Goal: Task Accomplishment & Management: Use online tool/utility

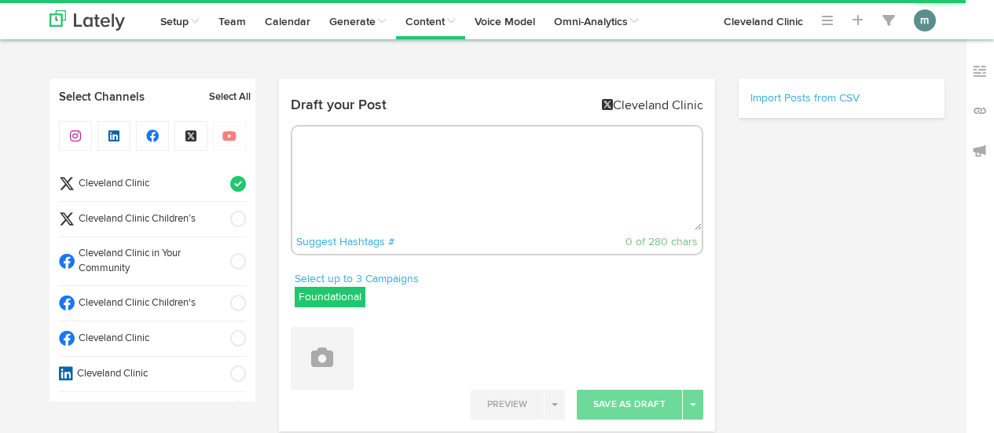
select select "3"
select select "58"
select select "PM"
radio input "true"
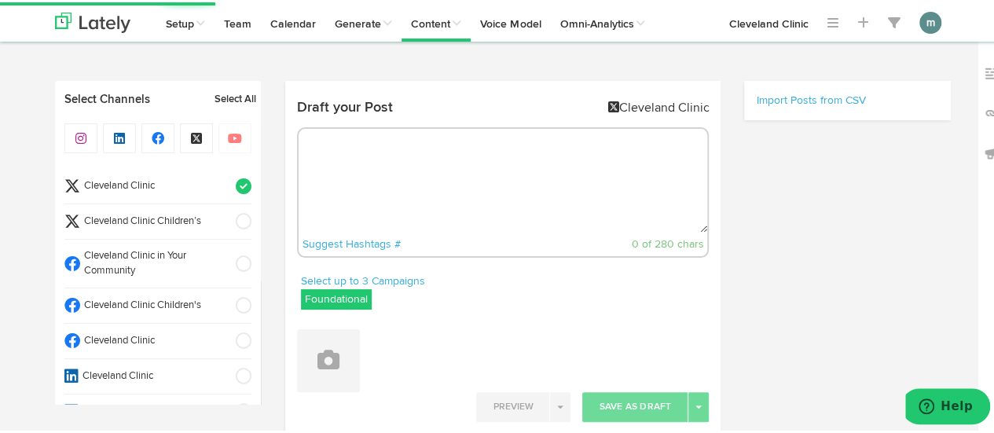
click at [364, 177] on textarea at bounding box center [502, 178] width 409 height 104
paste textarea "Learn the importance of well-check visits here: https://cle.clinic/3UPdlxt"
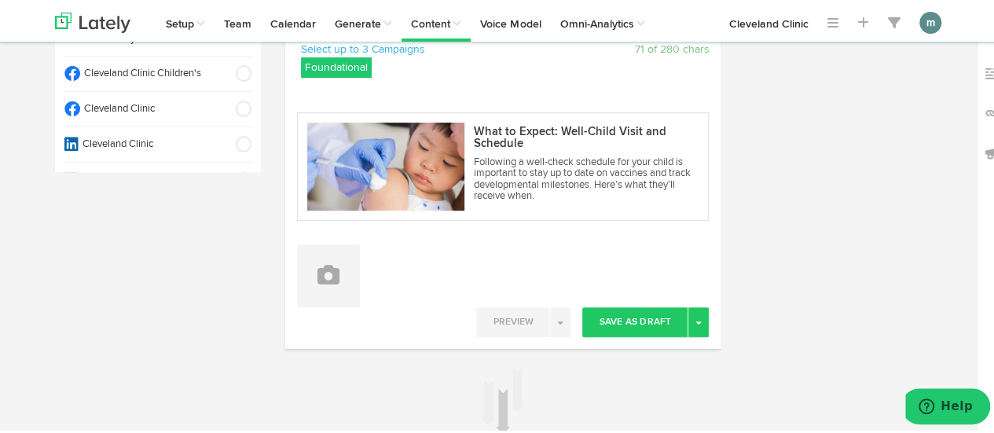
scroll to position [236, 0]
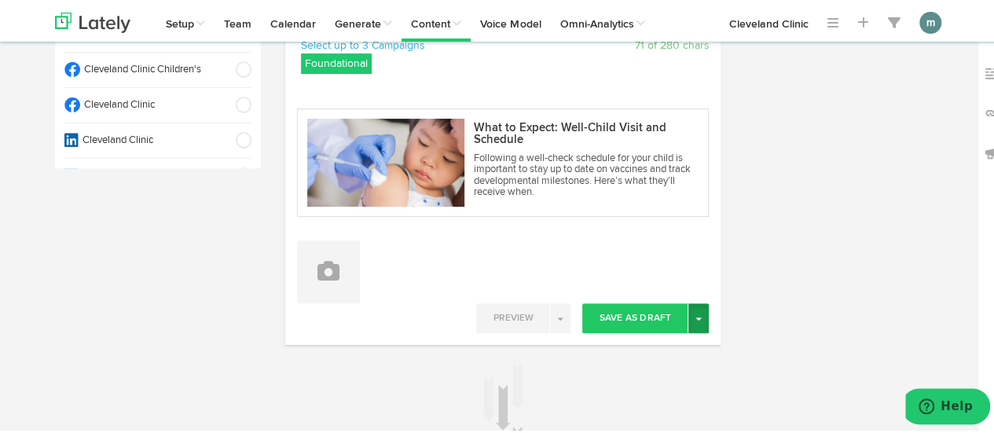
type textarea "Learn the importance of well-check visits here: https://cle.clinic/3UPdlxt"
click at [698, 319] on button "Toggle Dropdown" at bounding box center [698, 316] width 20 height 30
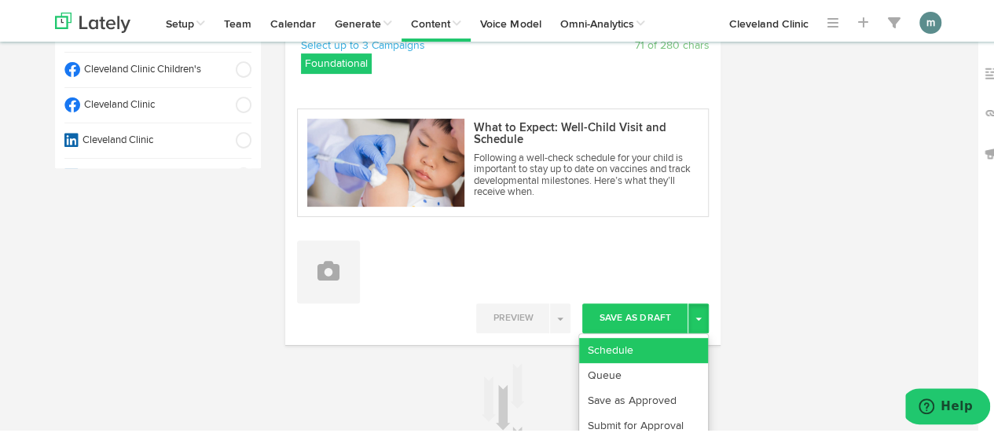
click at [680, 353] on link "Schedule" at bounding box center [643, 347] width 129 height 25
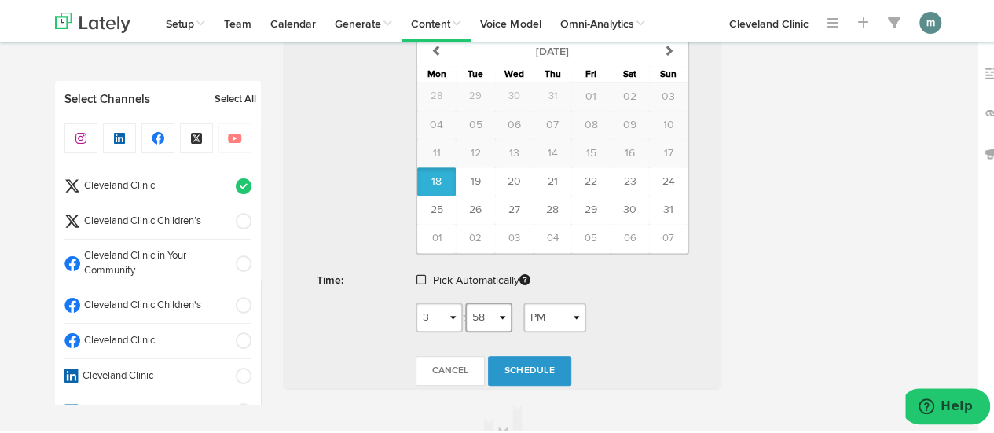
scroll to position [707, 0]
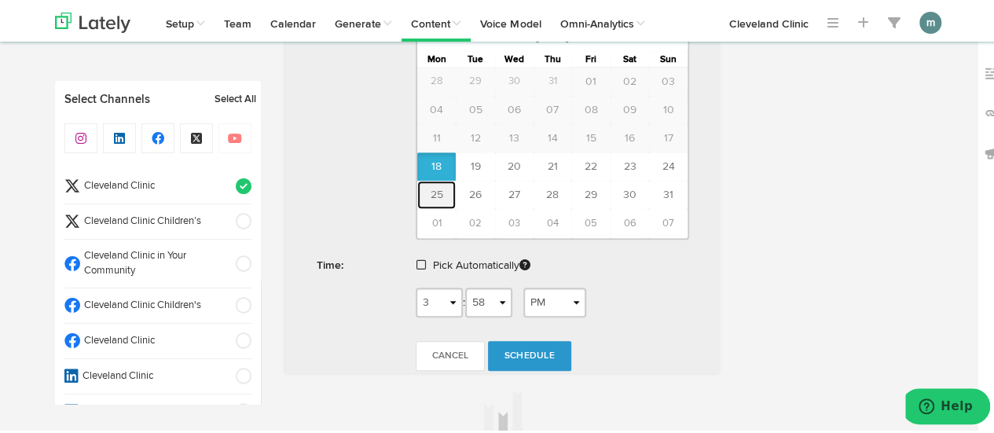
click at [423, 188] on button "25" at bounding box center [436, 192] width 38 height 28
type input "[DATE]"
click at [416, 260] on span at bounding box center [420, 262] width 9 height 11
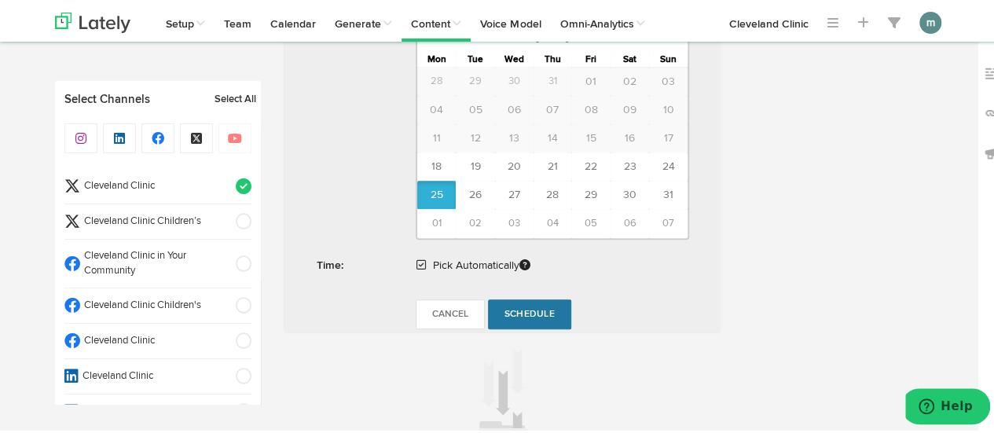
click at [511, 307] on span "Schedule" at bounding box center [529, 311] width 50 height 9
radio input "true"
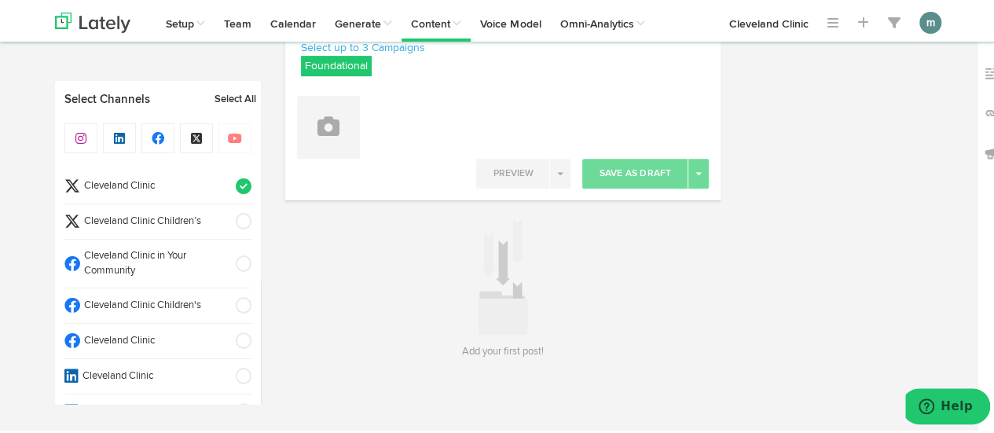
scroll to position [232, 0]
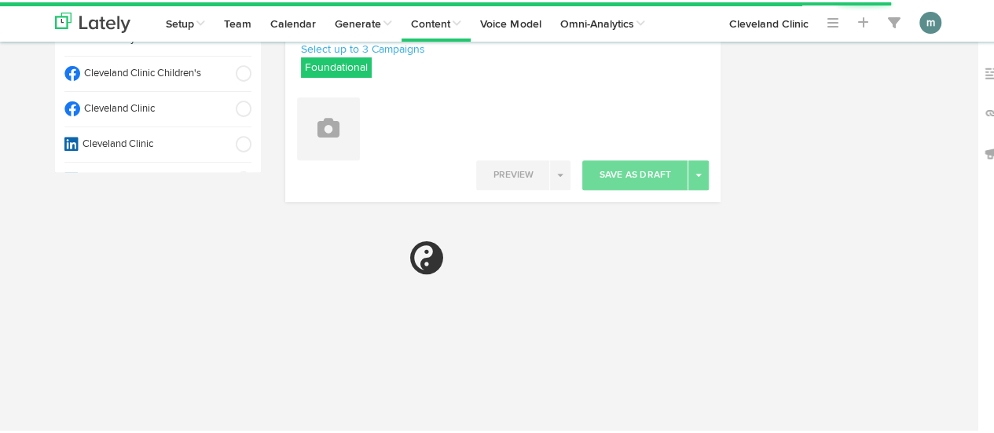
select select "3"
select select "59"
select select "PM"
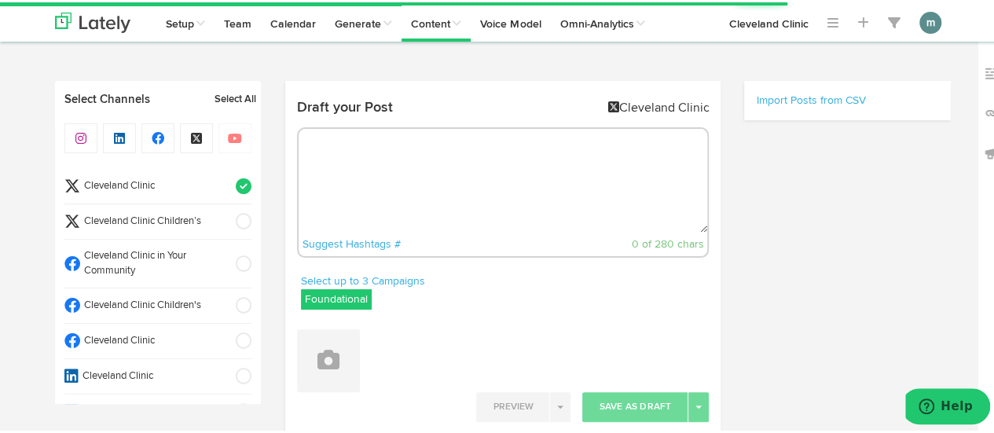
click at [403, 170] on textarea at bounding box center [502, 178] width 409 height 104
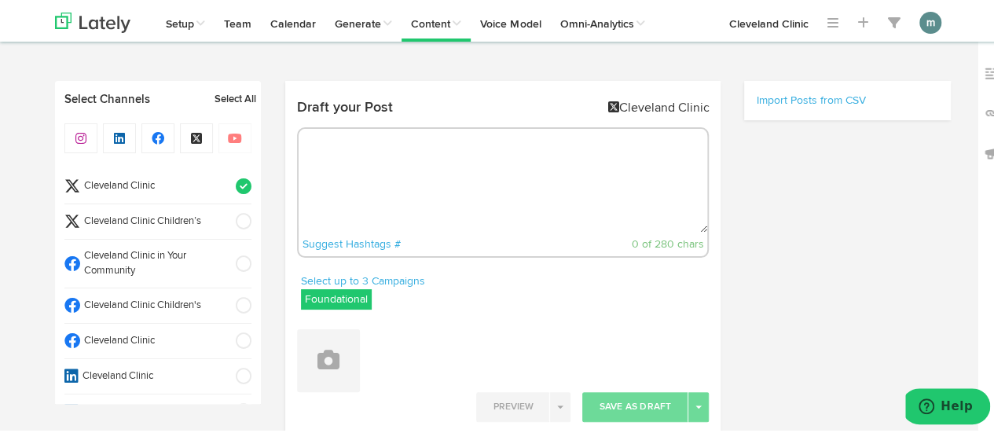
paste textarea "Too much caffeine can lead to jitters, heart palpitations and trouble sleeping.…"
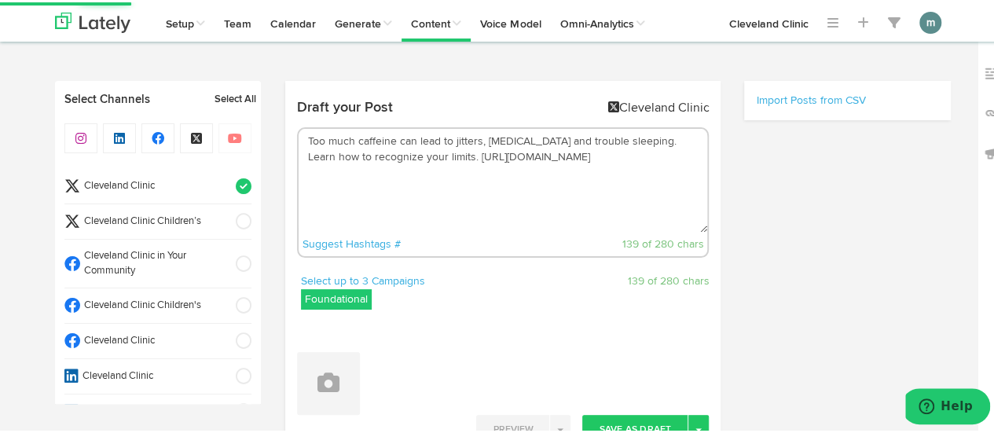
click at [301, 157] on textarea "Too much caffeine can lead to jitters, heart palpitations and trouble sleeping.…" at bounding box center [502, 178] width 409 height 104
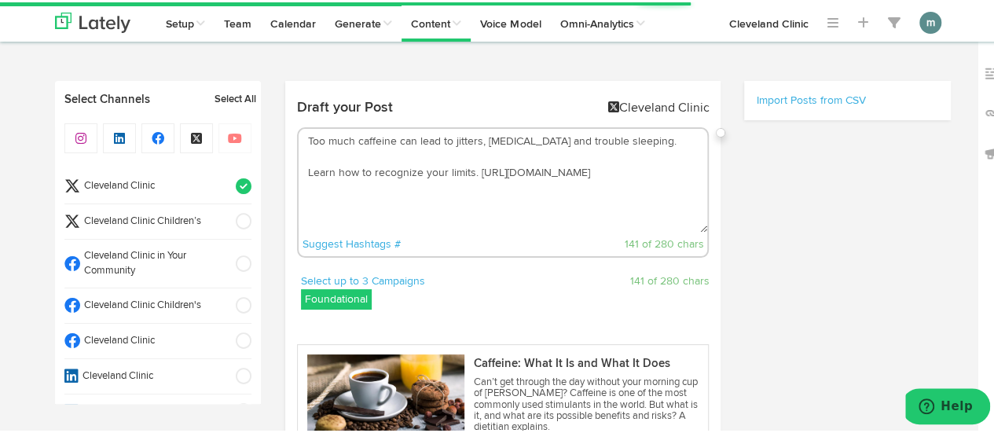
scroll to position [314, 0]
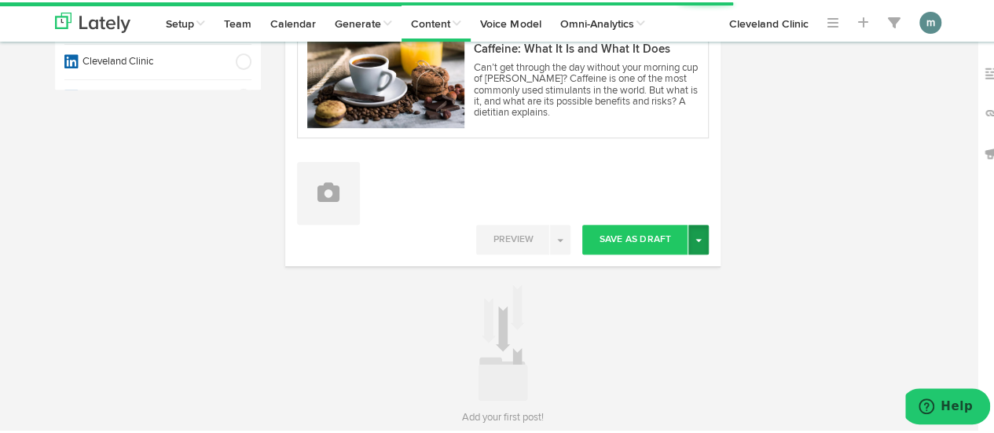
type textarea "Too much caffeine can lead to jitters, heart palpitations and trouble sleeping.…"
click at [695, 246] on button "Toggle Dropdown" at bounding box center [698, 237] width 20 height 30
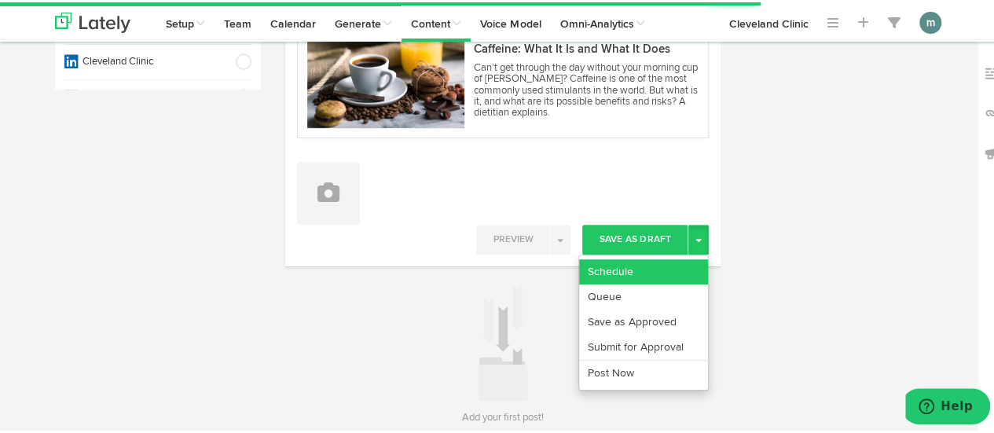
click at [661, 274] on link "Schedule" at bounding box center [643, 269] width 129 height 25
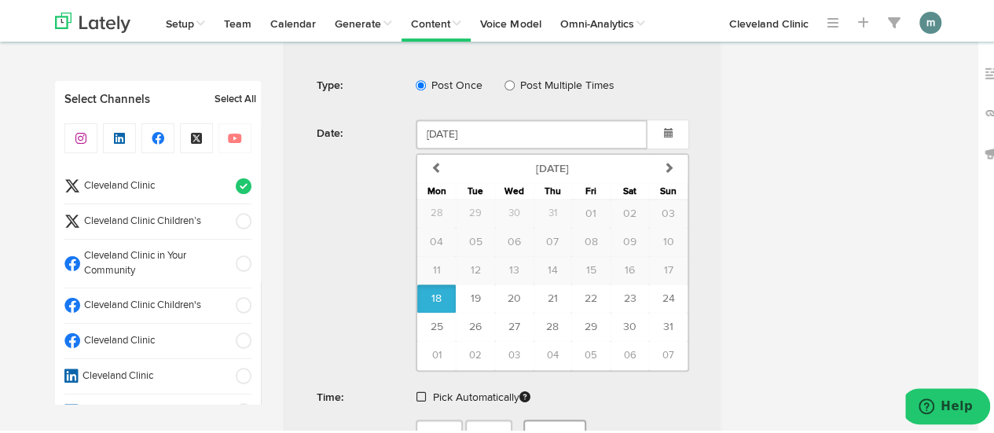
scroll to position [661, 0]
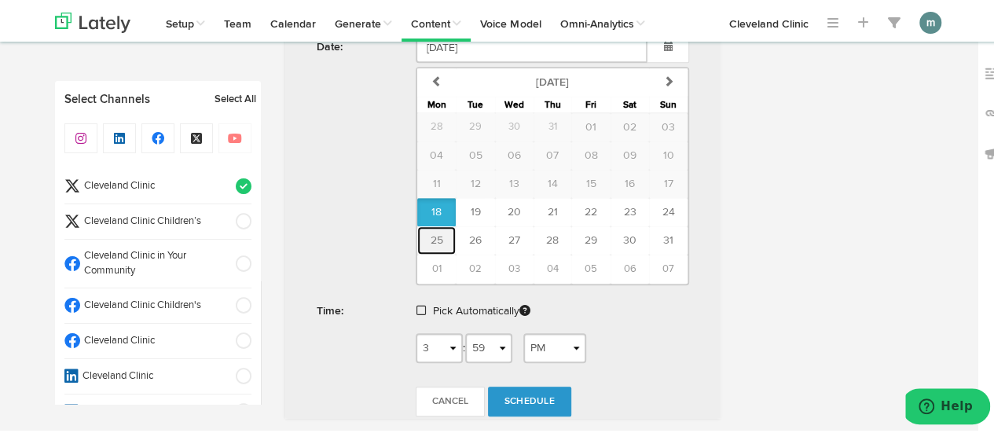
click at [435, 236] on span "25" at bounding box center [436, 237] width 13 height 11
type input "August 25 2025"
click at [416, 307] on span at bounding box center [420, 307] width 9 height 11
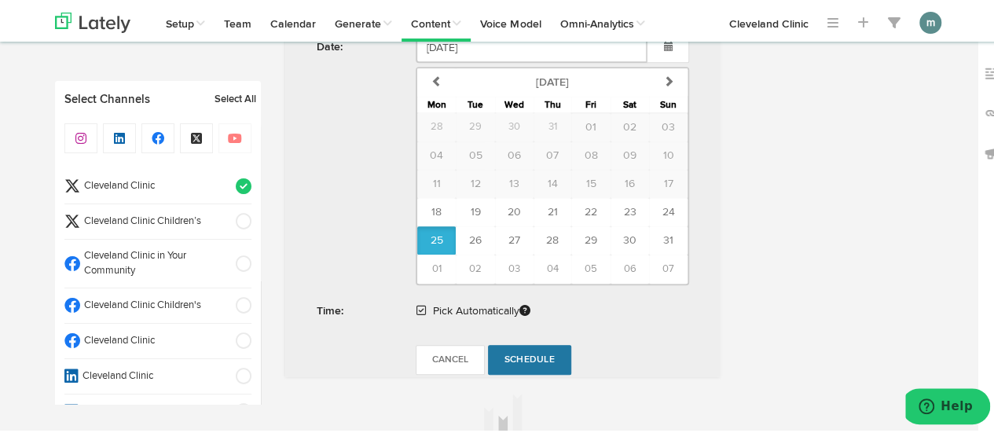
click at [511, 357] on span "Schedule" at bounding box center [529, 357] width 50 height 9
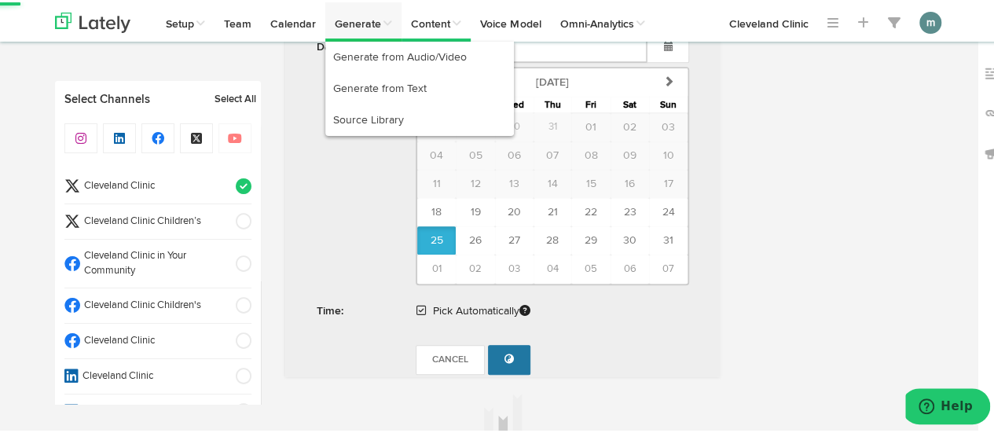
radio input "true"
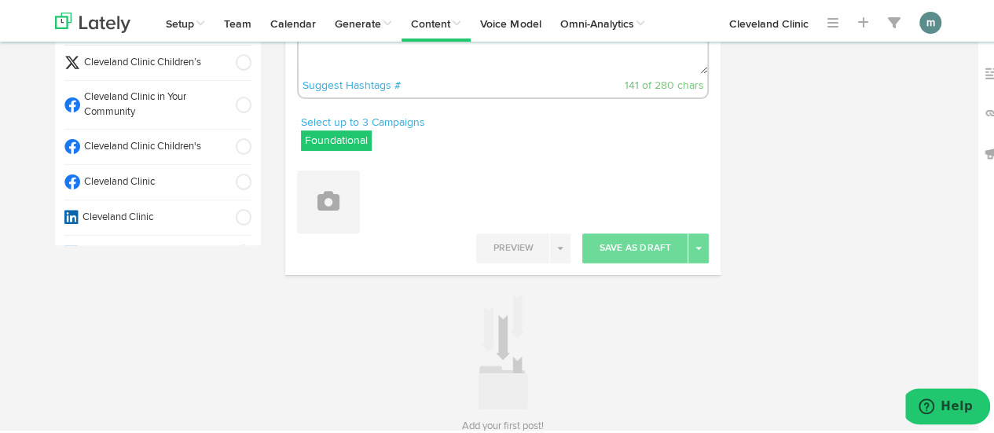
scroll to position [75, 0]
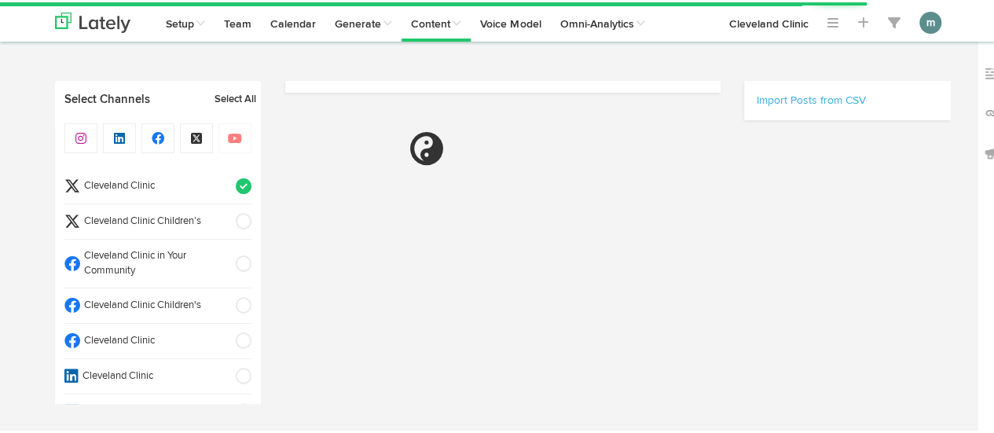
scroll to position [75, 0]
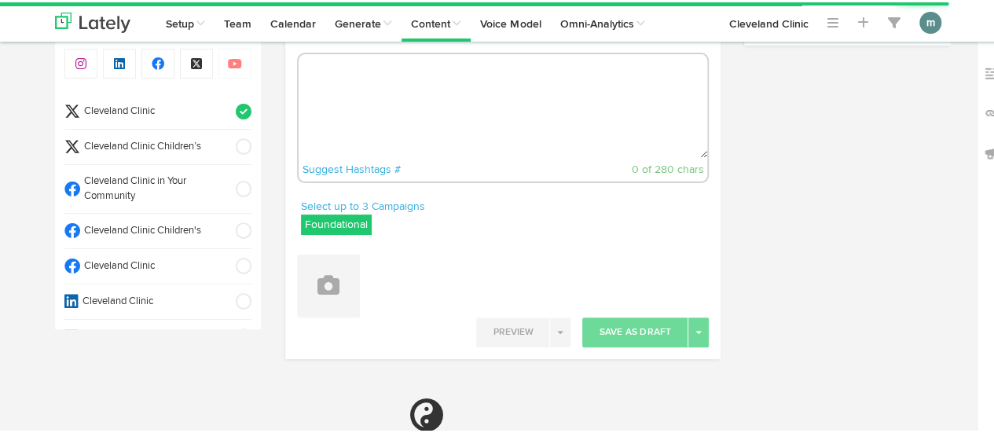
radio input "true"
select select "3"
select select "59"
select select "PM"
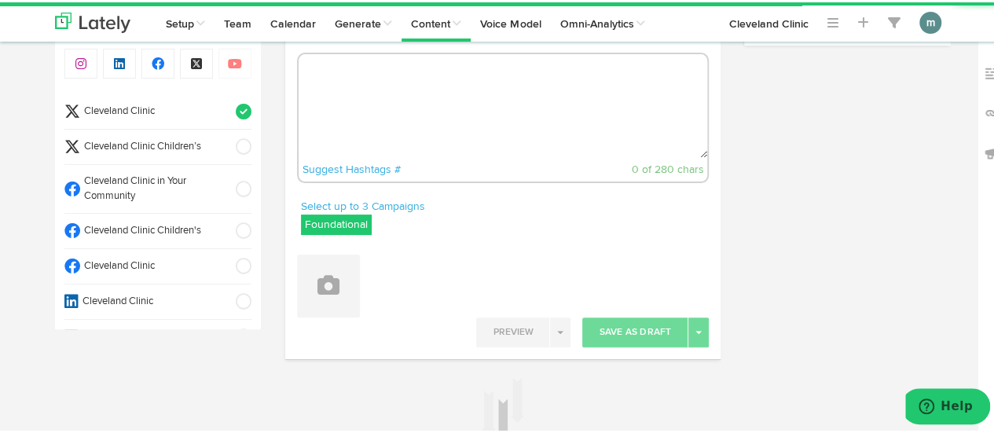
click at [452, 108] on textarea at bounding box center [502, 104] width 409 height 104
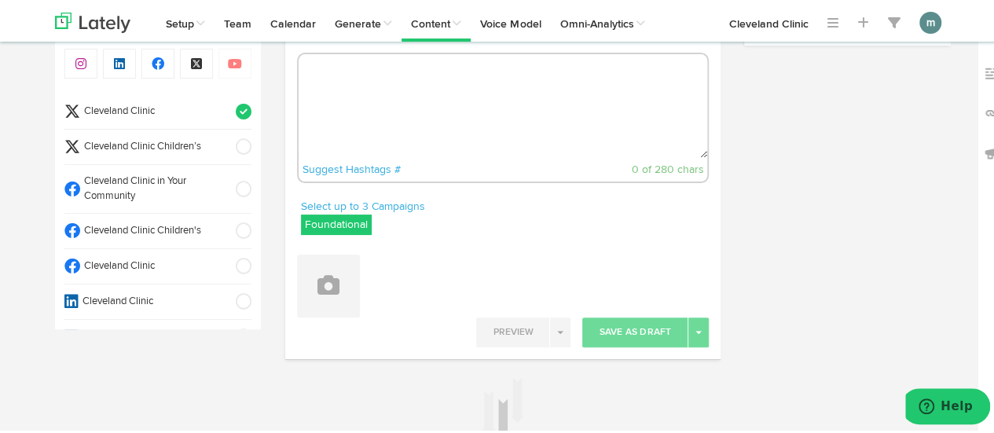
paste textarea "Worrying about the worst? Try these expert-backed techniques to calm your mind.…"
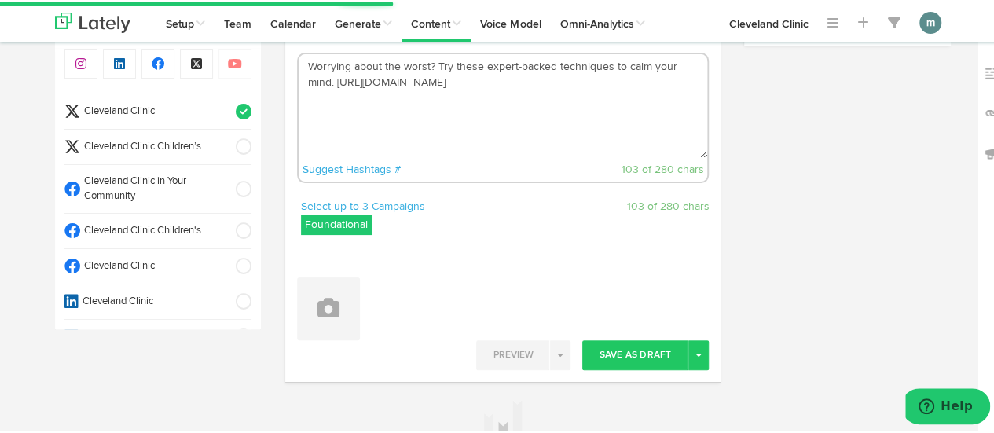
click at [433, 68] on textarea "Worrying about the worst? Try these expert-backed techniques to calm your mind.…" at bounding box center [502, 104] width 409 height 104
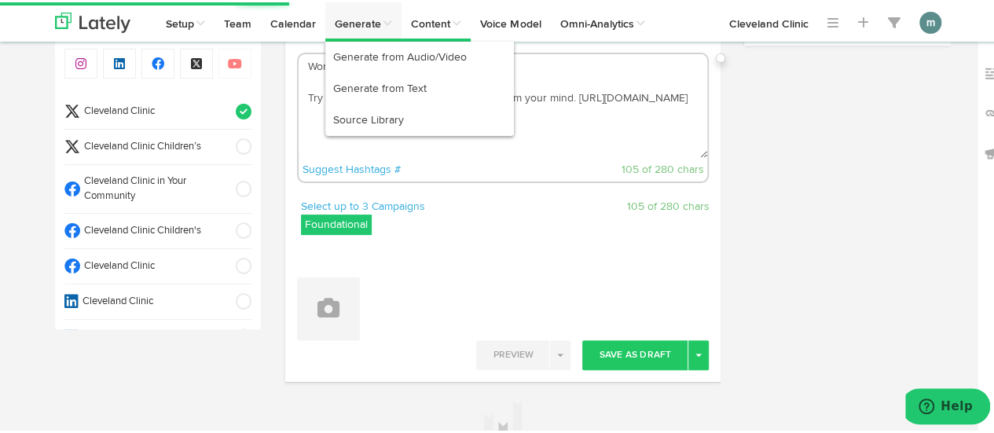
type textarea "Worrying about the worst? Try these expert-backed techniques to calm your mind.…"
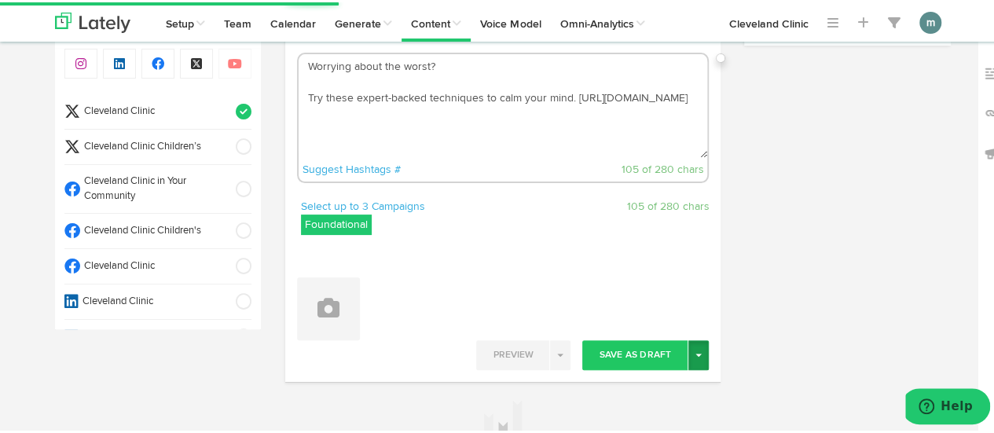
click at [690, 359] on button "Toggle Dropdown" at bounding box center [698, 353] width 20 height 30
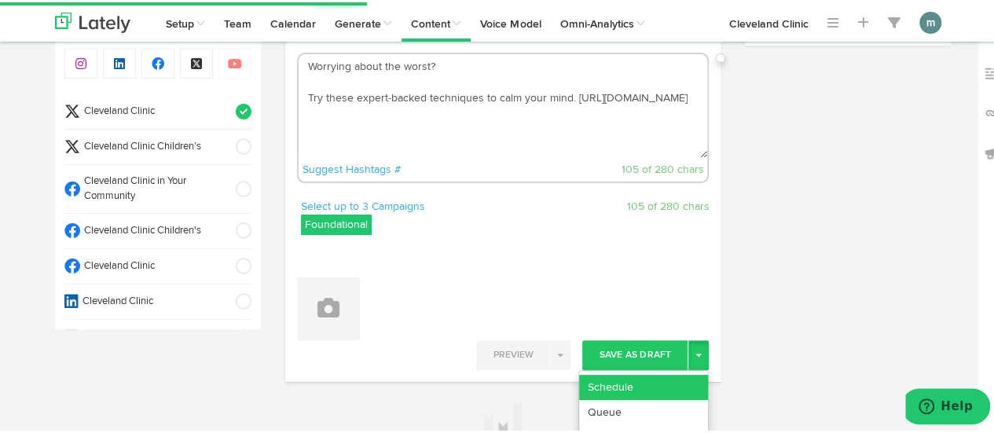
click at [680, 375] on link "Schedule" at bounding box center [643, 384] width 129 height 25
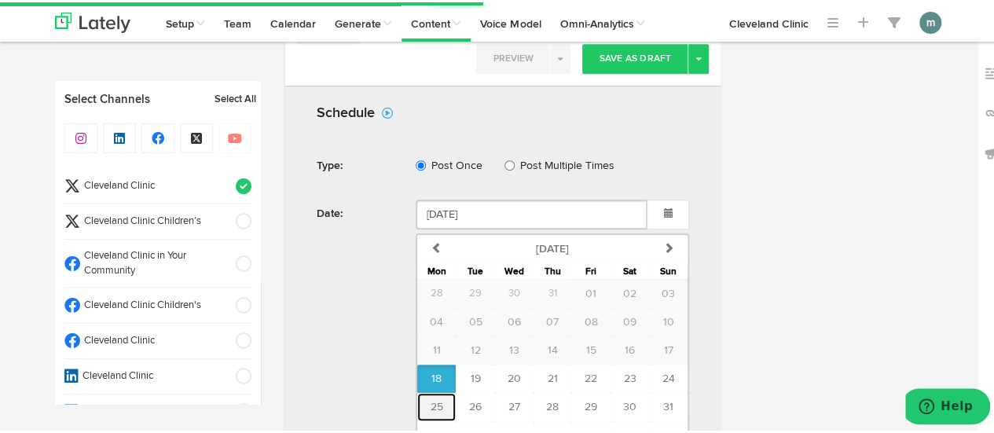
click at [433, 405] on span "25" at bounding box center [436, 404] width 13 height 11
type input "[DATE]"
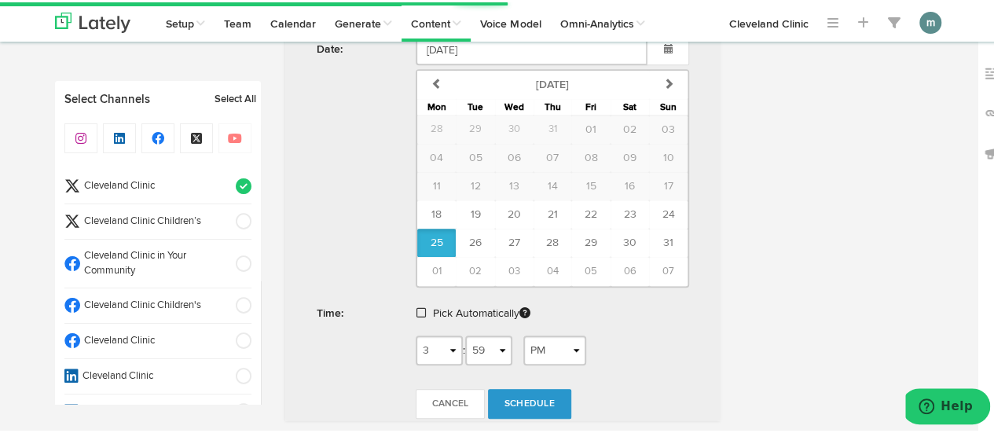
scroll to position [540, 0]
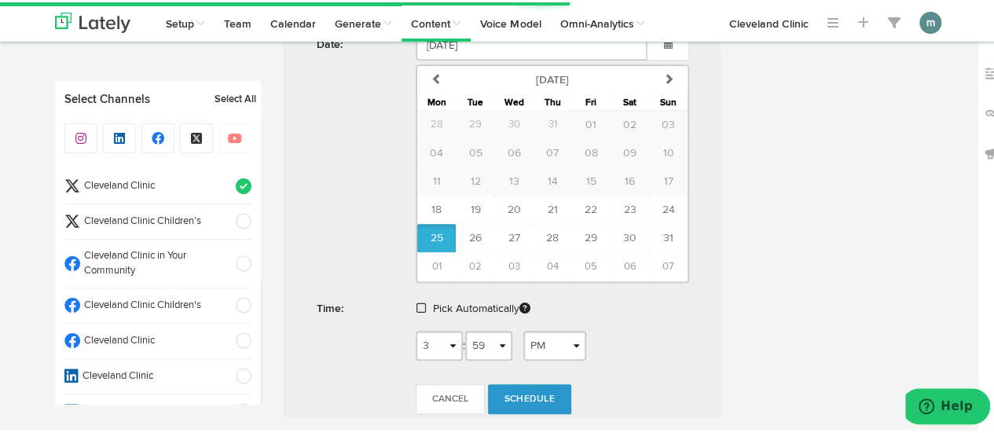
click at [416, 304] on span at bounding box center [420, 305] width 9 height 11
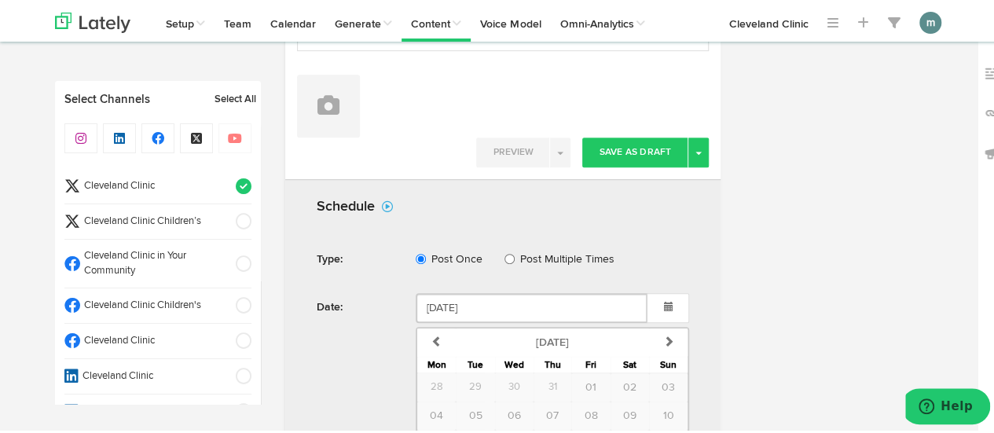
scroll to position [628, 0]
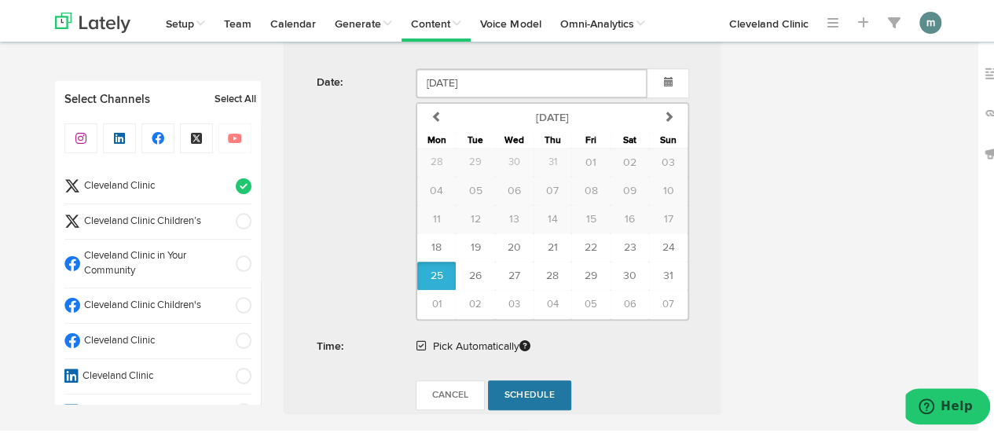
click at [528, 388] on span "Schedule" at bounding box center [529, 392] width 50 height 9
radio input "true"
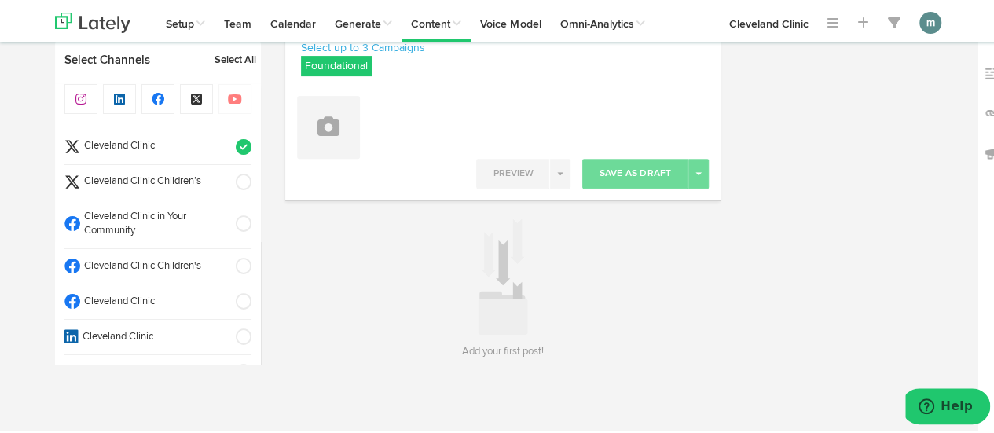
scroll to position [232, 0]
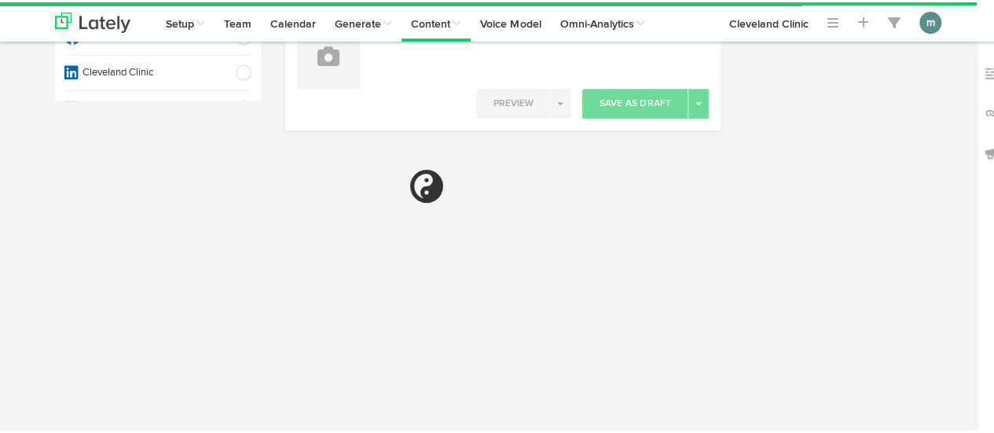
radio input "true"
select select "4"
select select "PM"
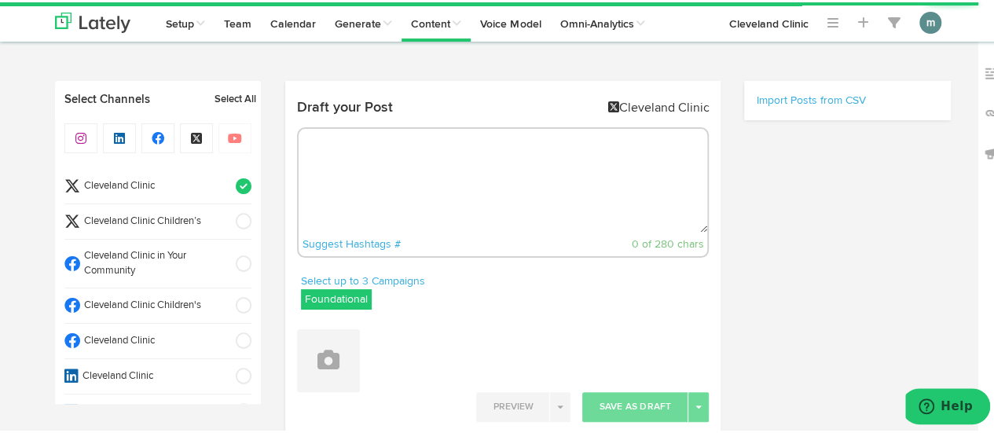
click at [422, 178] on textarea at bounding box center [502, 178] width 409 height 104
paste textarea "3 benefits of acupuncture: https://cle.clinic/4enXdLP"
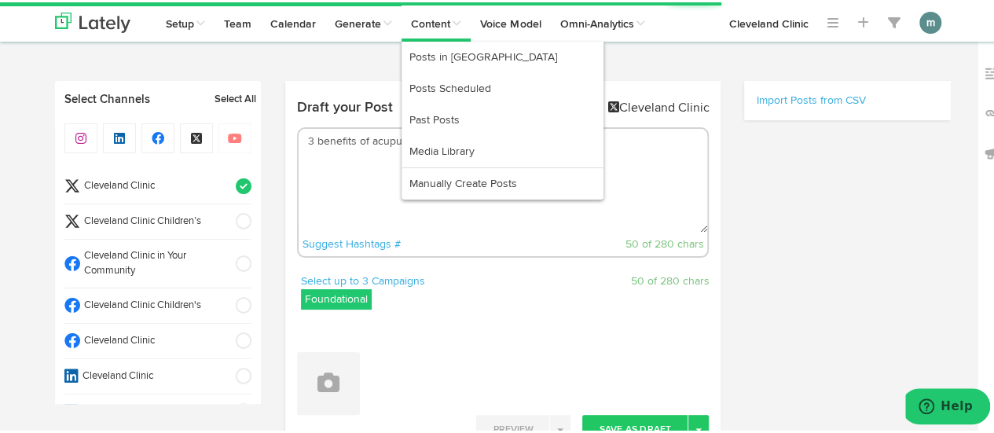
type textarea "3 benefits of acupuncture: https://cle.clinic/4enXdLP"
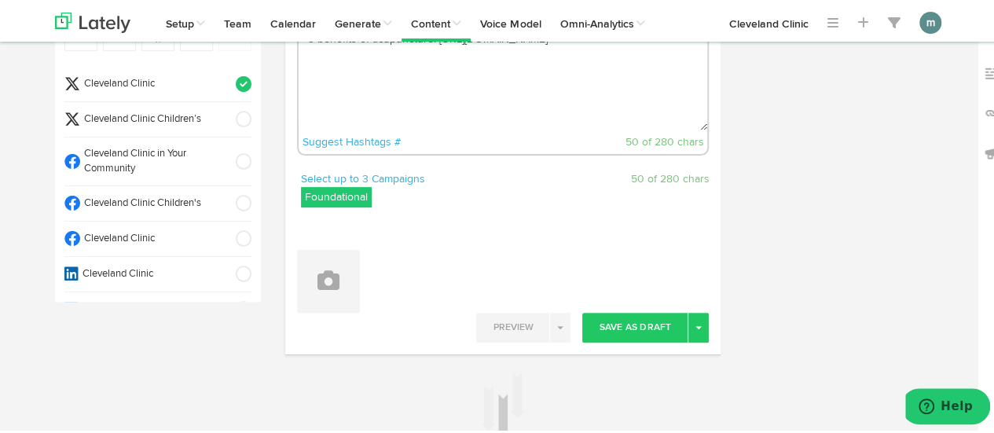
scroll to position [236, 0]
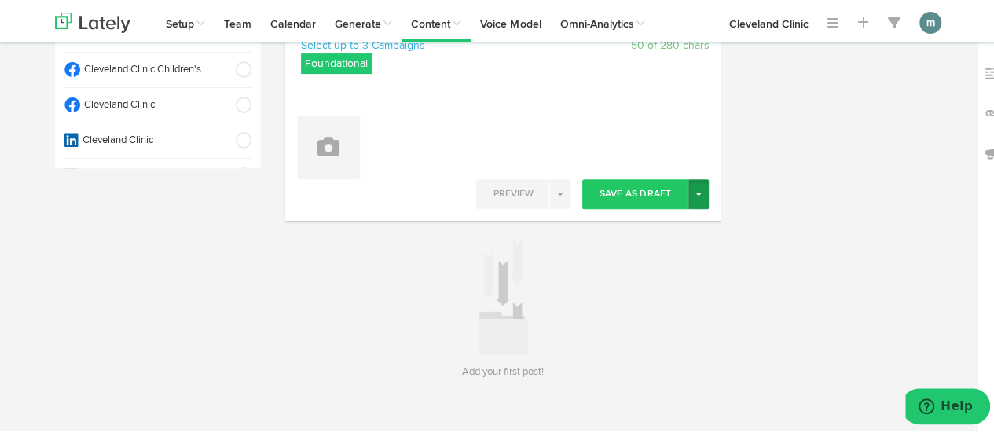
click at [698, 191] on button "Toggle Dropdown" at bounding box center [698, 192] width 20 height 30
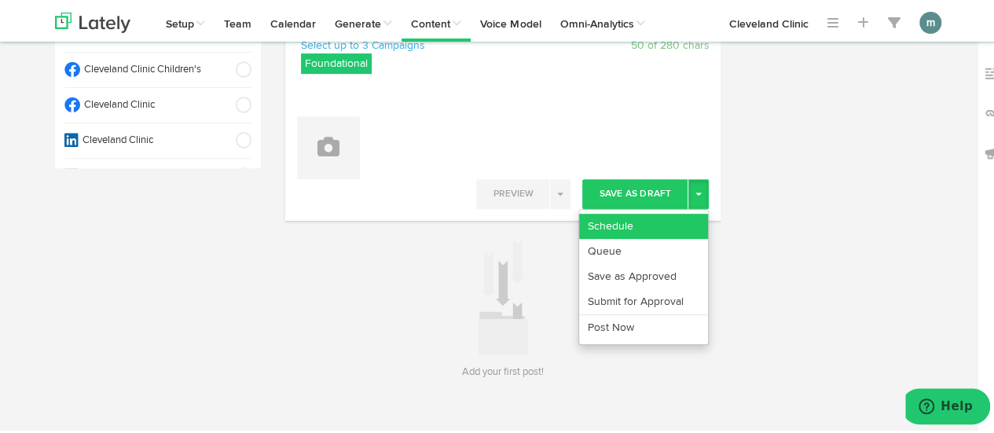
click at [664, 217] on link "Schedule" at bounding box center [643, 223] width 129 height 25
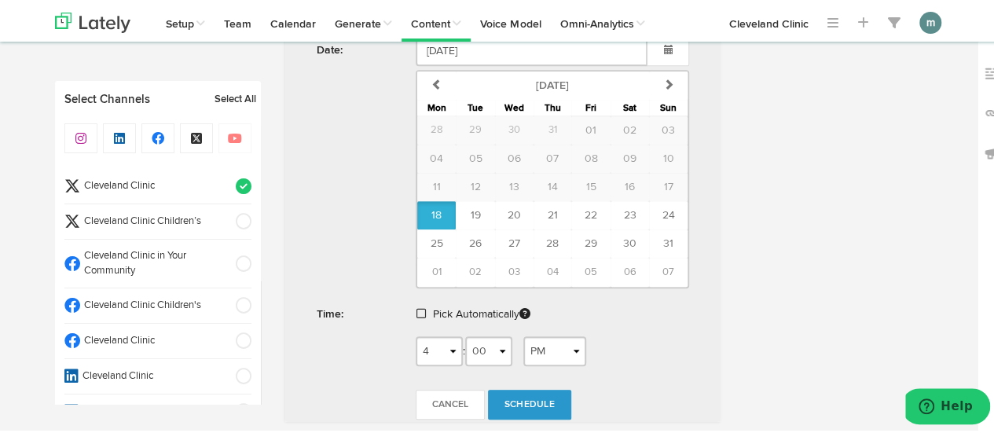
scroll to position [550, 0]
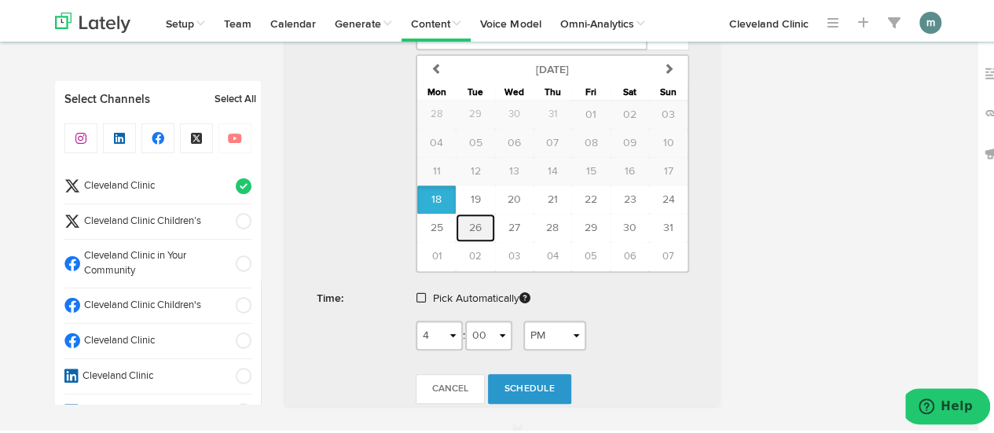
click at [473, 229] on span "26" at bounding box center [475, 225] width 13 height 11
type input "[DATE]"
click at [416, 291] on span at bounding box center [420, 295] width 9 height 11
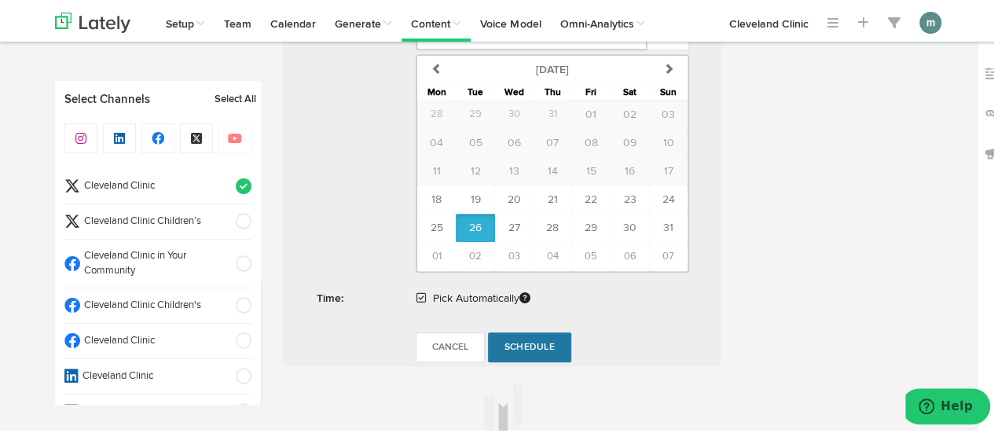
click at [518, 342] on span "Schedule" at bounding box center [529, 344] width 50 height 9
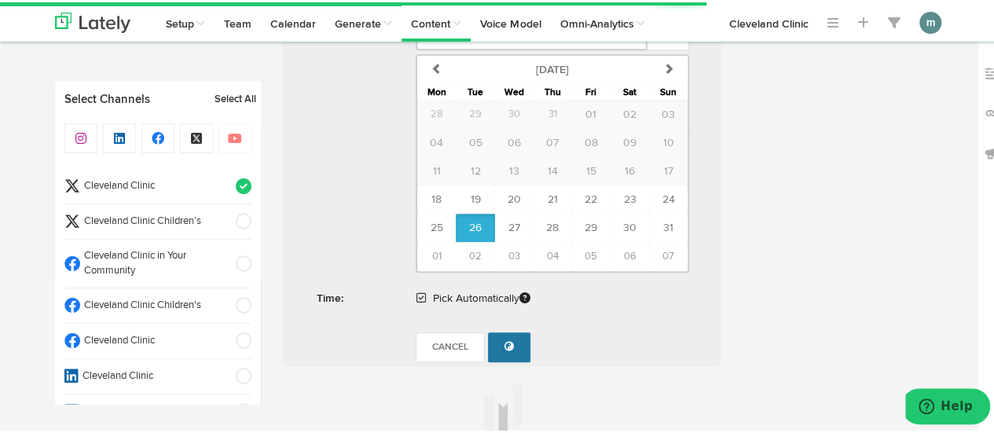
radio input "true"
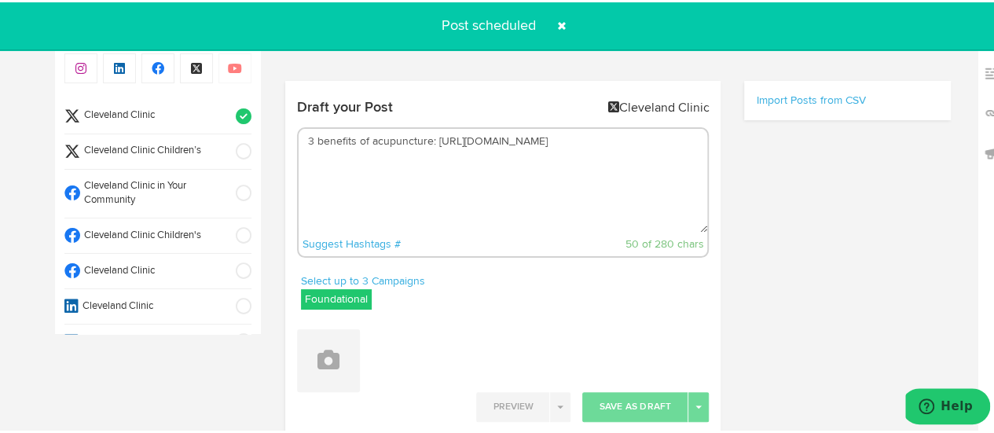
scroll to position [0, 0]
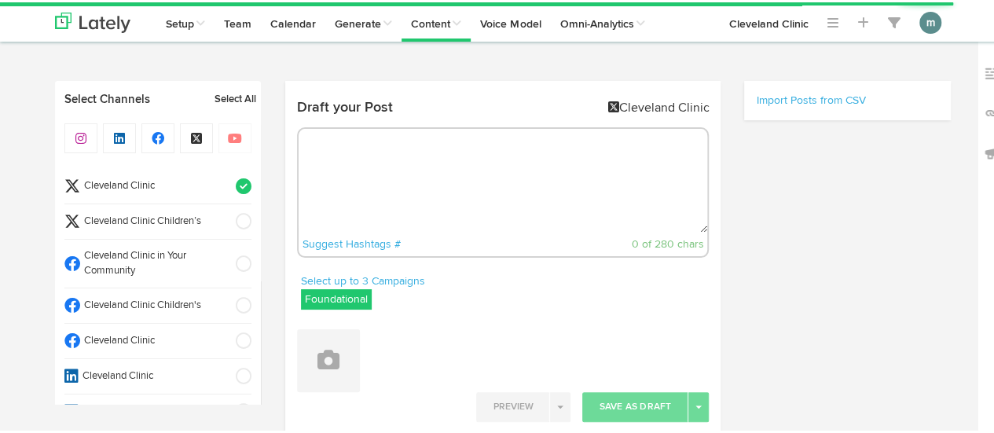
click at [437, 181] on textarea at bounding box center [502, 178] width 409 height 104
select select "4"
select select "01"
select select "PM"
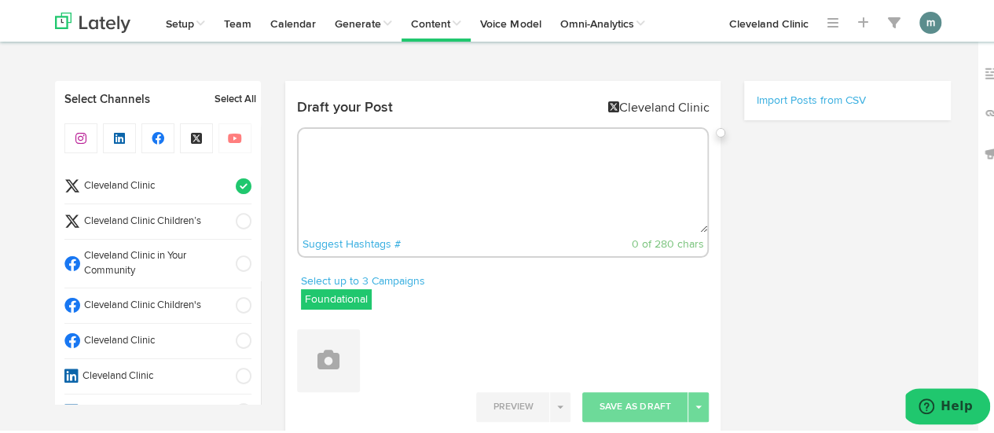
paste textarea "Managing [MEDICAL_DATA] (CAH) is a delicate balancing act. It can be a long pro…"
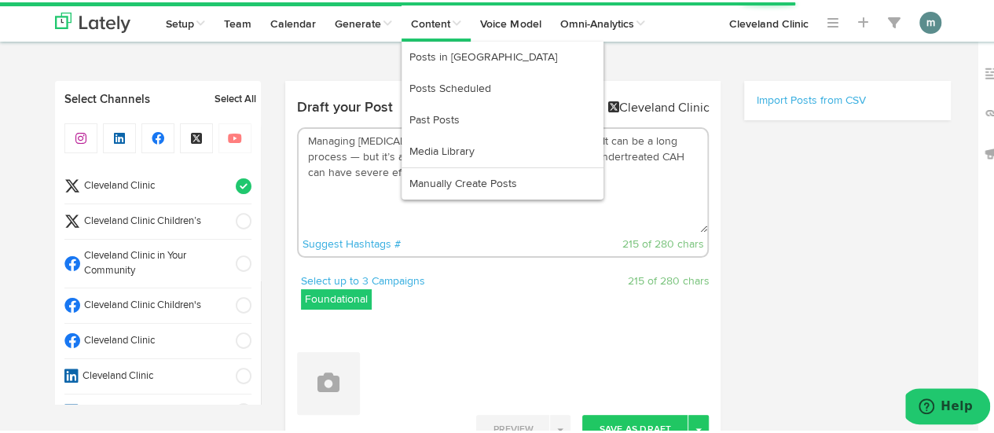
type textarea "Managing [MEDICAL_DATA] (CAH) is a delicate balancing act. It can be a long pro…"
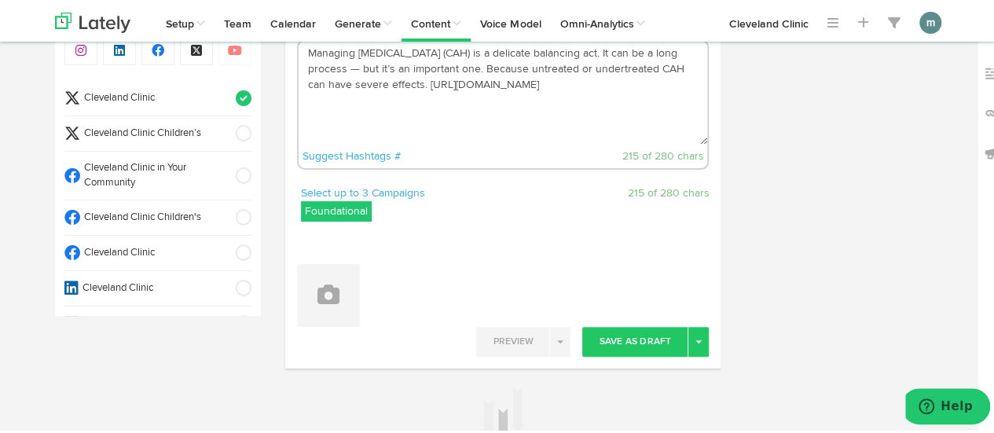
scroll to position [157, 0]
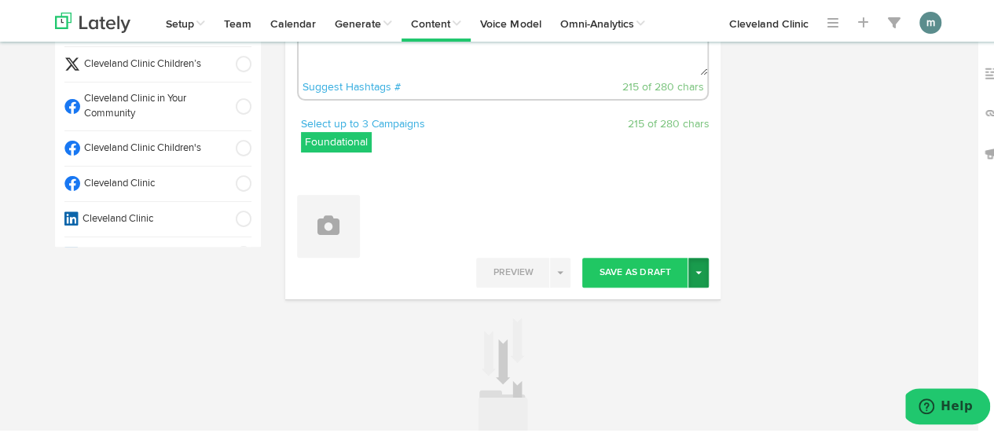
click at [694, 277] on button "Toggle Dropdown" at bounding box center [698, 270] width 20 height 30
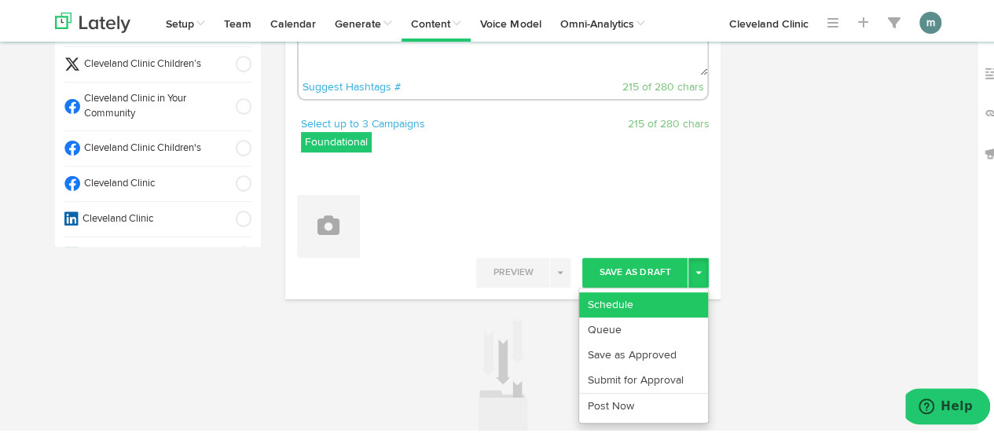
click at [679, 298] on link "Schedule" at bounding box center [643, 302] width 129 height 25
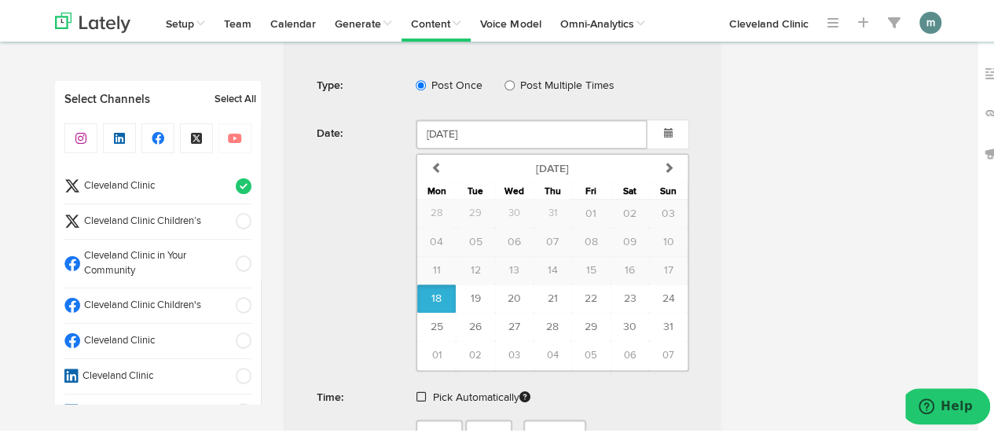
scroll to position [537, 0]
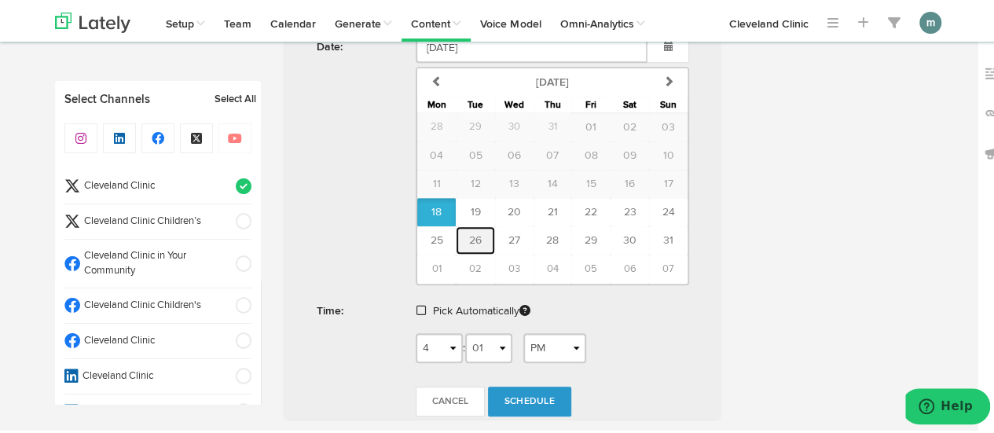
click at [459, 238] on button "26" at bounding box center [475, 238] width 38 height 28
type input "[DATE]"
click at [418, 305] on span at bounding box center [420, 307] width 9 height 11
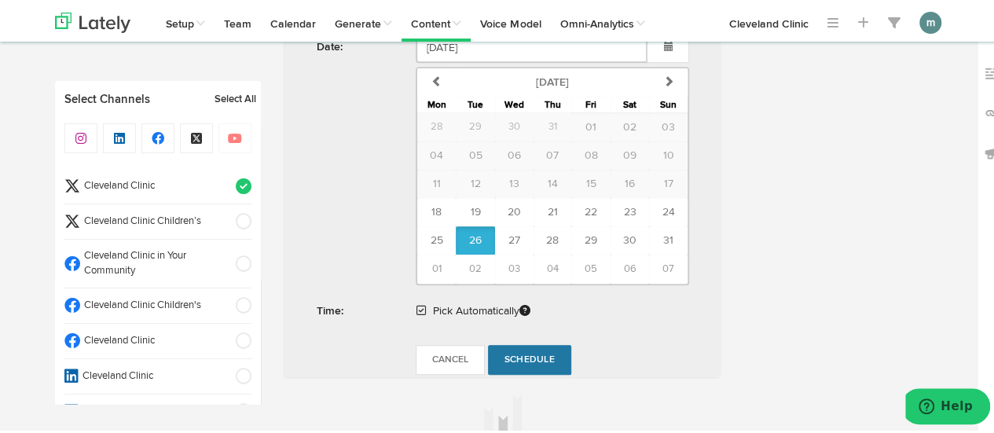
click at [517, 355] on span "Schedule" at bounding box center [529, 357] width 50 height 9
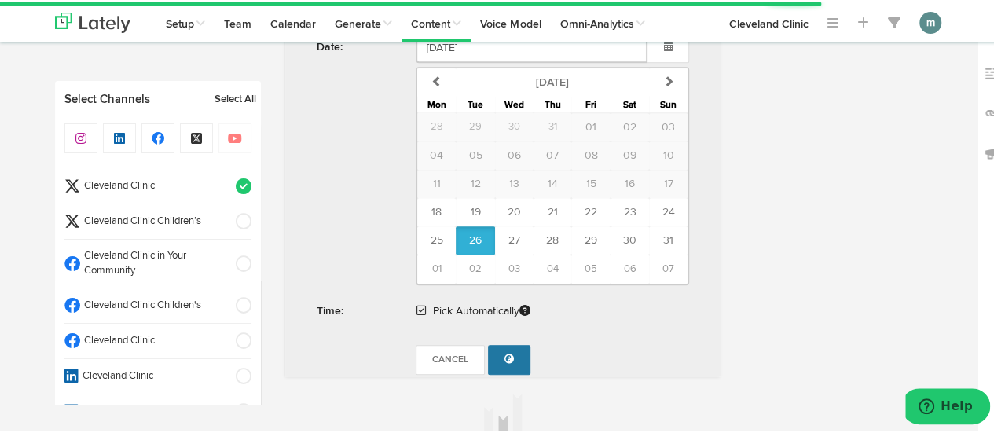
radio input "true"
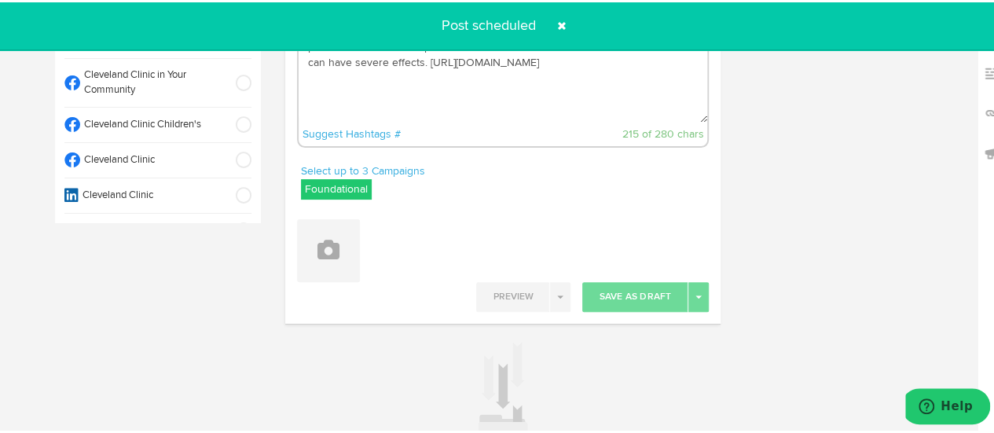
scroll to position [75, 0]
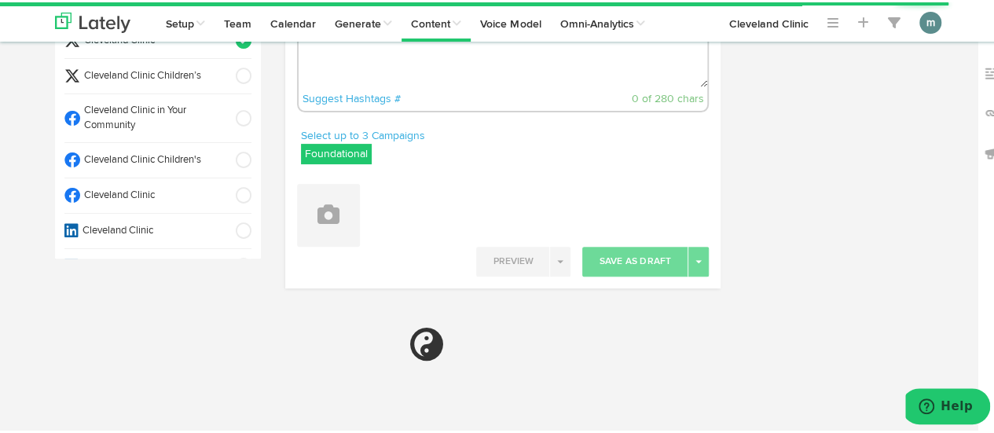
select select "4"
select select "02"
select select "PM"
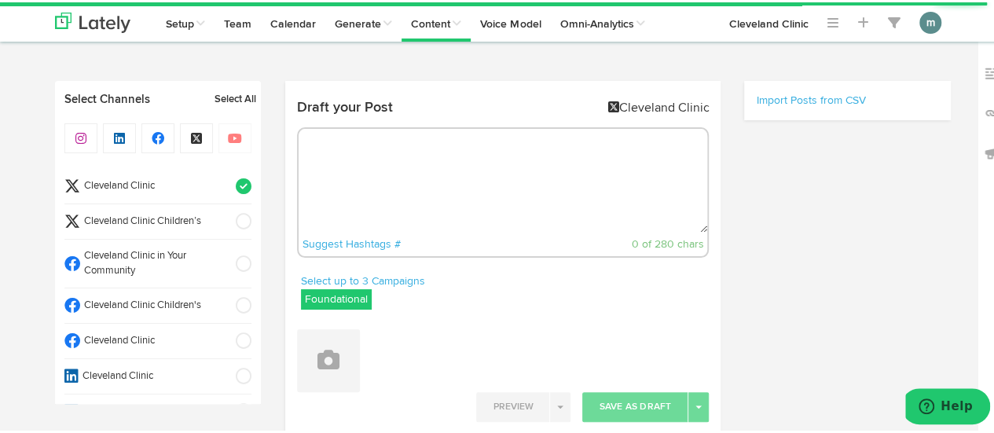
click at [424, 172] on textarea at bounding box center [502, 178] width 409 height 104
paste textarea "A functional medicine specialist explains the potential health hazards and why …"
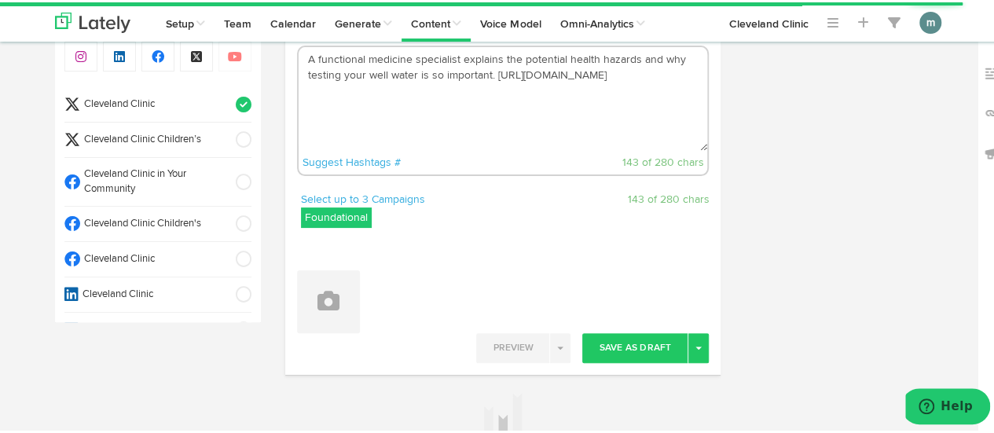
scroll to position [236, 0]
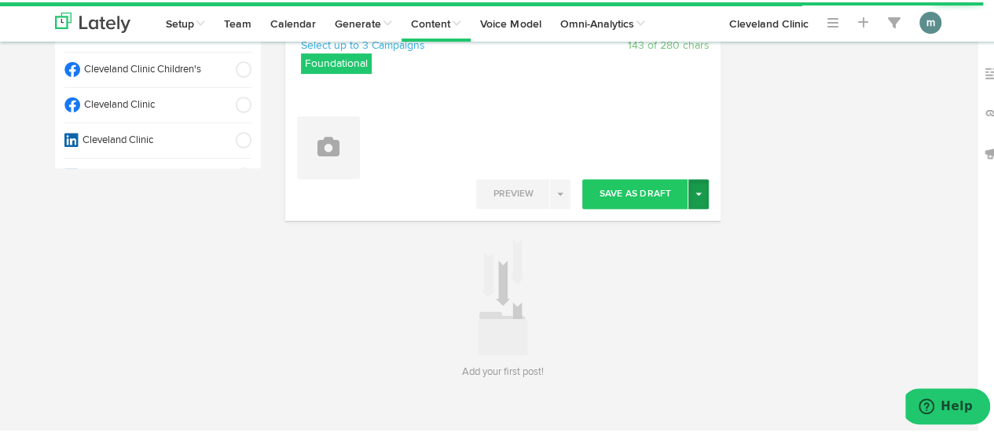
type textarea "A functional medicine specialist explains the potential health hazards and why …"
click at [689, 197] on button "Toggle Dropdown" at bounding box center [698, 192] width 20 height 30
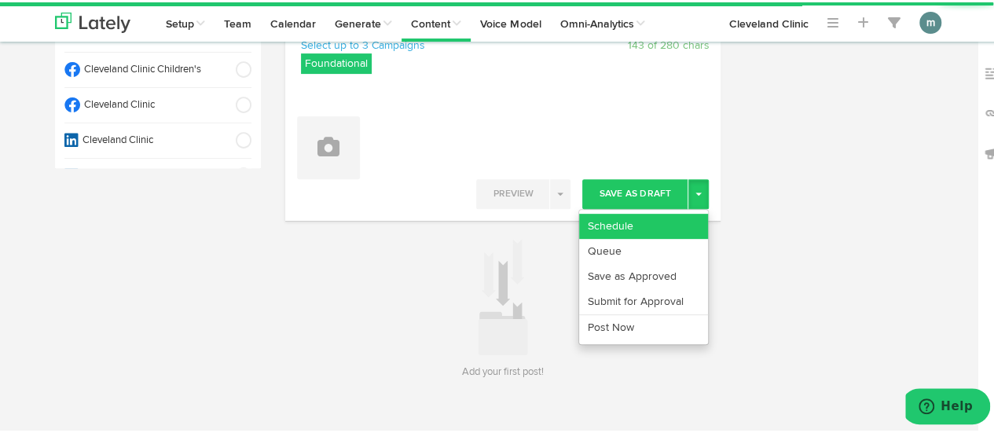
click at [663, 222] on link "Schedule" at bounding box center [643, 223] width 129 height 25
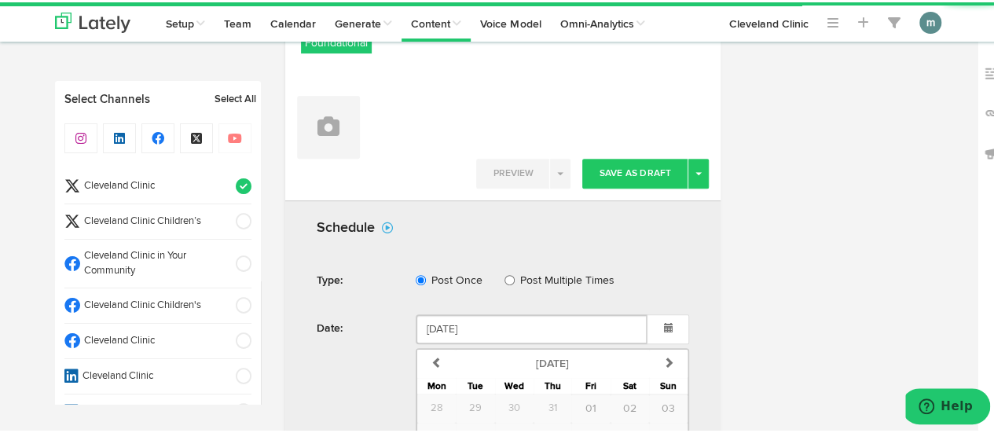
scroll to position [413, 0]
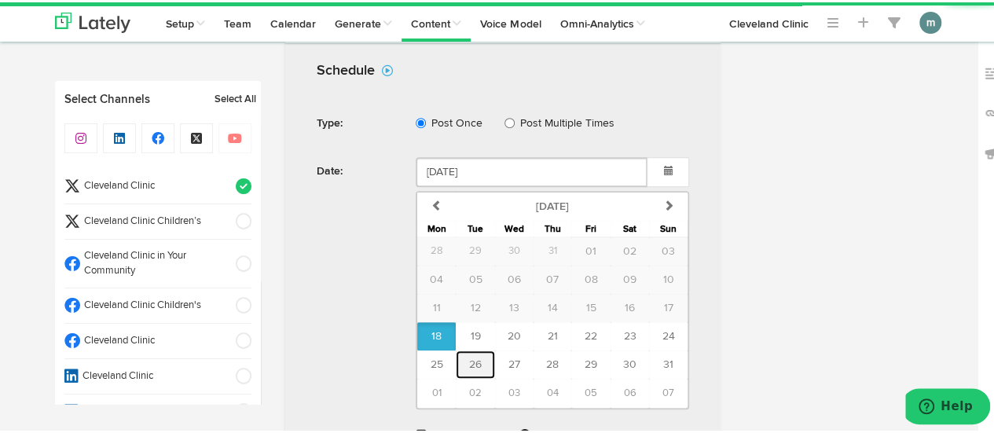
click at [469, 360] on span "26" at bounding box center [475, 362] width 13 height 11
type input "August 26 2025"
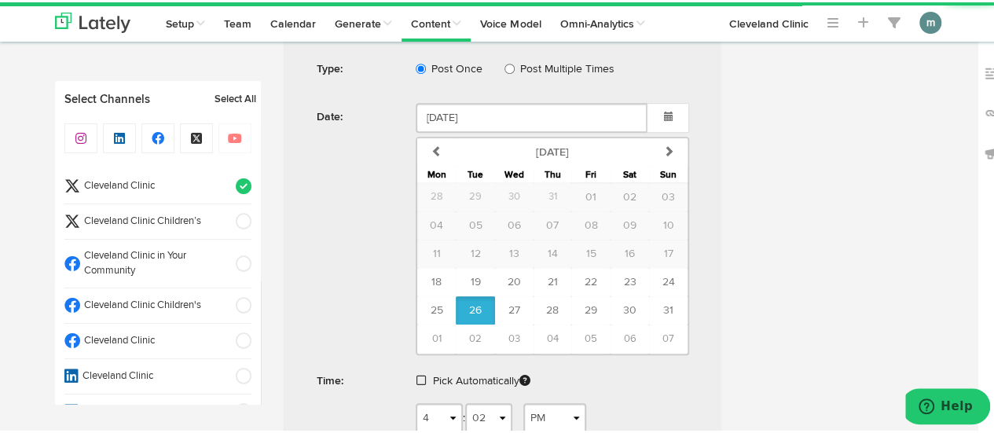
scroll to position [492, 0]
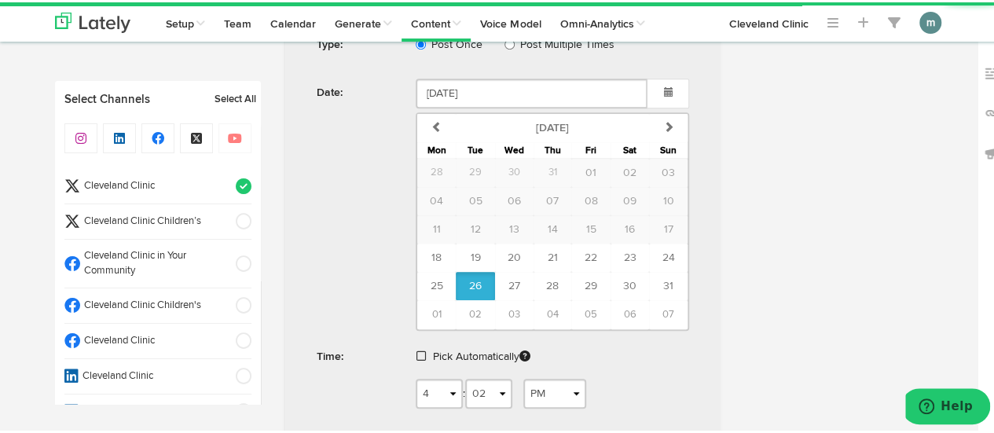
click at [416, 353] on span at bounding box center [420, 353] width 9 height 11
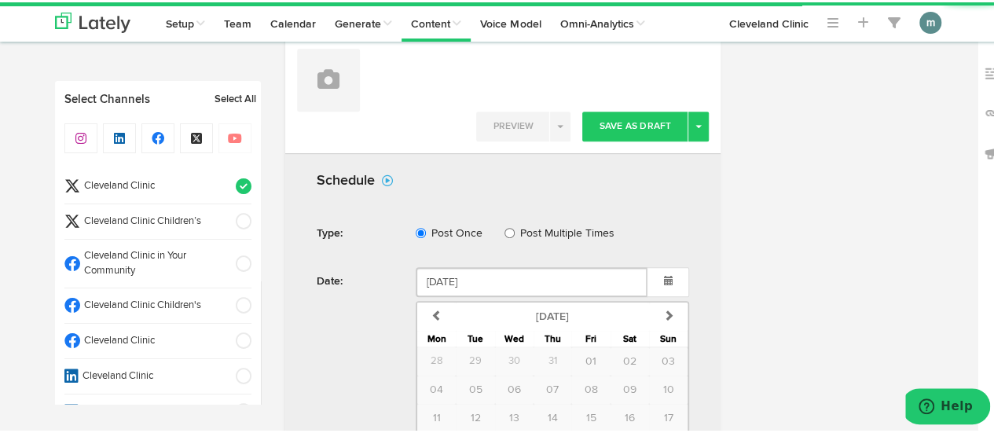
scroll to position [471, 0]
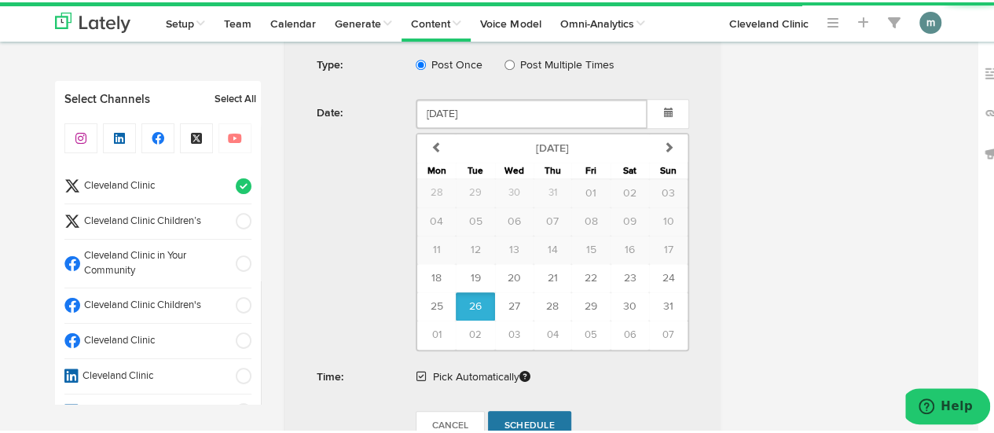
click at [507, 419] on span "Schedule" at bounding box center [529, 423] width 50 height 9
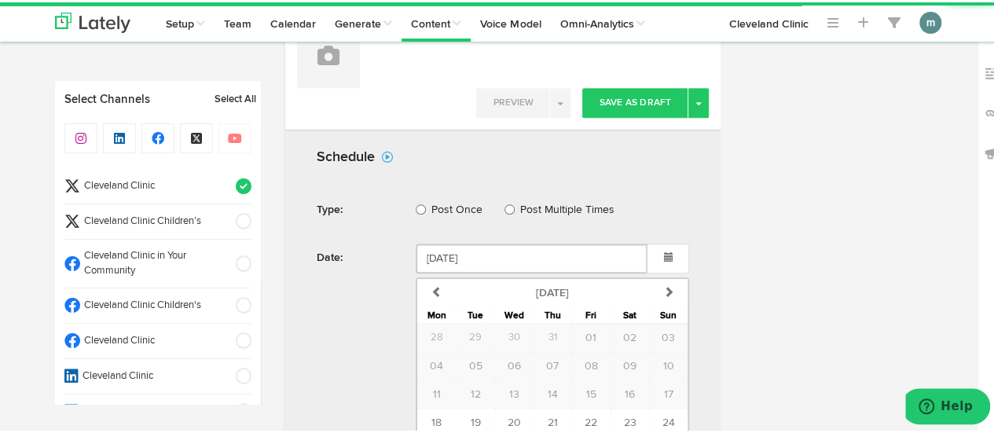
radio input "true"
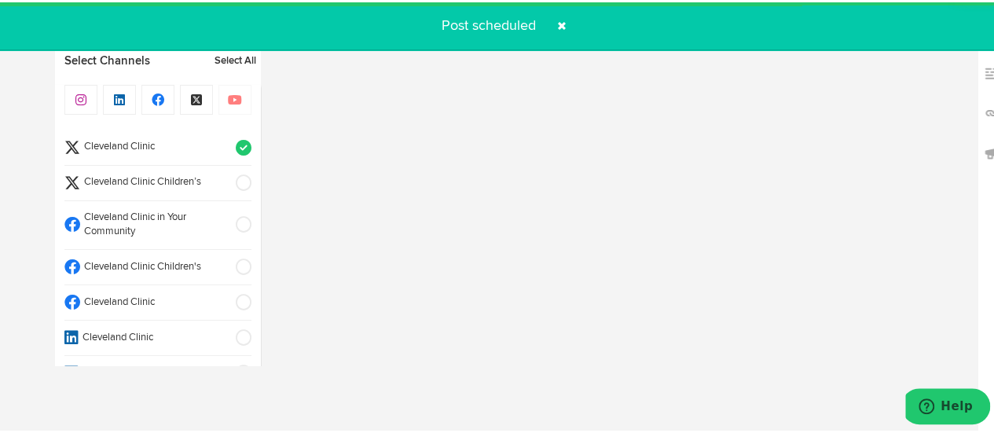
scroll to position [232, 0]
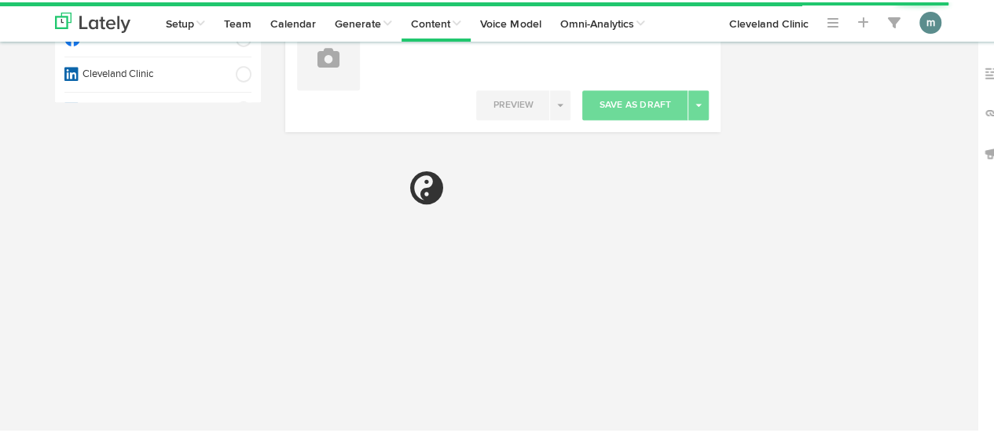
select select "4"
select select "02"
select select "PM"
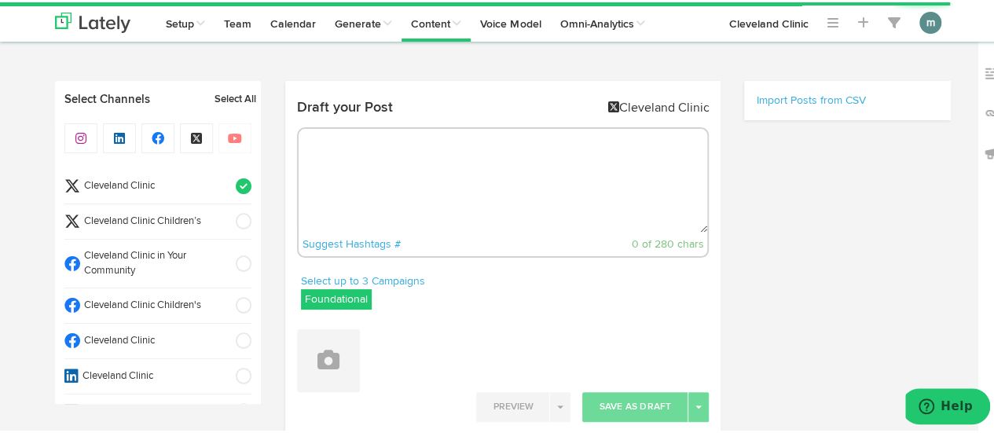
click at [379, 183] on textarea at bounding box center [502, 178] width 409 height 104
paste textarea "[MEDICAL_DATA] from a cold or [MEDICAL_DATA] can last days or weeks—find out ho…"
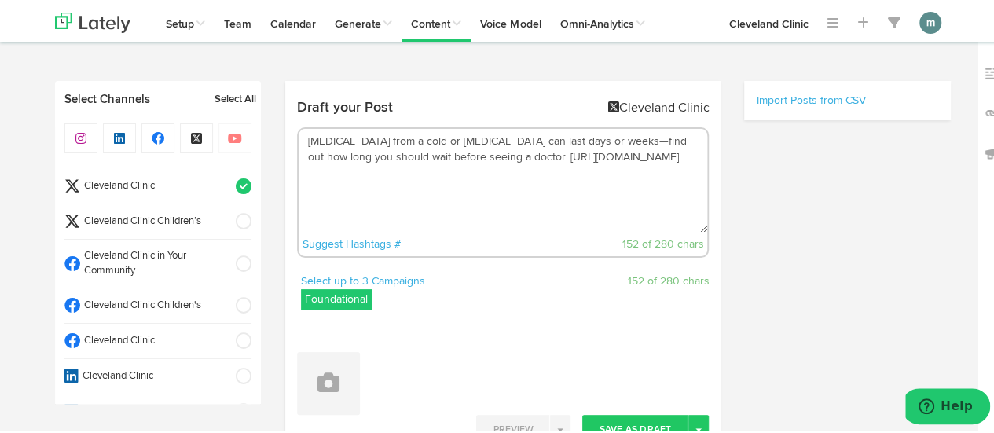
scroll to position [157, 0]
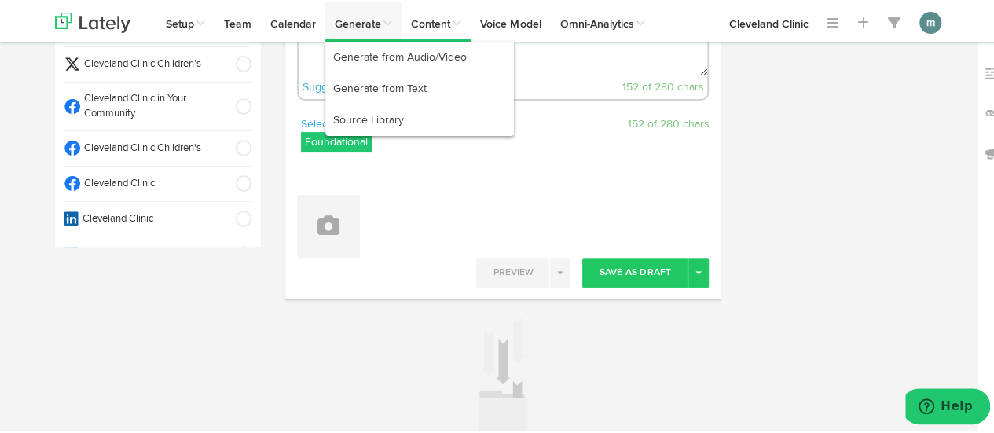
type textarea "[MEDICAL_DATA] from a cold or [MEDICAL_DATA] can last days or weeks—find out ho…"
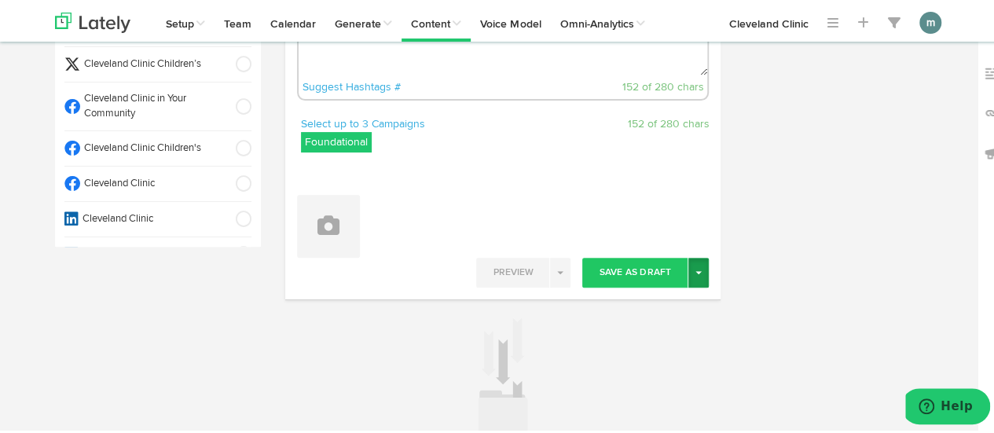
click at [696, 276] on button "Toggle Dropdown" at bounding box center [698, 270] width 20 height 30
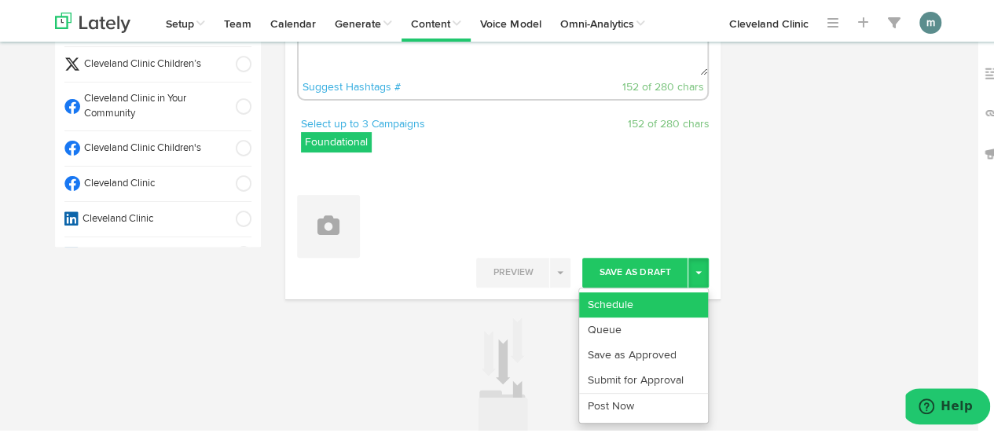
click at [672, 298] on link "Schedule" at bounding box center [643, 302] width 129 height 25
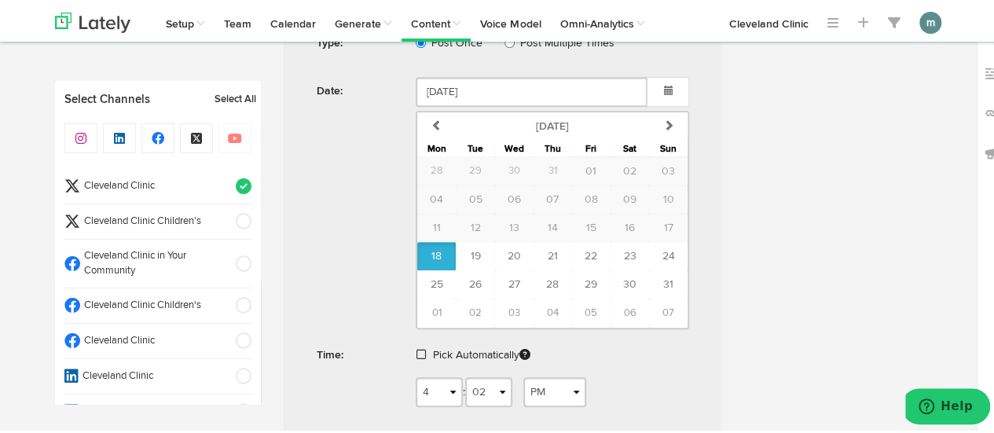
scroll to position [550, 0]
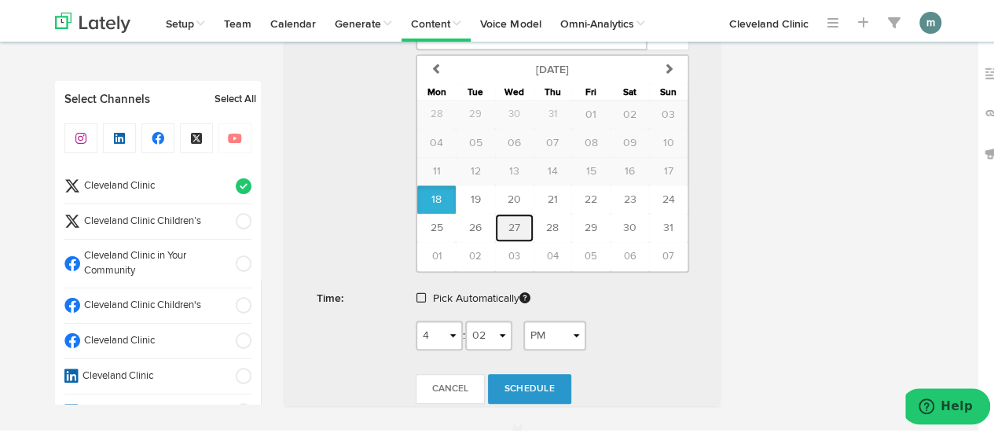
click at [517, 229] on button "27" at bounding box center [514, 225] width 38 height 28
type input "August 27 2025"
click at [420, 291] on link at bounding box center [422, 296] width 13 height 11
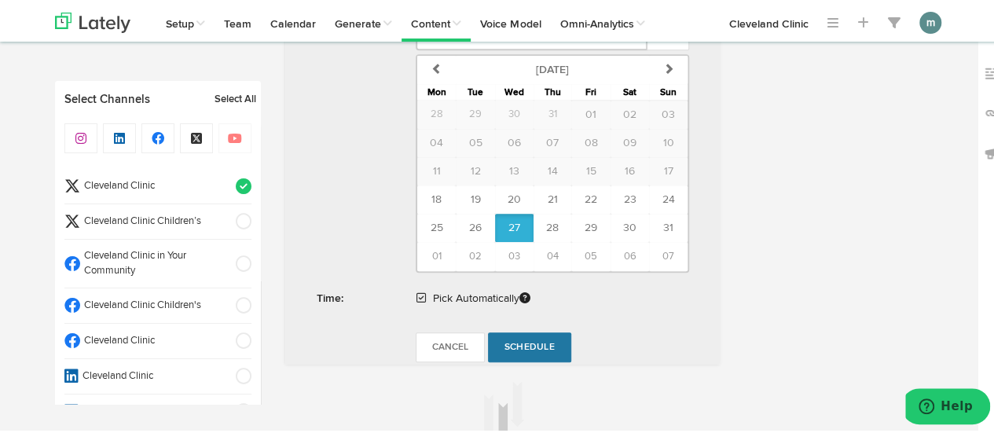
click at [520, 342] on span "Schedule" at bounding box center [529, 344] width 50 height 9
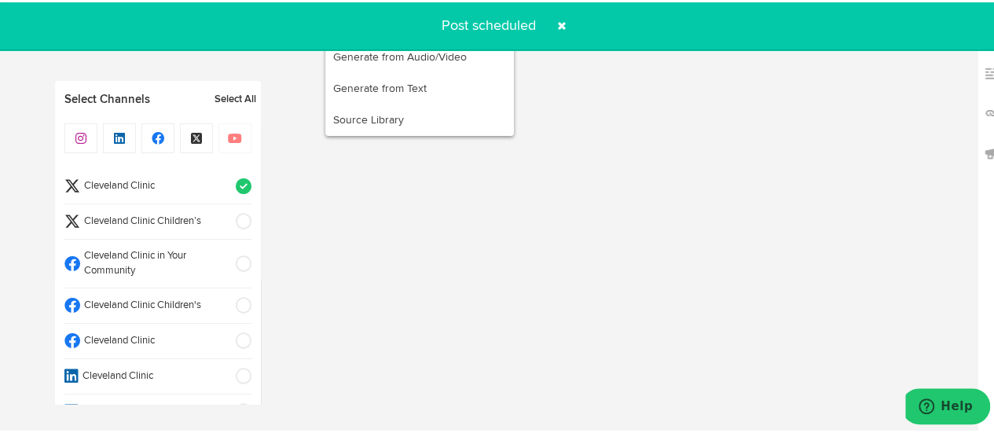
radio input "true"
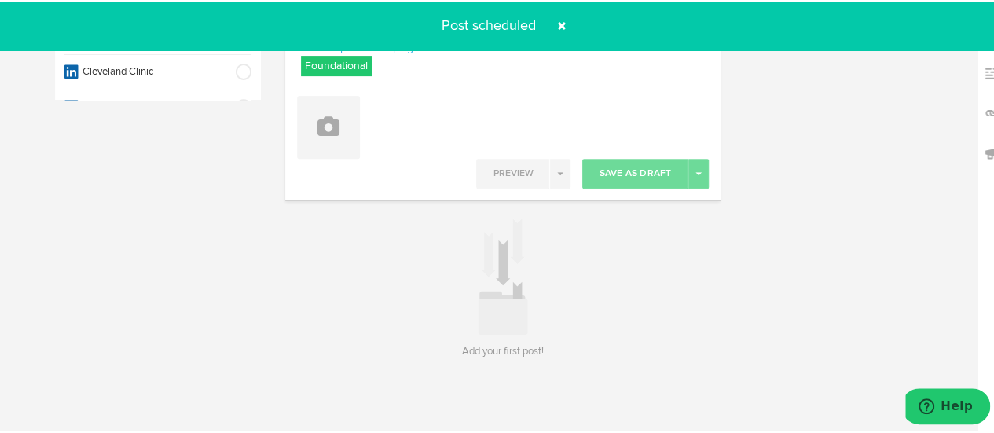
scroll to position [232, 0]
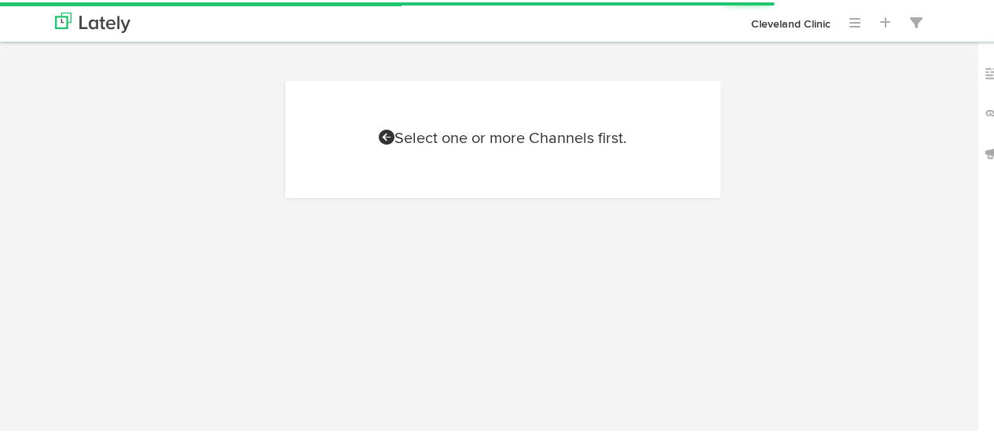
scroll to position [302, 0]
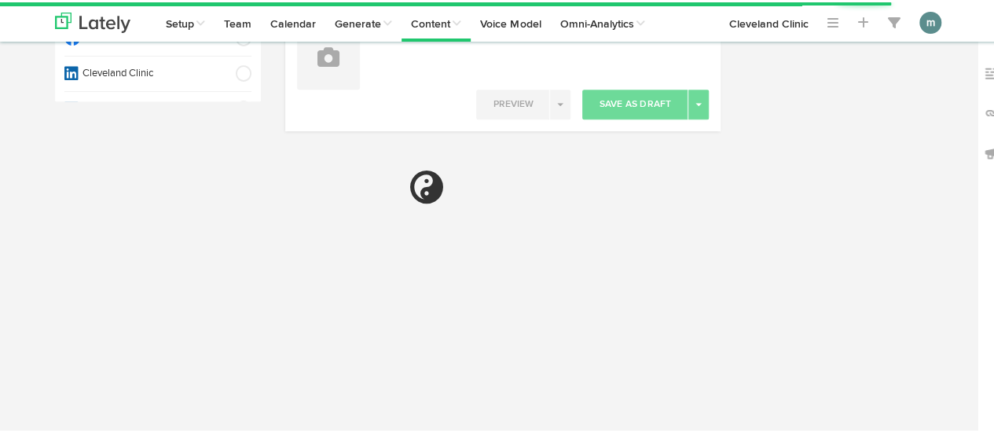
select select "4"
select select "03"
select select "PM"
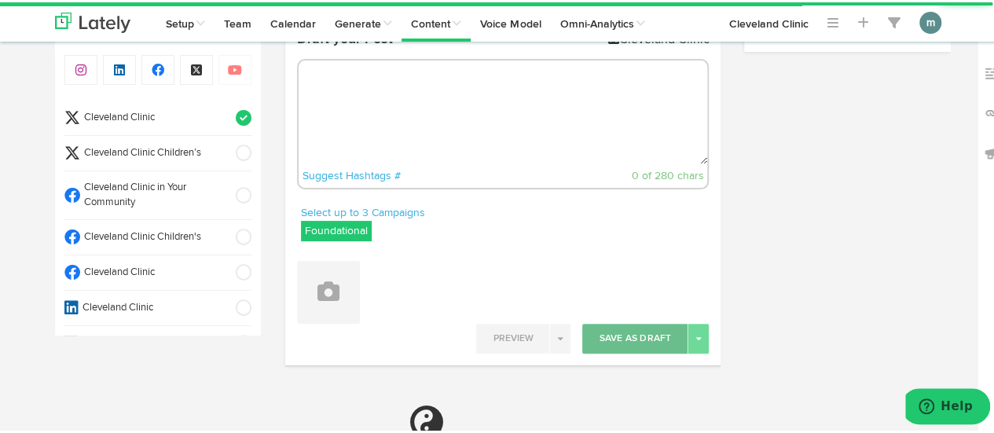
scroll to position [67, 0]
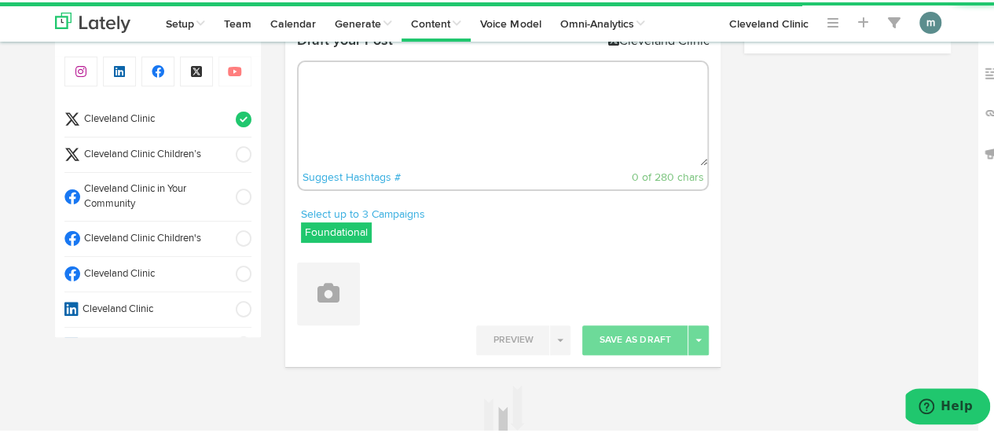
click at [468, 111] on textarea at bounding box center [502, 112] width 409 height 104
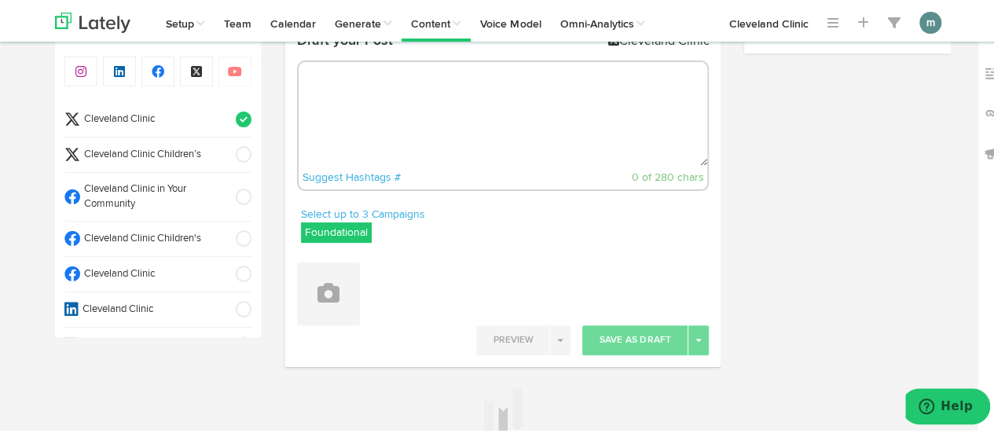
paste textarea "Salicylates can affect your body in different ways, making it hard to identify …"
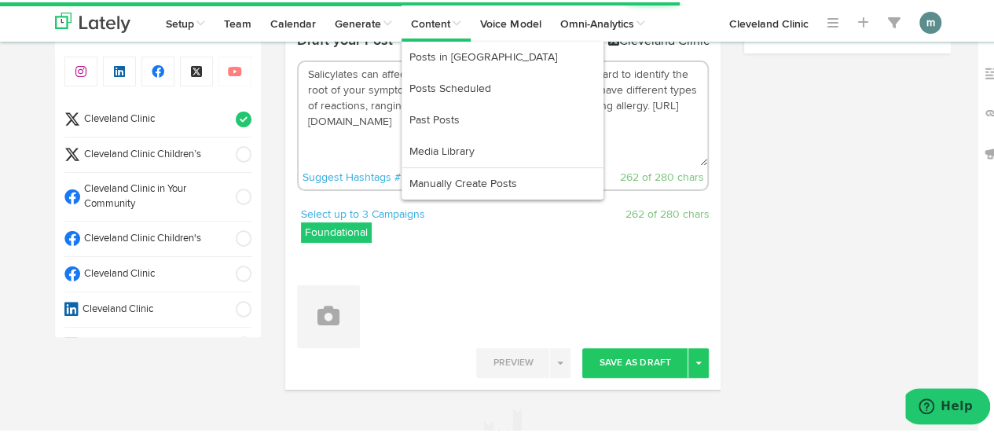
type textarea "Salicylates can affect your body in different ways, making it hard to identify …"
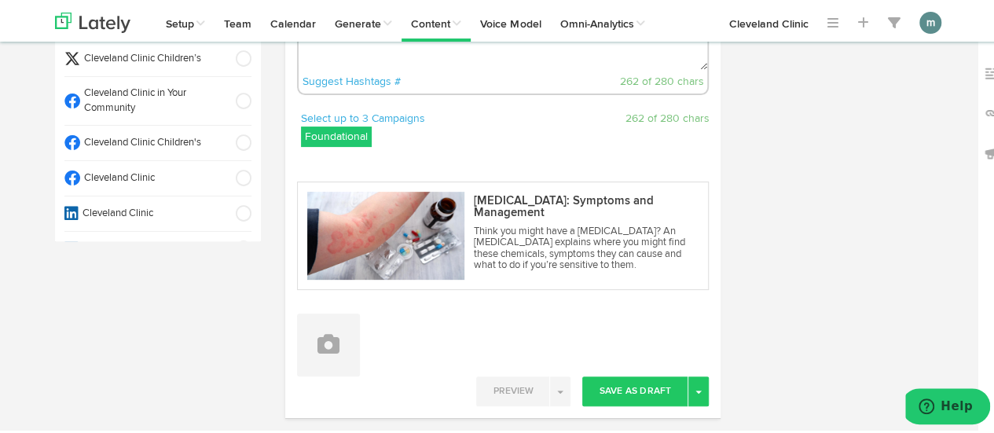
scroll to position [302, 0]
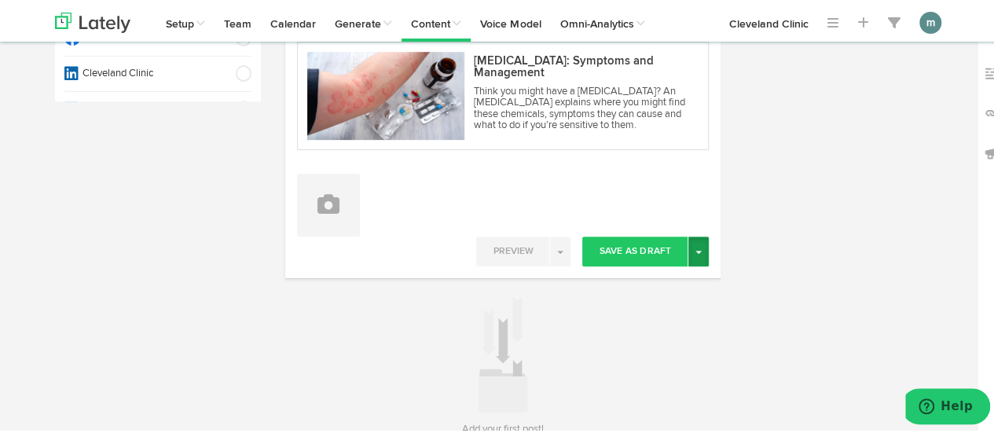
click at [697, 258] on button "Toggle Dropdown" at bounding box center [698, 249] width 20 height 30
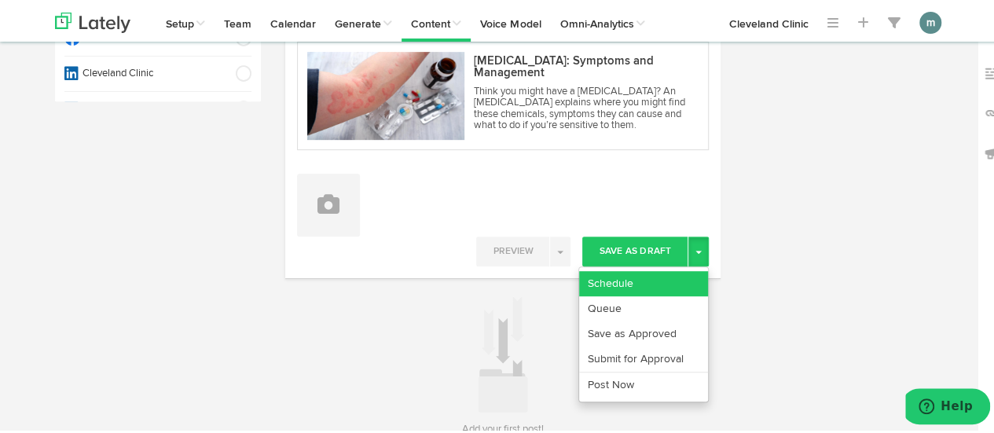
click at [681, 276] on link "Schedule" at bounding box center [643, 281] width 129 height 25
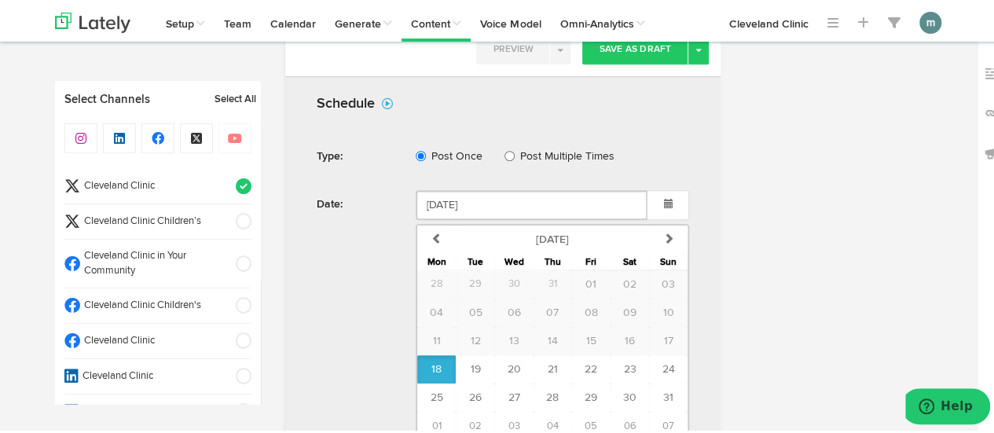
scroll to position [740, 0]
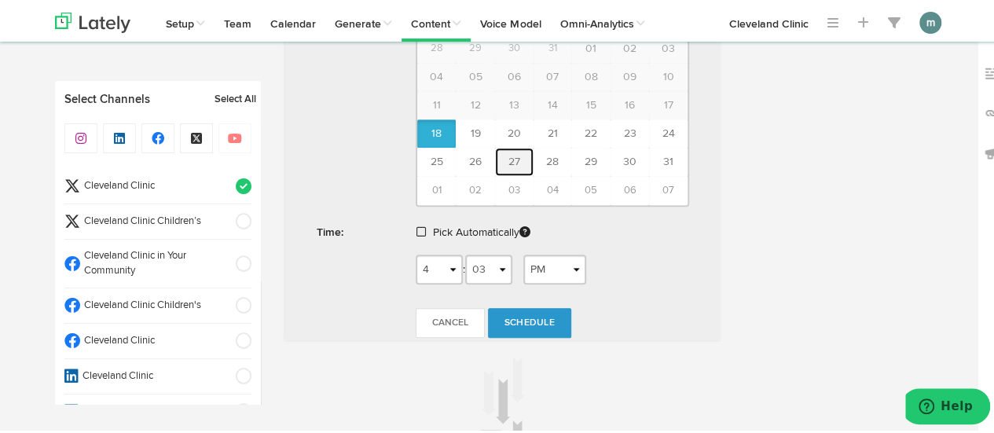
click at [515, 156] on button "27" at bounding box center [514, 159] width 38 height 28
type input "August 27 2025"
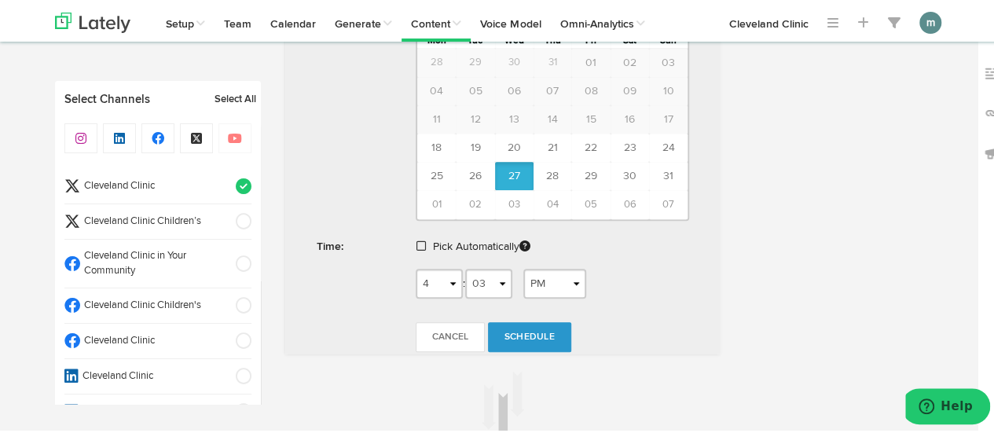
click at [416, 240] on span at bounding box center [420, 243] width 9 height 11
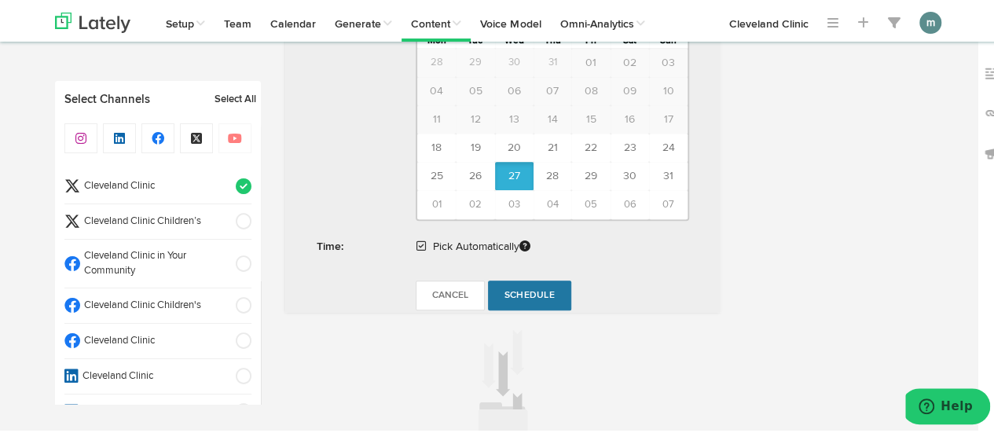
click at [528, 288] on span "Schedule" at bounding box center [529, 292] width 50 height 9
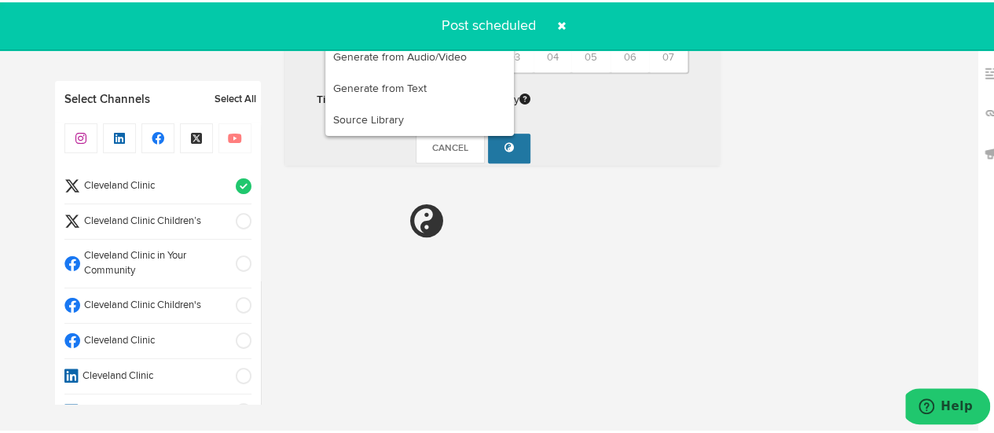
radio input "true"
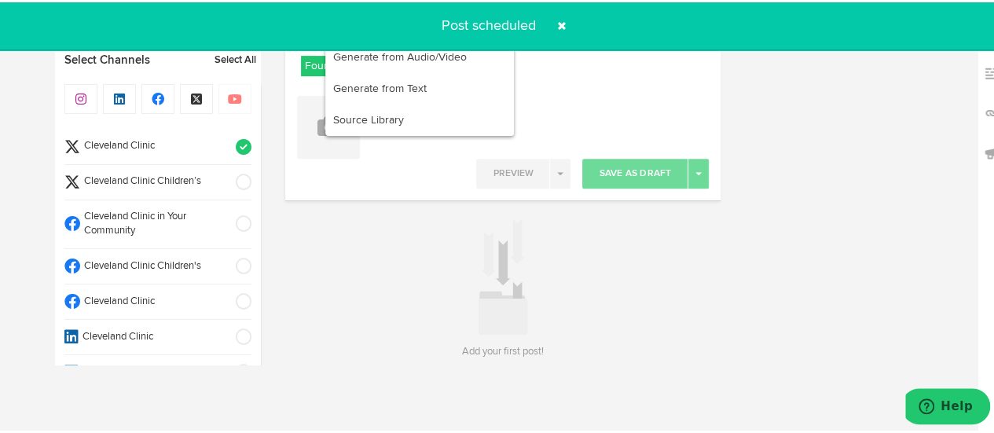
scroll to position [232, 0]
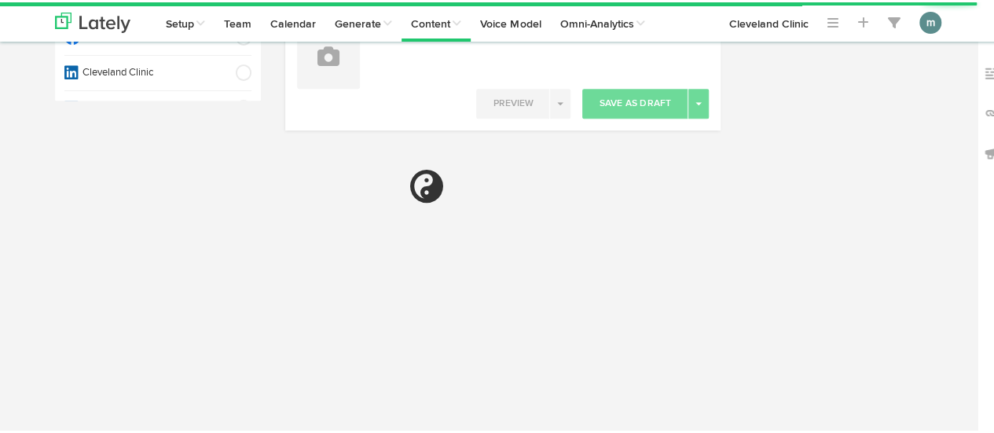
radio input "true"
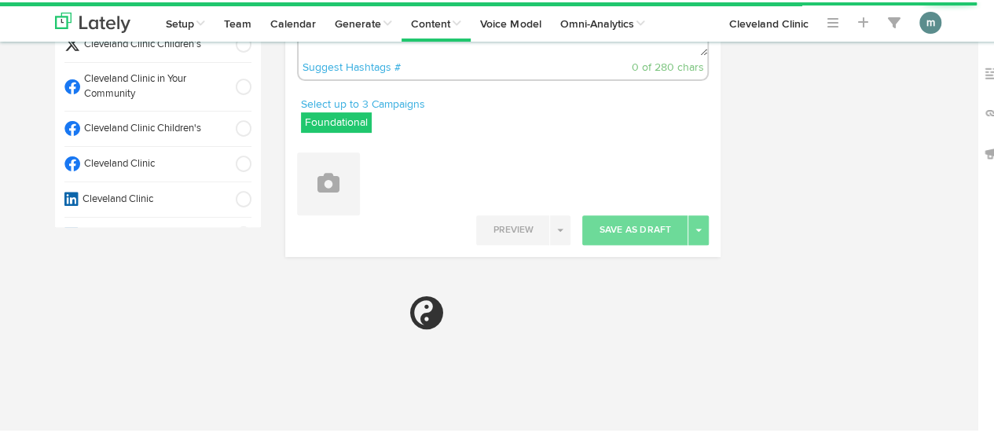
select select "4"
select select "04"
select select "PM"
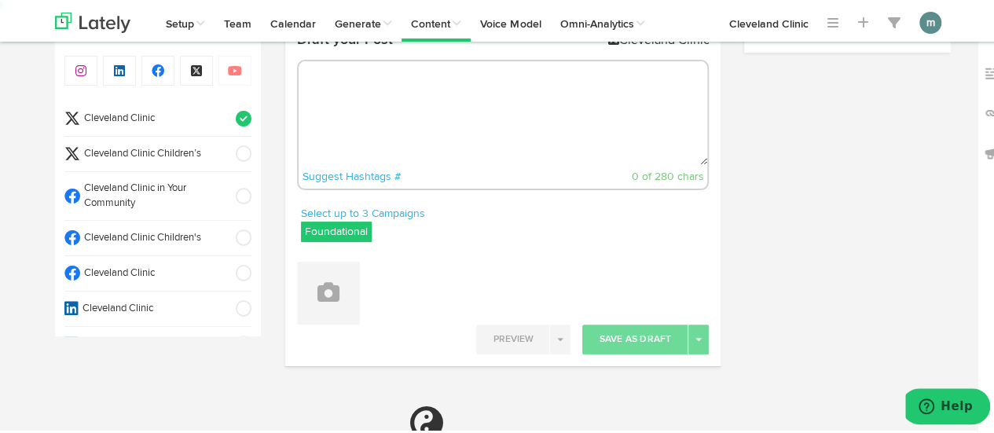
click at [143, 269] on span "Cleveland Clinic" at bounding box center [152, 271] width 145 height 15
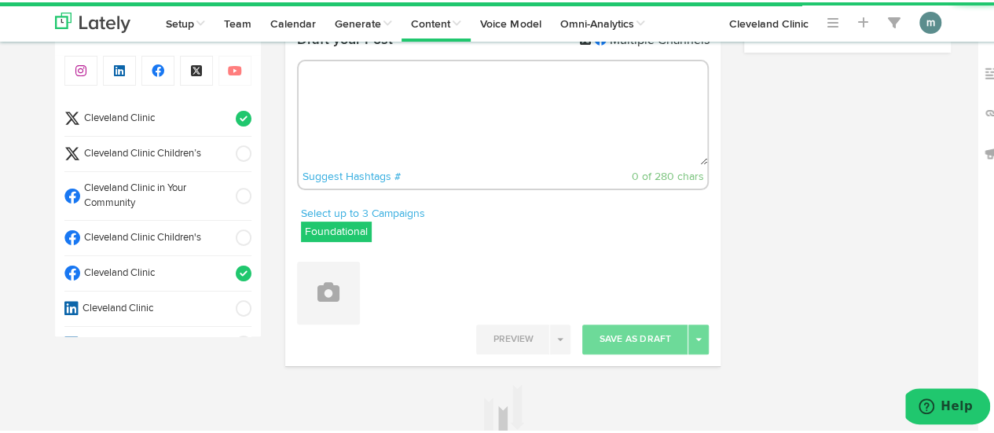
click at [149, 111] on span "Cleveland Clinic" at bounding box center [152, 116] width 145 height 15
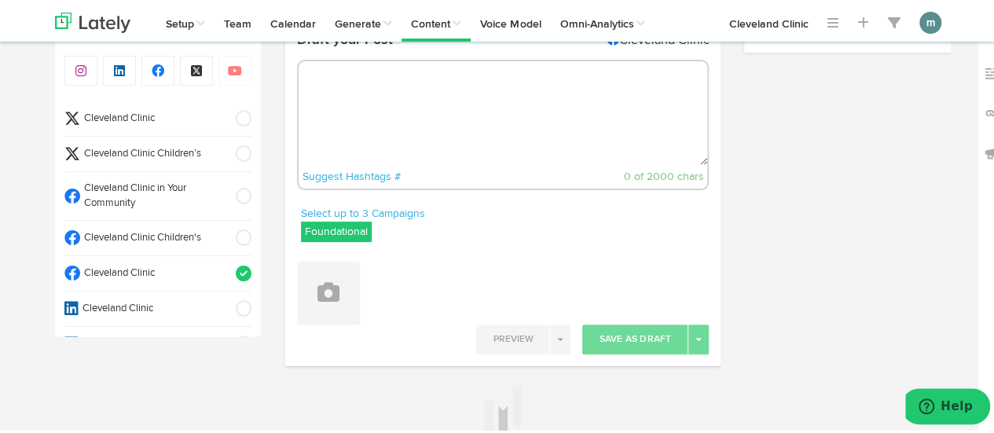
click at [325, 112] on textarea at bounding box center [502, 111] width 409 height 104
paste textarea "Did you know [MEDICAL_DATA] can cause deep tooth staining that doesn’t fade on …"
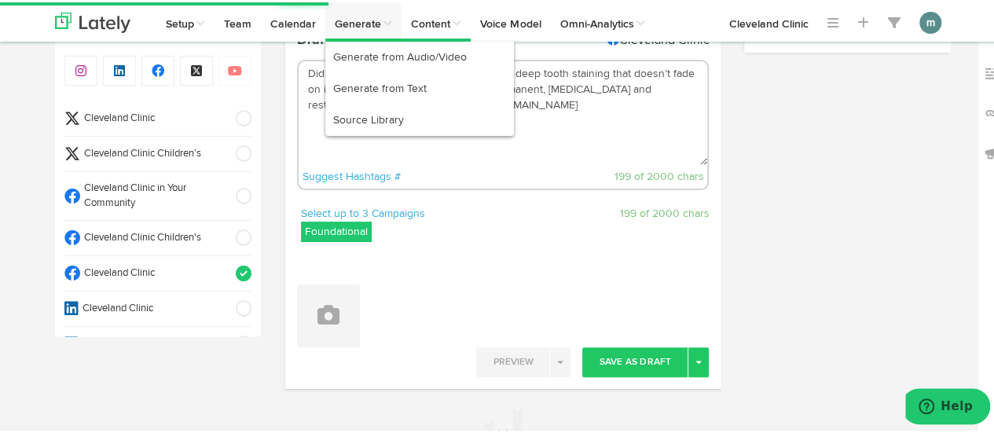
type textarea "Did you know [MEDICAL_DATA] can cause deep tooth staining that doesn’t fade on …"
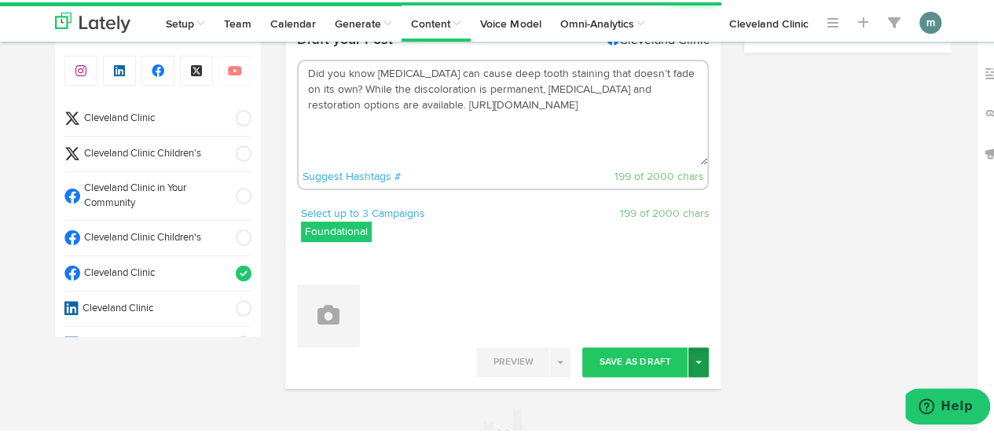
click at [696, 366] on button "Toggle Dropdown" at bounding box center [698, 360] width 20 height 30
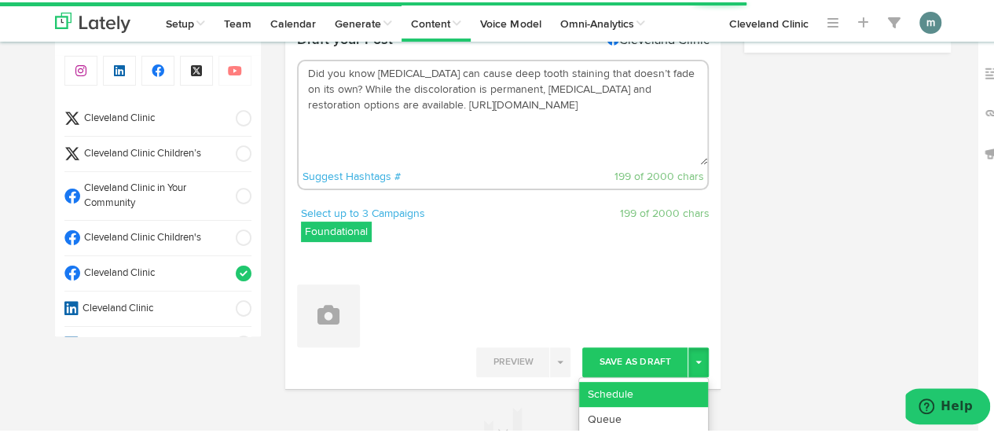
click at [671, 387] on link "Schedule" at bounding box center [643, 391] width 129 height 25
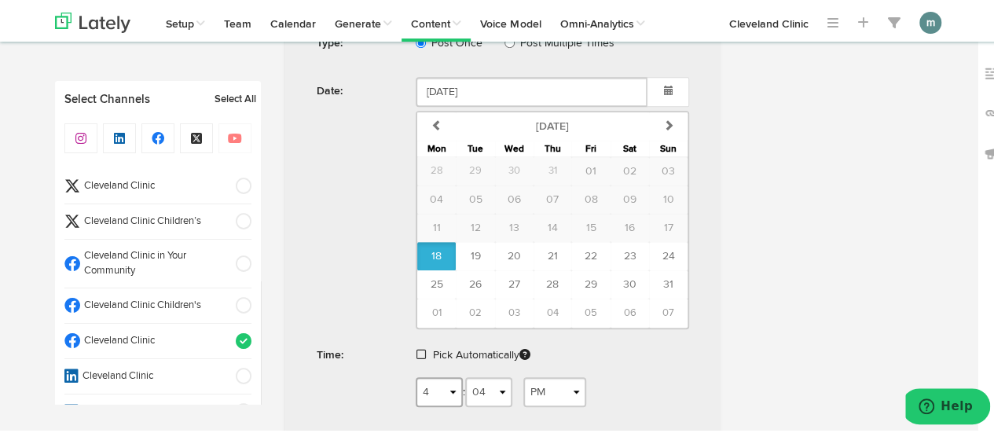
scroll to position [518, 0]
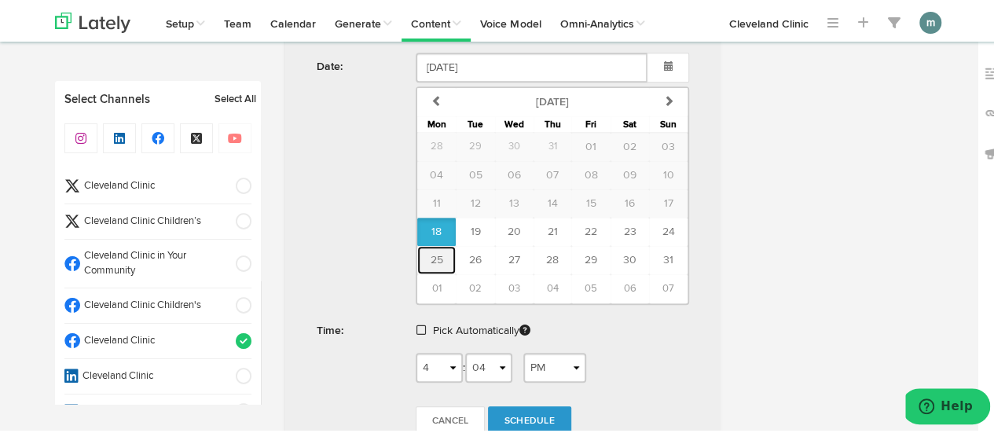
click at [430, 260] on span "25" at bounding box center [436, 257] width 13 height 11
type input "August 25 2025"
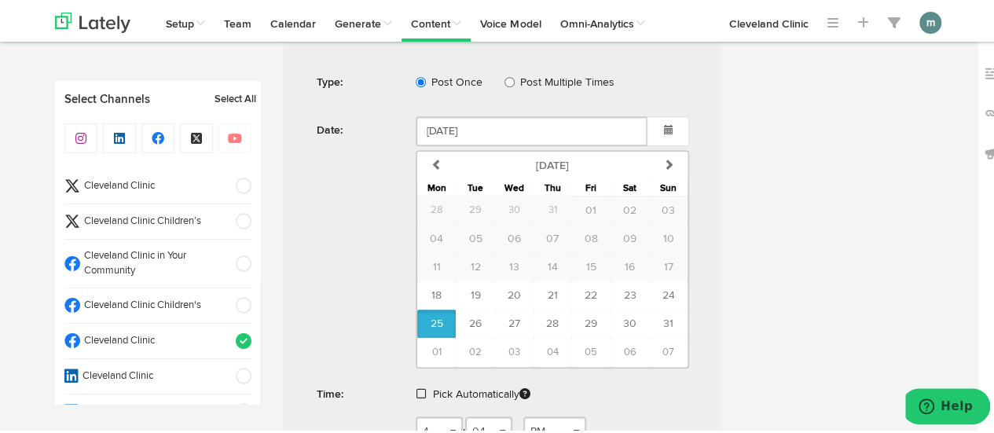
scroll to position [596, 0]
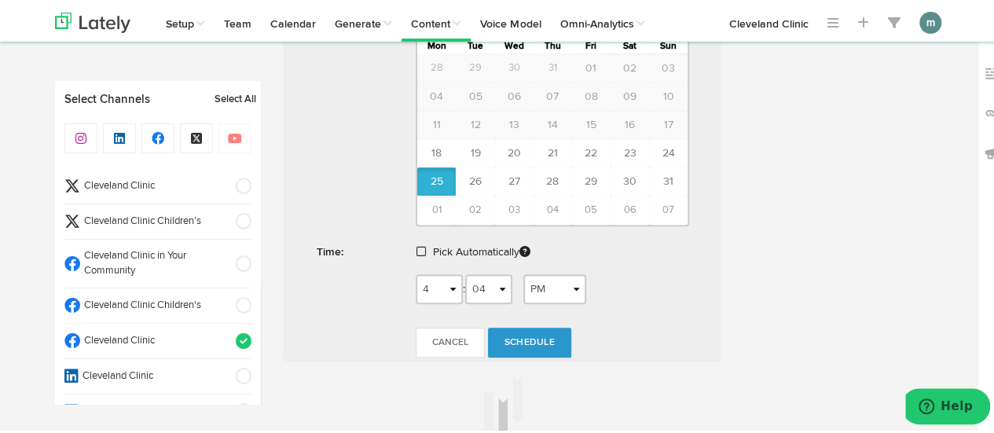
click at [416, 247] on span at bounding box center [420, 248] width 9 height 11
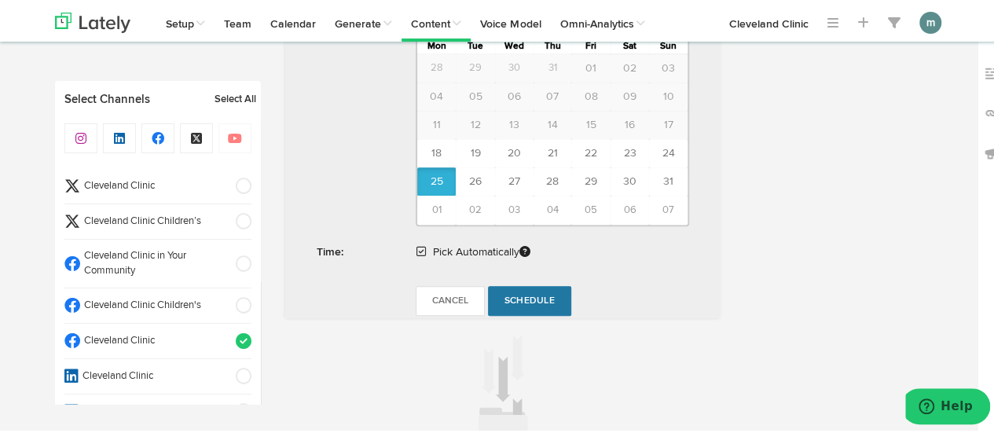
click at [532, 295] on span "Schedule" at bounding box center [529, 298] width 50 height 9
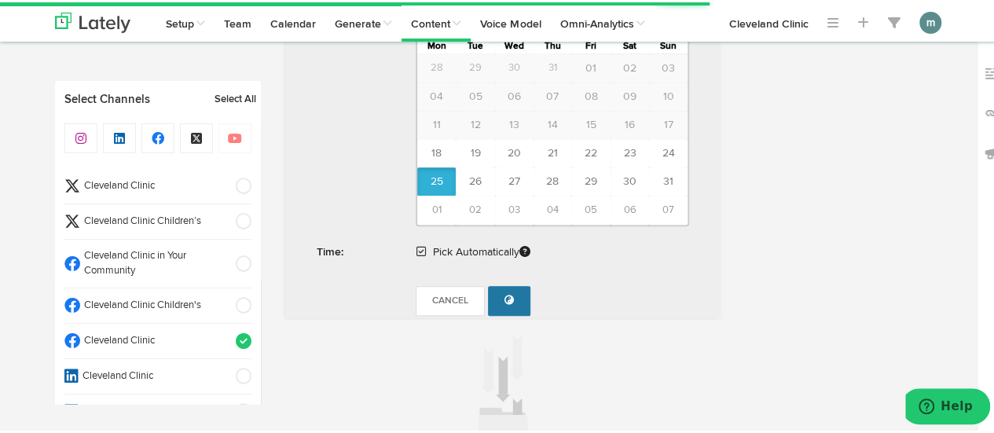
radio input "true"
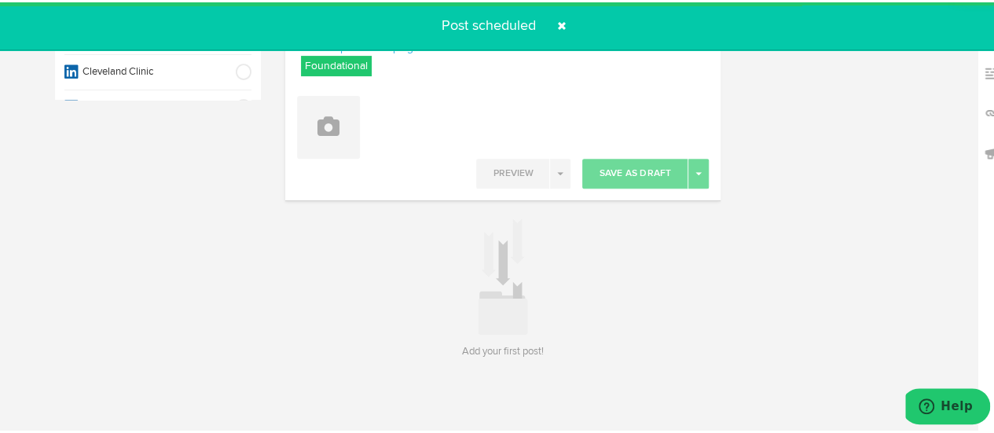
scroll to position [232, 0]
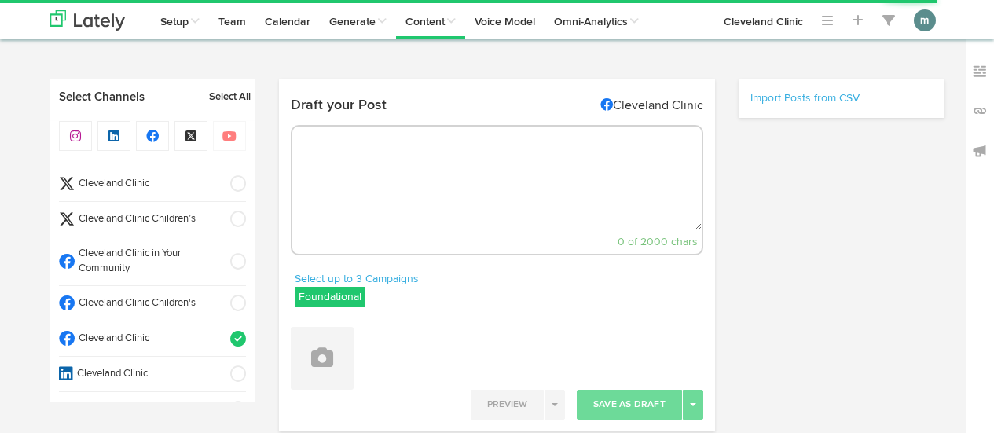
scroll to position [303, 0]
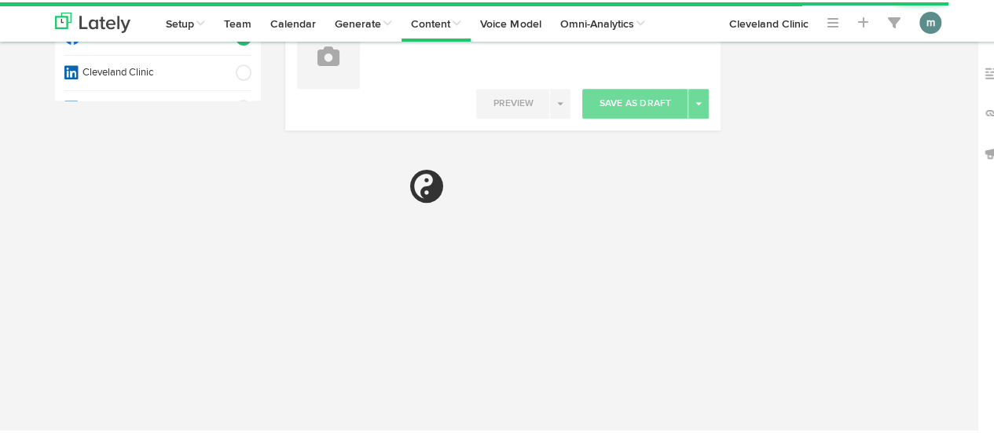
radio input "true"
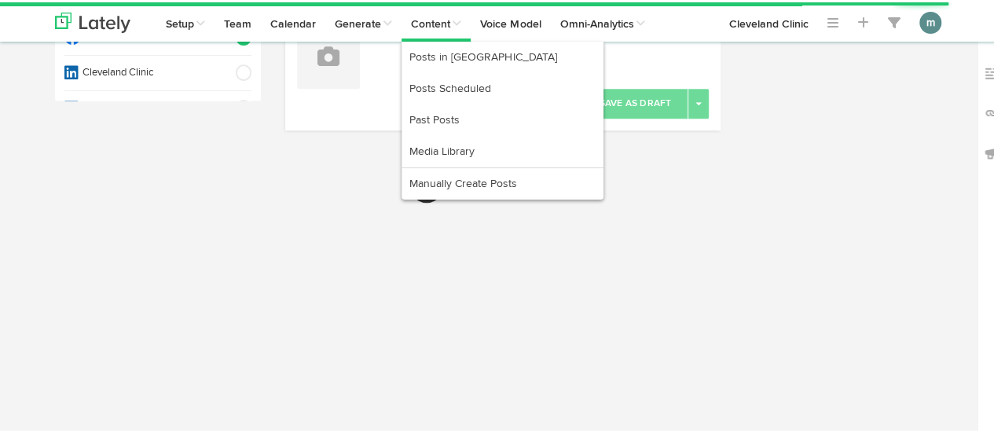
select select "4"
select select "05"
select select "PM"
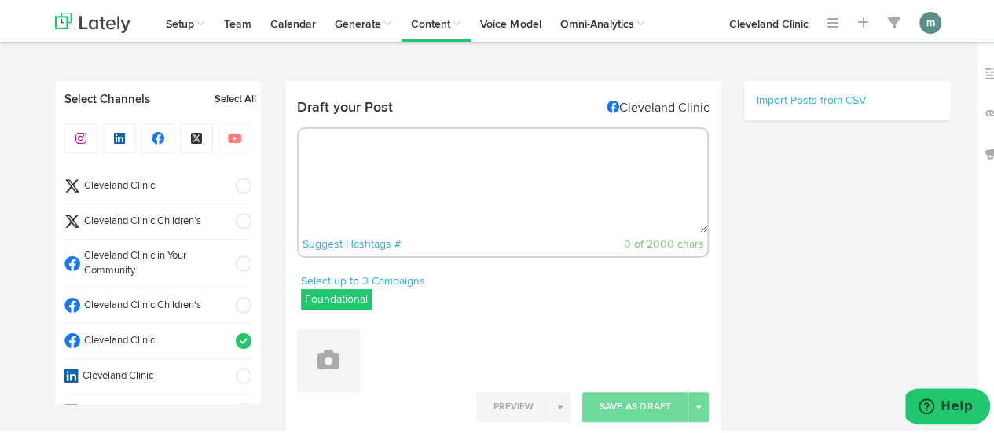
click at [390, 178] on textarea at bounding box center [502, 178] width 409 height 104
paste textarea "Managing congenital adrenal hyperplasia (CAH) is a delicate balancing act. It c…"
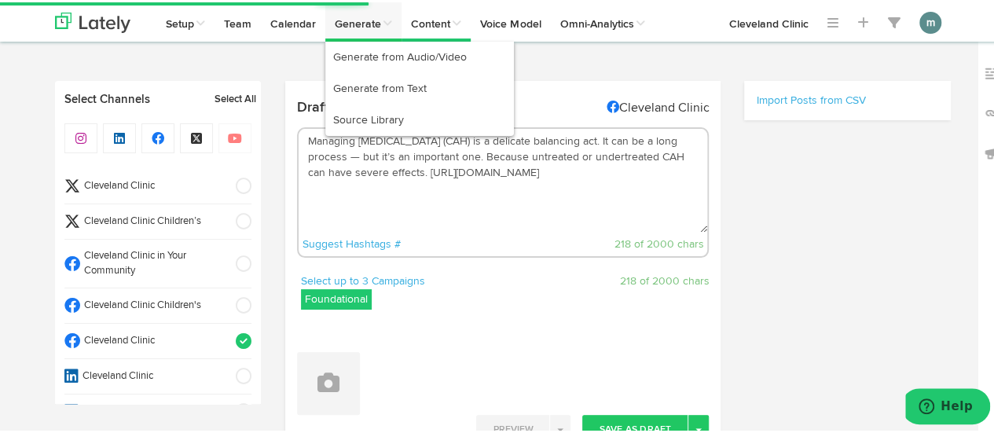
type textarea "Managing congenital adrenal hyperplasia (CAH) is a delicate balancing act. It c…"
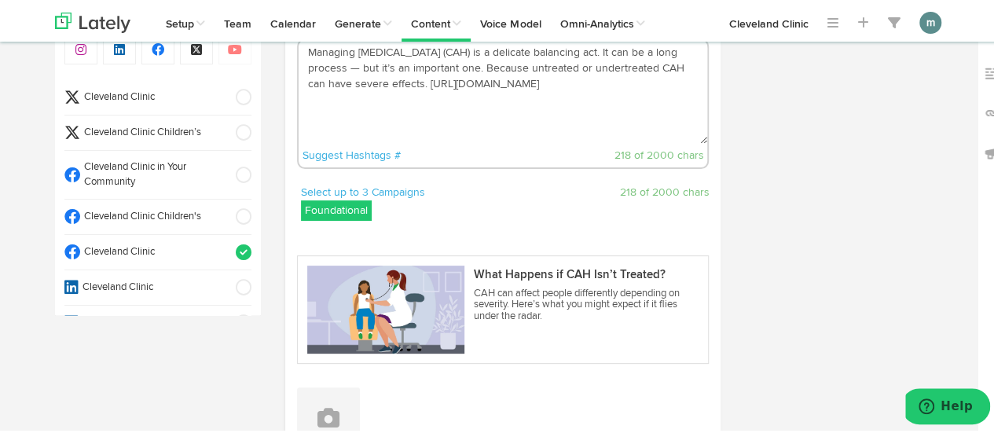
scroll to position [157, 0]
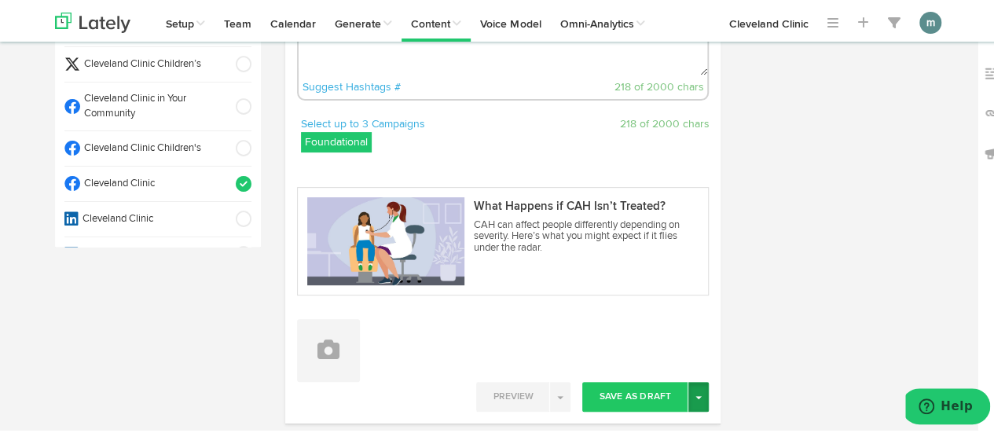
click at [699, 393] on button "Toggle Dropdown" at bounding box center [698, 394] width 20 height 30
click at [656, 418] on link "Schedule" at bounding box center [643, 426] width 129 height 25
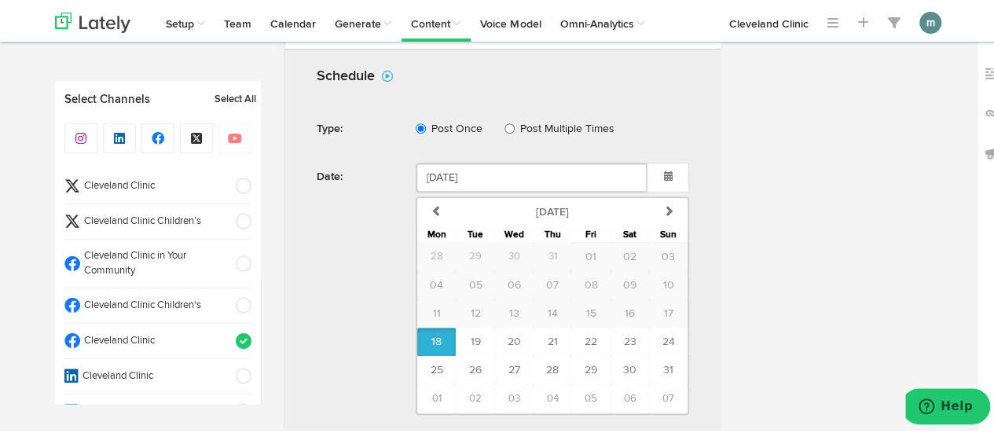
scroll to position [576, 0]
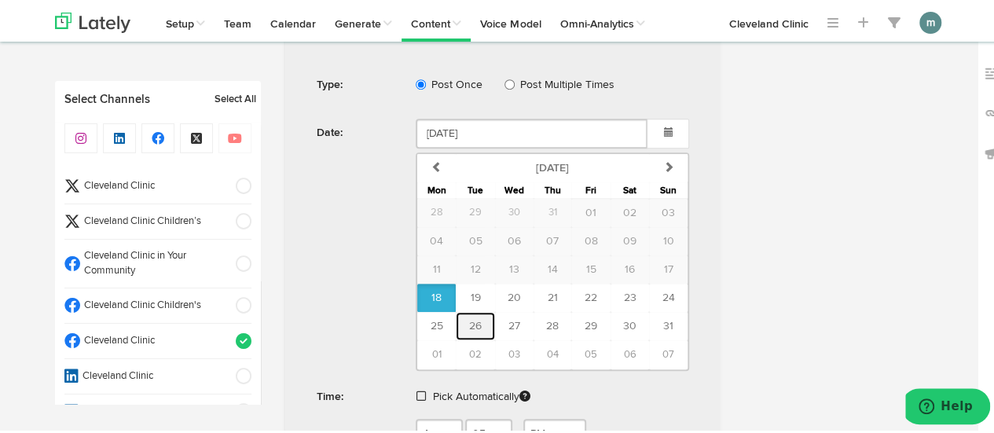
click at [470, 322] on span "26" at bounding box center [475, 323] width 13 height 11
type input "August 26 2025"
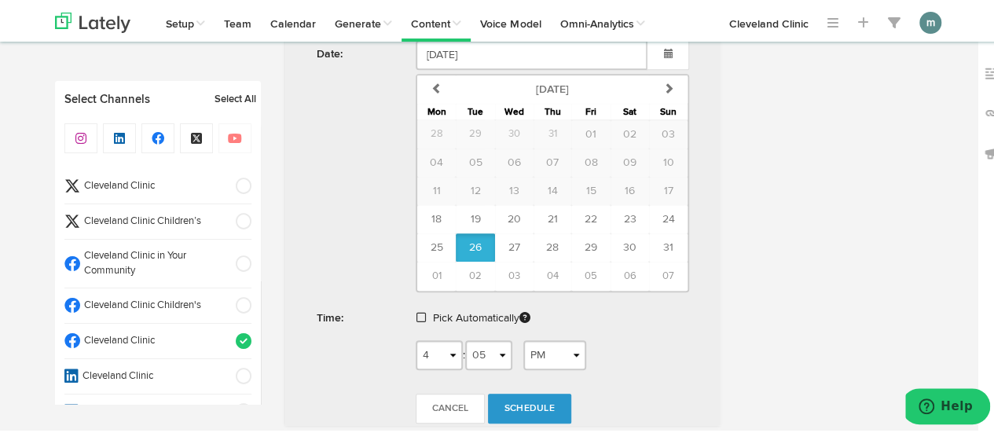
click at [416, 311] on span at bounding box center [420, 314] width 9 height 11
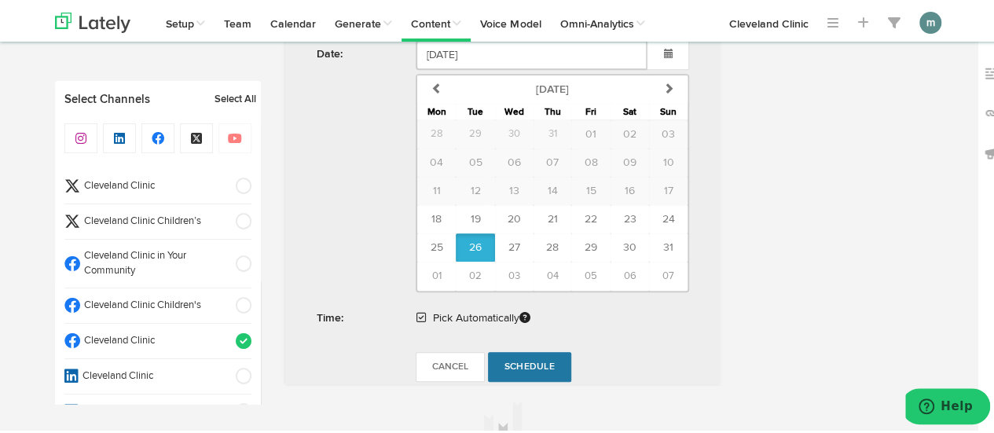
click at [514, 362] on span "Schedule" at bounding box center [529, 364] width 50 height 9
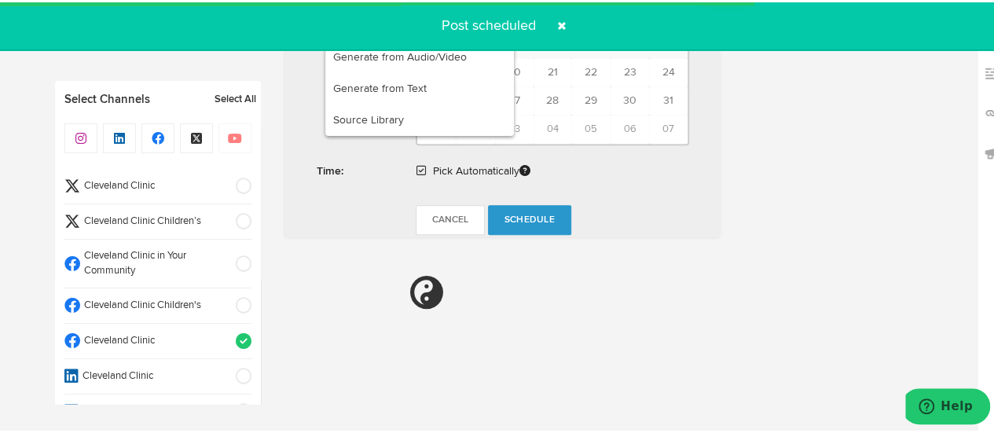
radio input "true"
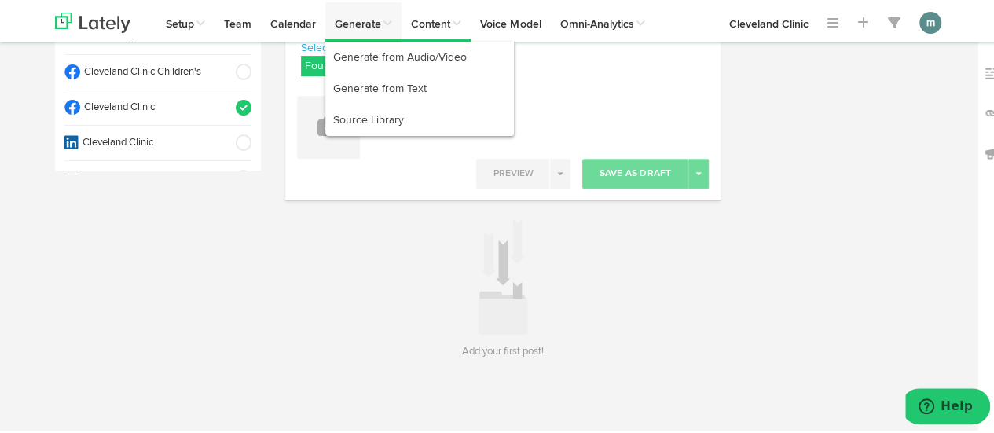
scroll to position [232, 0]
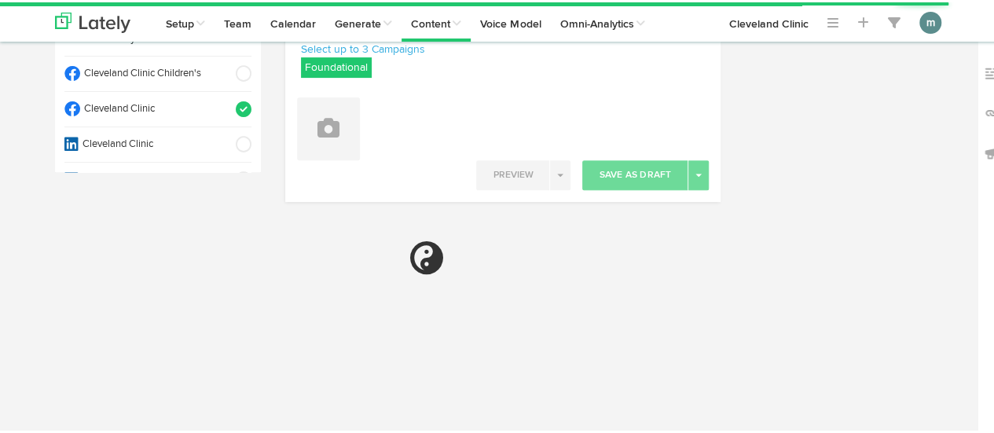
select select "4"
select select "05"
select select "PM"
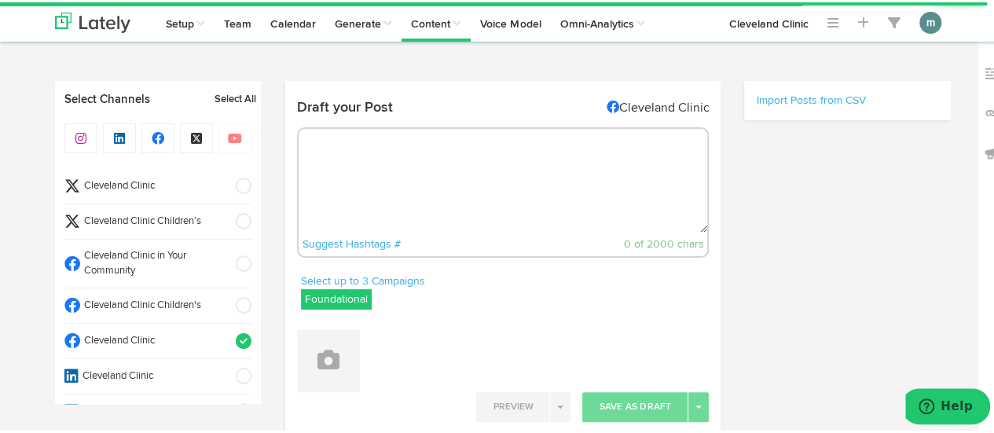
click at [355, 146] on textarea at bounding box center [502, 178] width 409 height 104
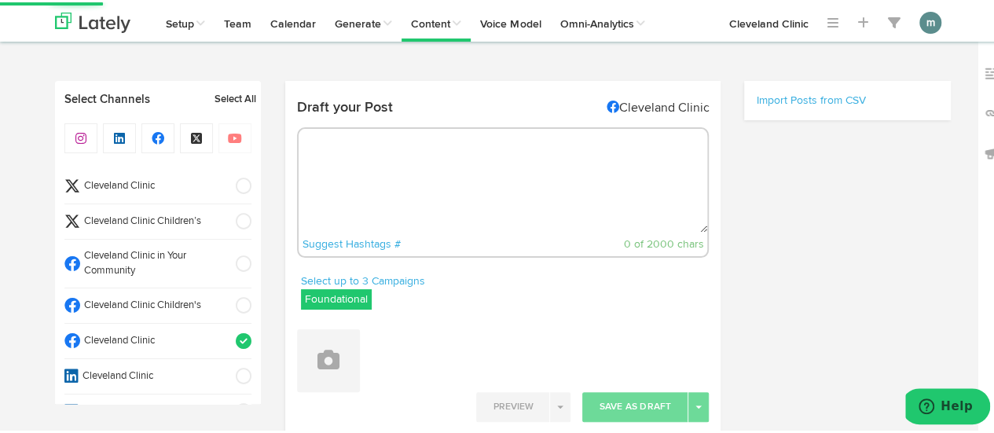
paste textarea "3 benefits of acupuncture: https://cle.clinic/4eIP3Ox"
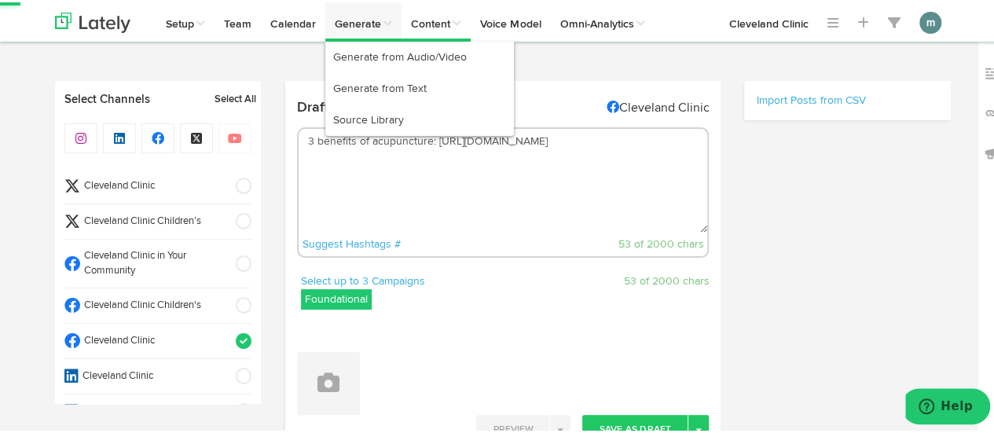
type textarea "3 benefits of acupuncture: https://cle.clinic/4eIP3Ox"
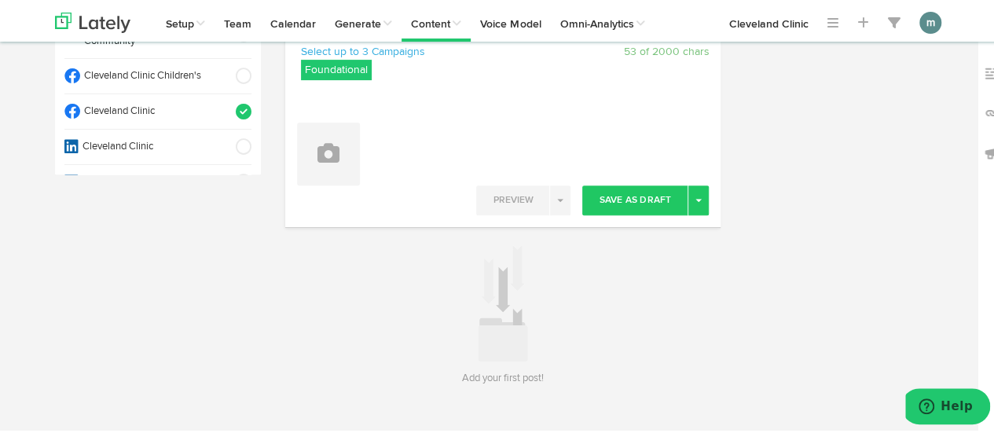
scroll to position [236, 0]
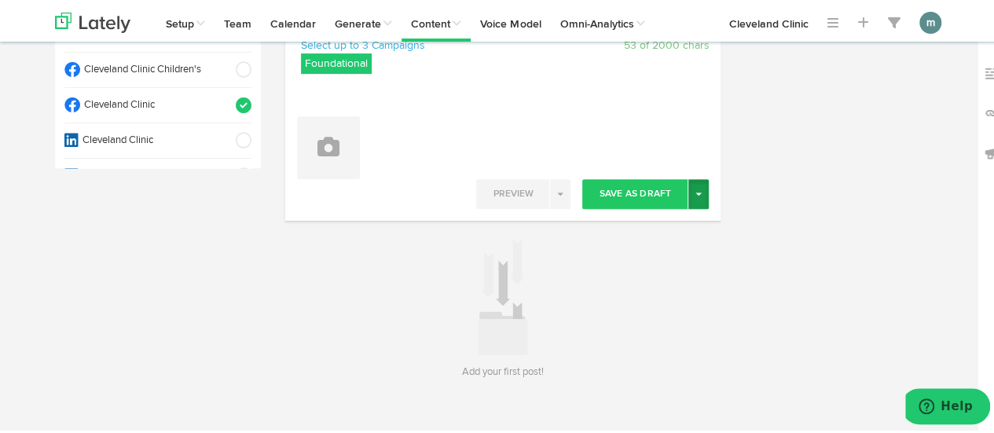
click at [694, 199] on button "Toggle Dropdown" at bounding box center [698, 192] width 20 height 30
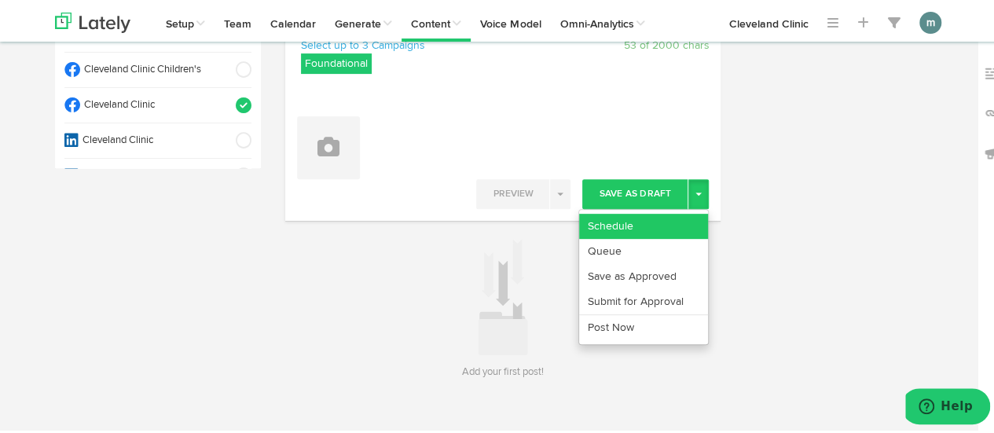
click at [675, 225] on link "Schedule" at bounding box center [643, 223] width 129 height 25
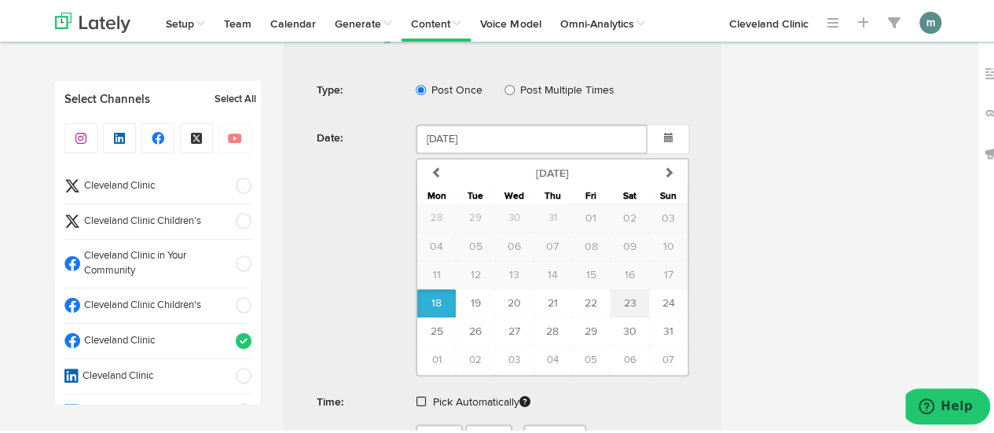
scroll to position [479, 0]
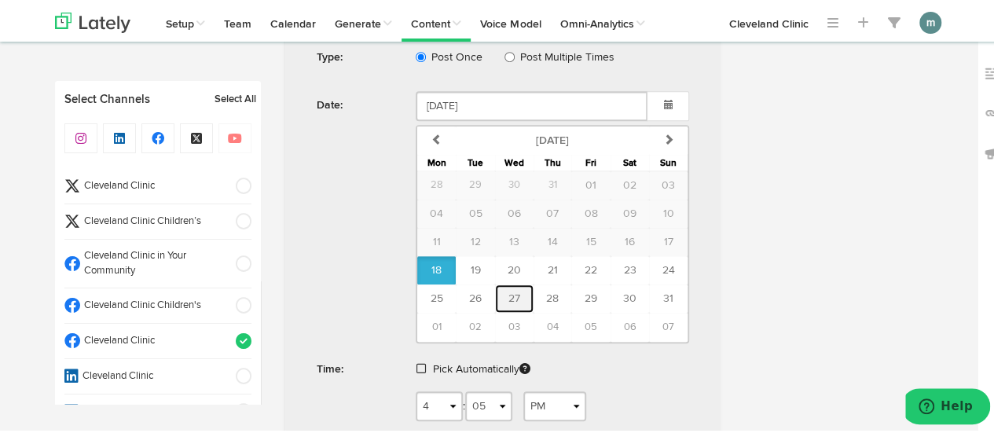
click at [508, 296] on span "27" at bounding box center [514, 296] width 12 height 11
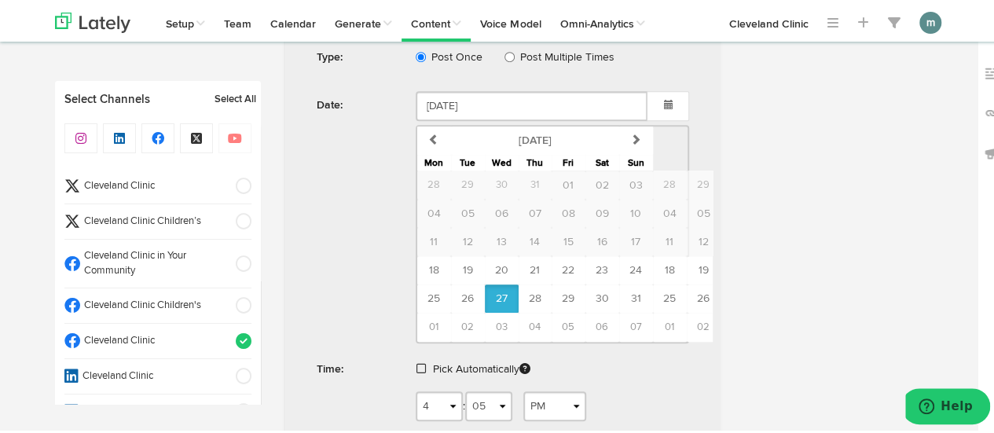
type input "August 27 2025"
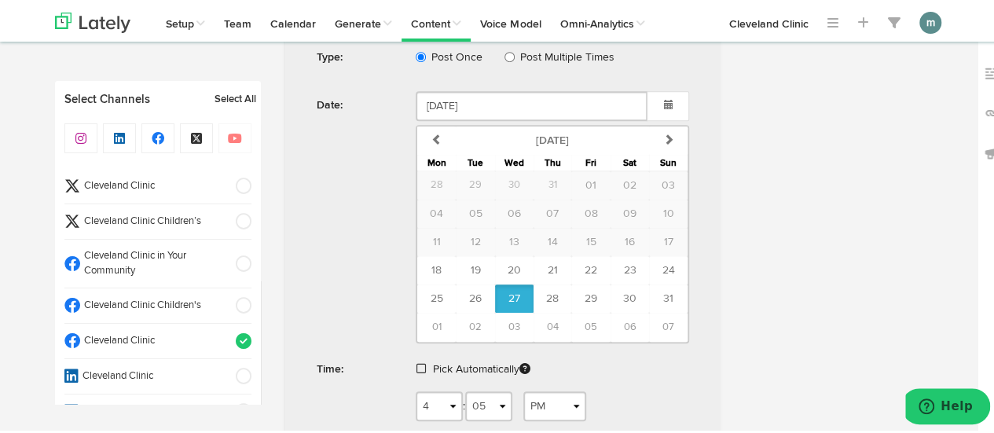
click at [416, 365] on span at bounding box center [420, 366] width 9 height 11
click at [526, 415] on span "Schedule" at bounding box center [529, 415] width 50 height 9
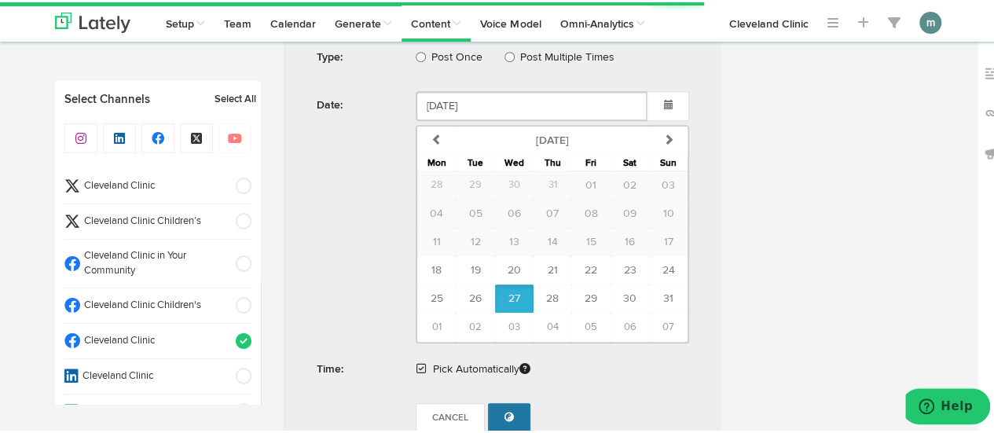
radio input "true"
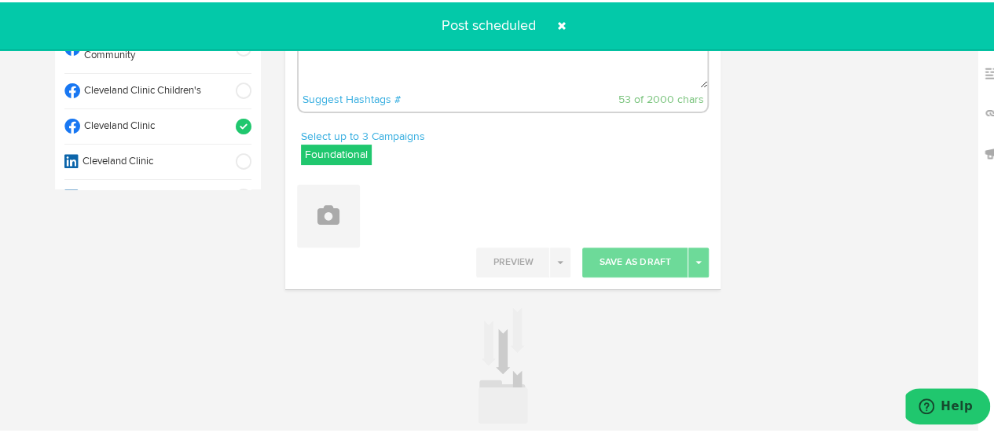
scroll to position [75, 0]
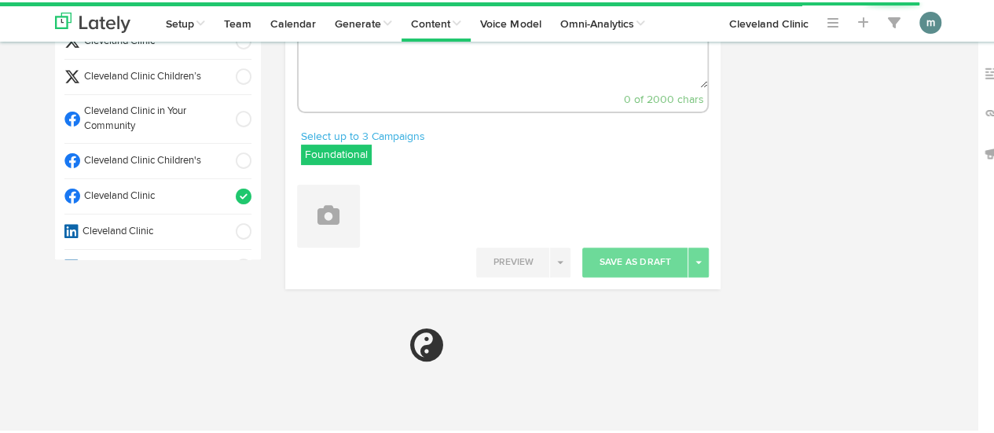
select select "4"
select select "06"
select select "PM"
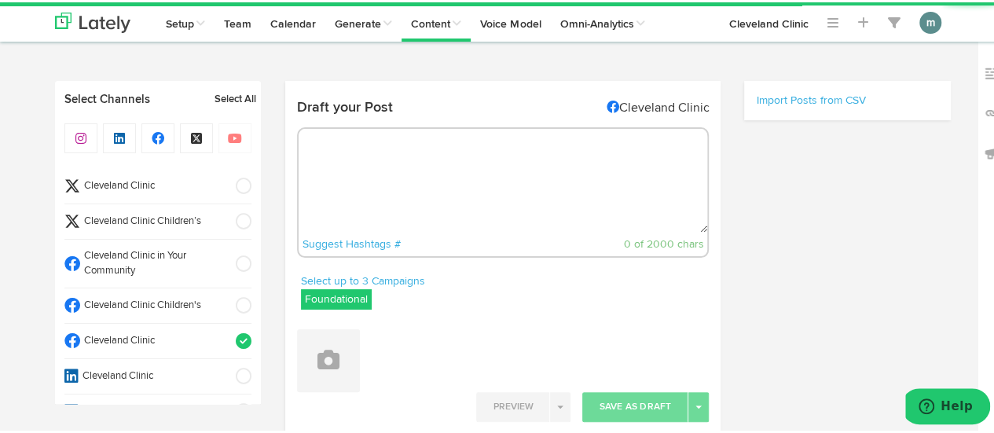
click at [419, 178] on textarea at bounding box center [502, 178] width 409 height 104
paste textarea "People with [MEDICAL_DATA] can have patches of [MEDICAL_DATA] called [MEDICAL_D…"
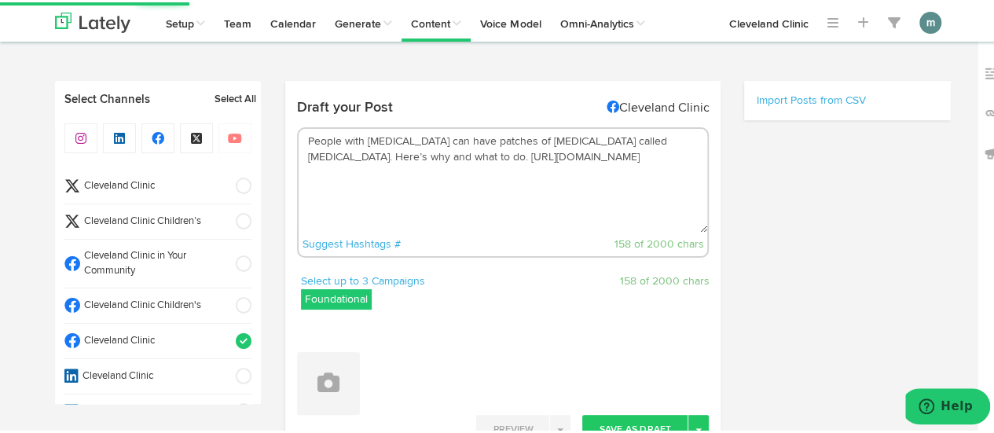
click at [429, 159] on textarea "People with congenital adrenal hyperplasia can have patches of discolored skin …" at bounding box center [502, 178] width 409 height 104
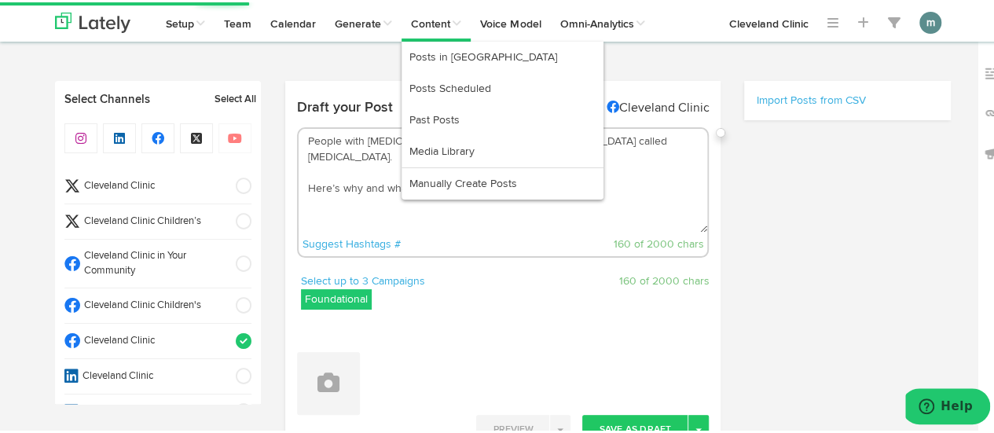
type textarea "People with congenital adrenal hyperplasia can have patches of discolored skin …"
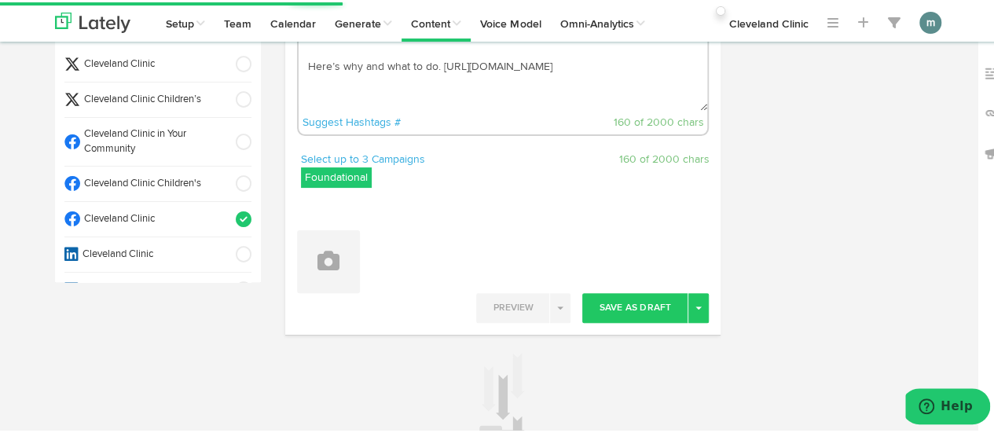
scroll to position [254, 0]
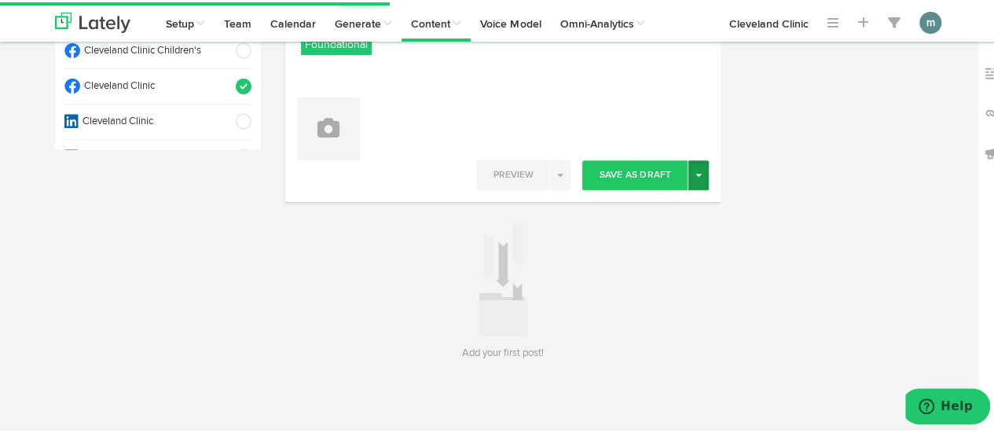
click at [694, 175] on button "Toggle Dropdown" at bounding box center [698, 173] width 20 height 30
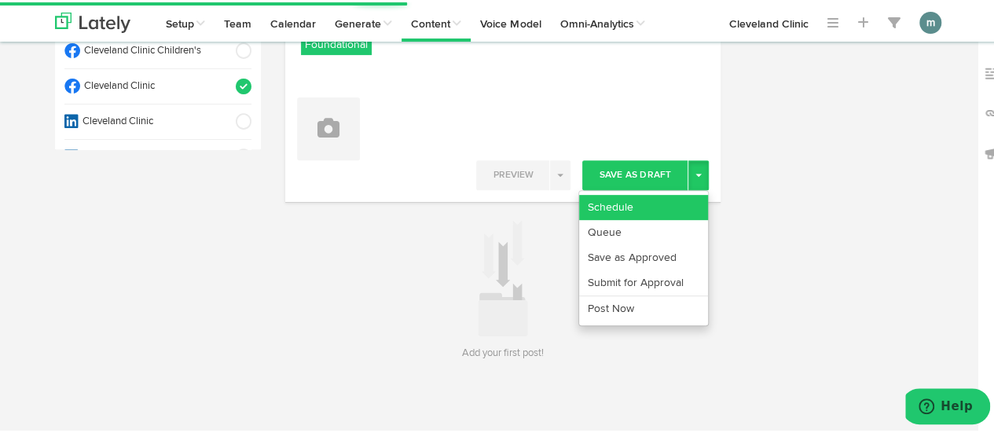
click at [675, 196] on link "Schedule" at bounding box center [643, 204] width 129 height 25
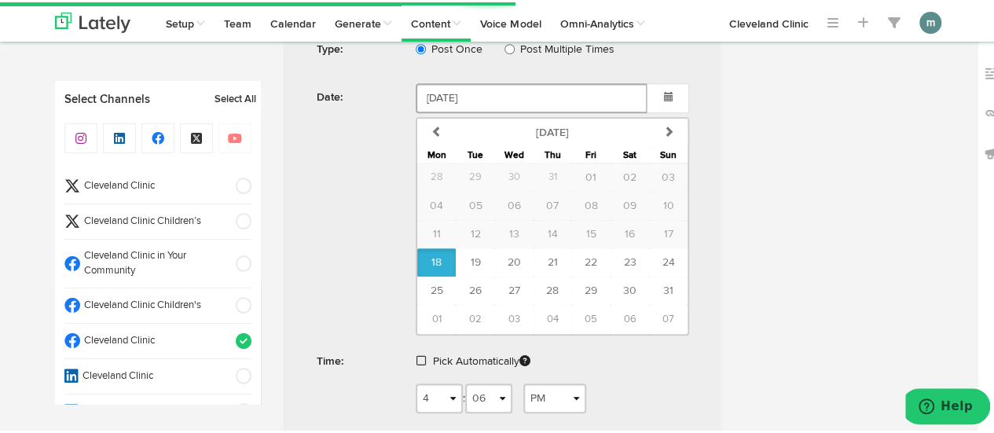
scroll to position [490, 0]
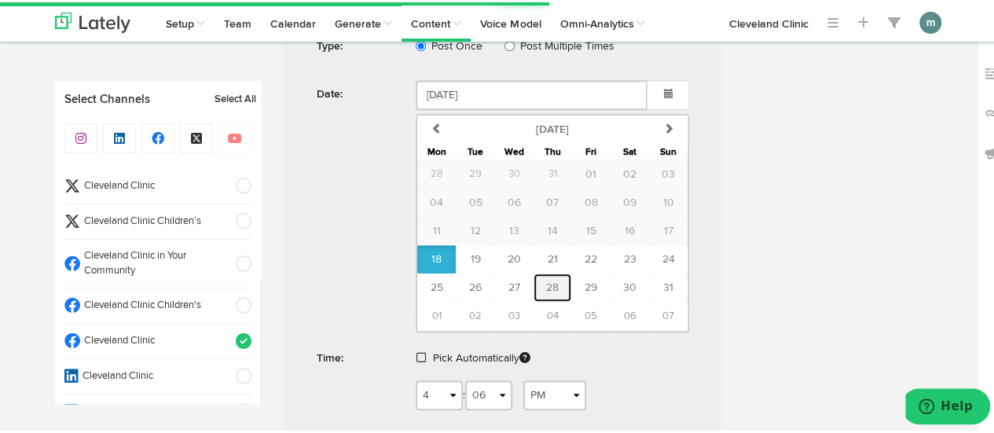
click at [553, 283] on button "28" at bounding box center [552, 285] width 38 height 28
type input "August 28 2025"
click at [417, 352] on span at bounding box center [420, 355] width 9 height 11
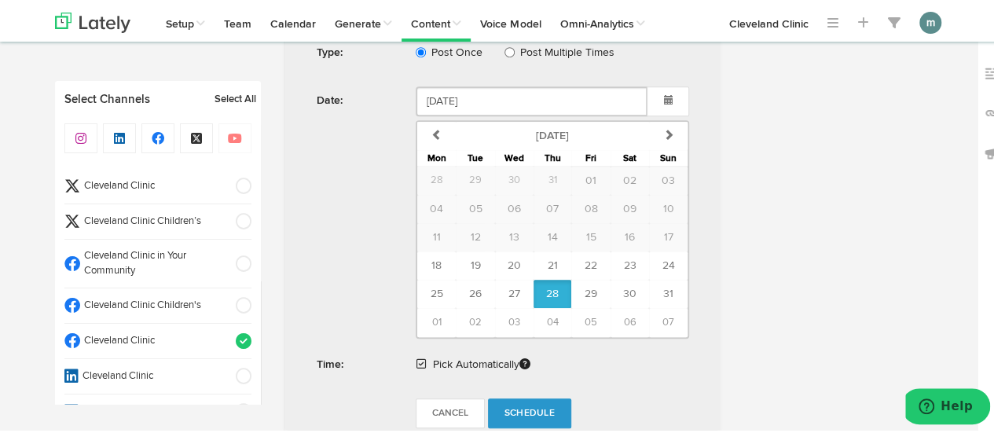
scroll to position [804, 0]
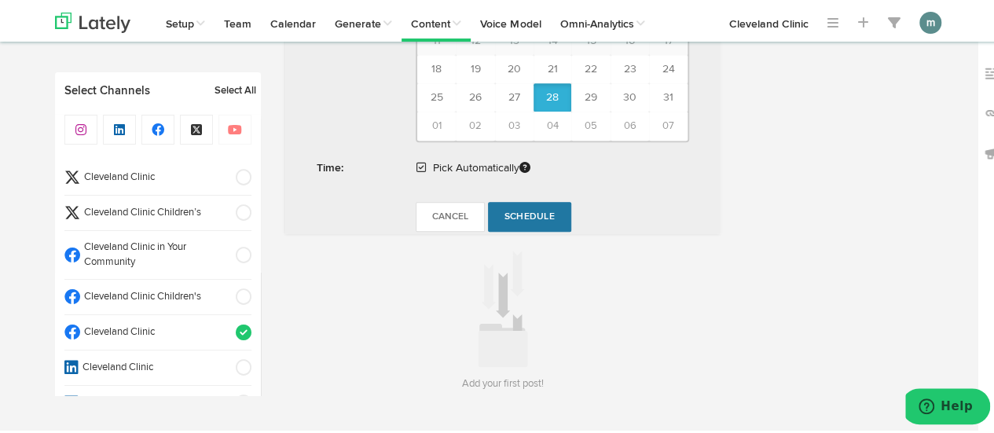
click at [541, 214] on span "Schedule" at bounding box center [529, 214] width 50 height 9
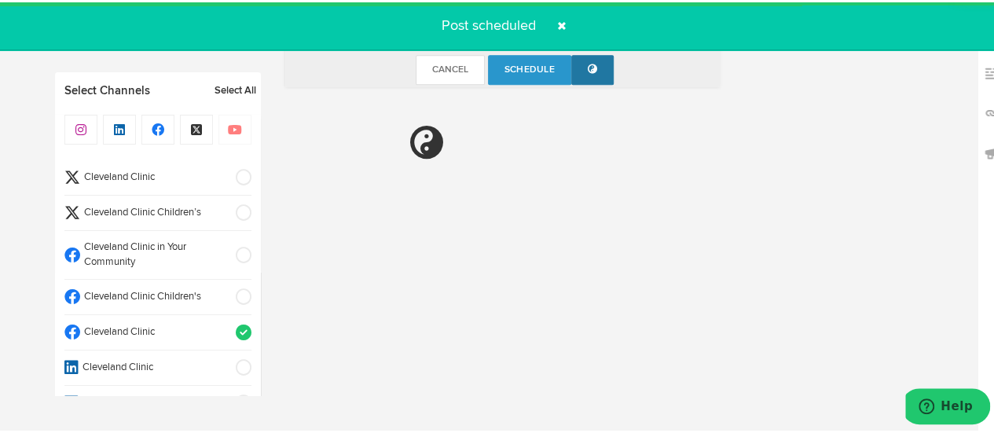
radio input "true"
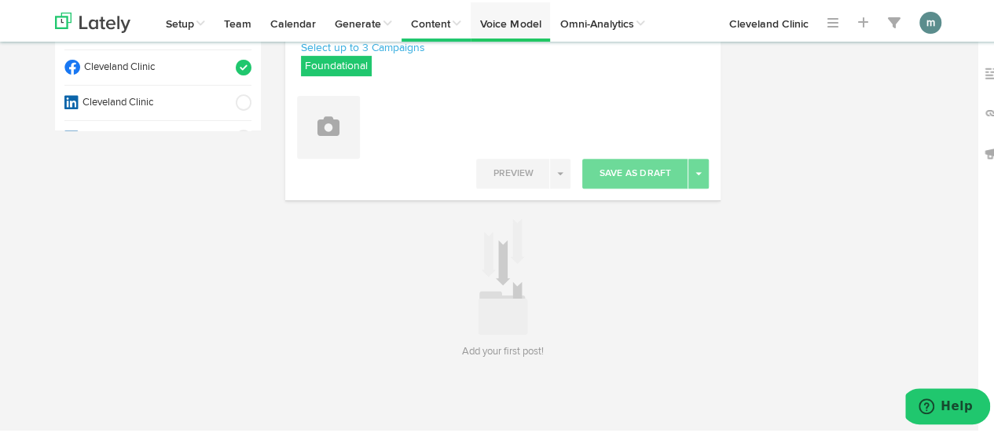
scroll to position [232, 0]
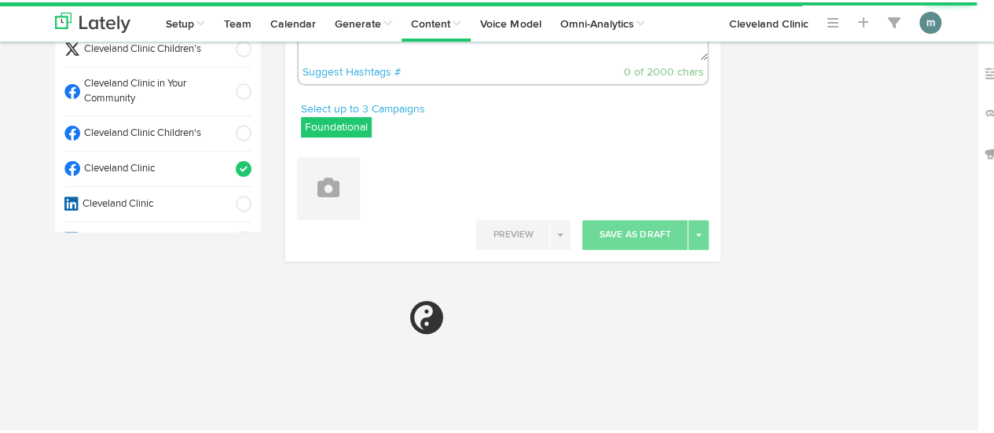
radio input "true"
select select "4"
select select "07"
select select "PM"
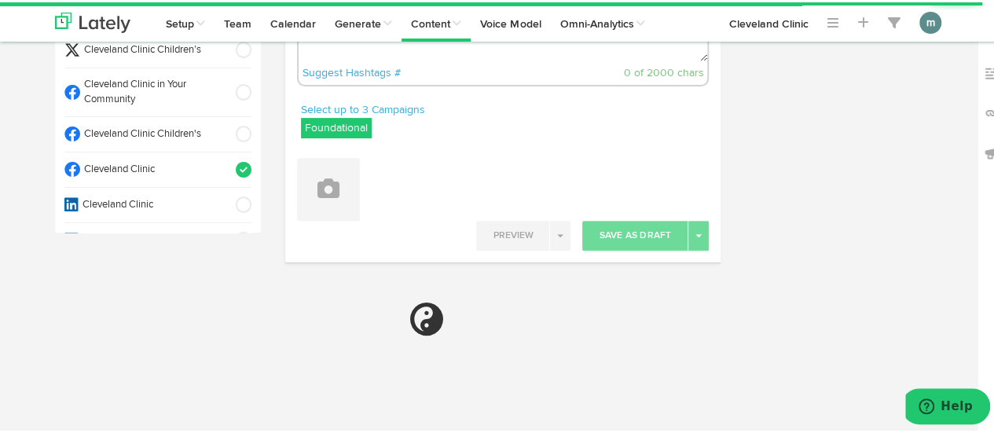
scroll to position [114, 0]
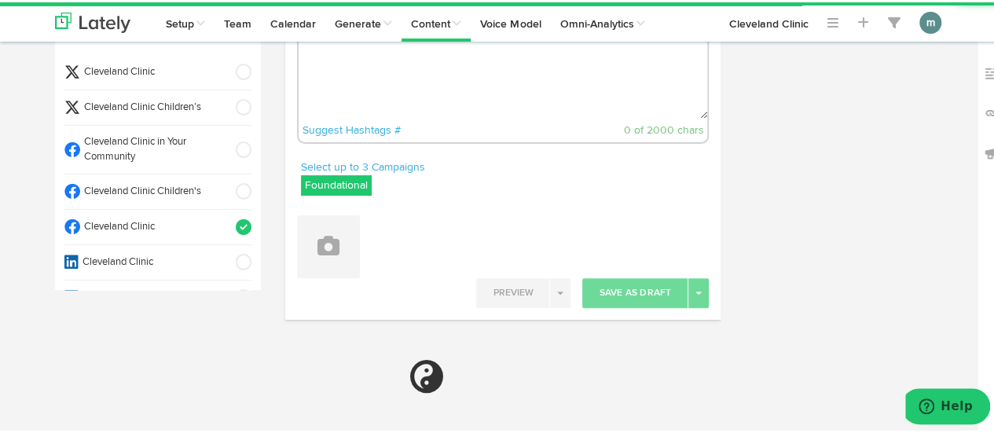
click at [399, 89] on textarea at bounding box center [502, 65] width 409 height 104
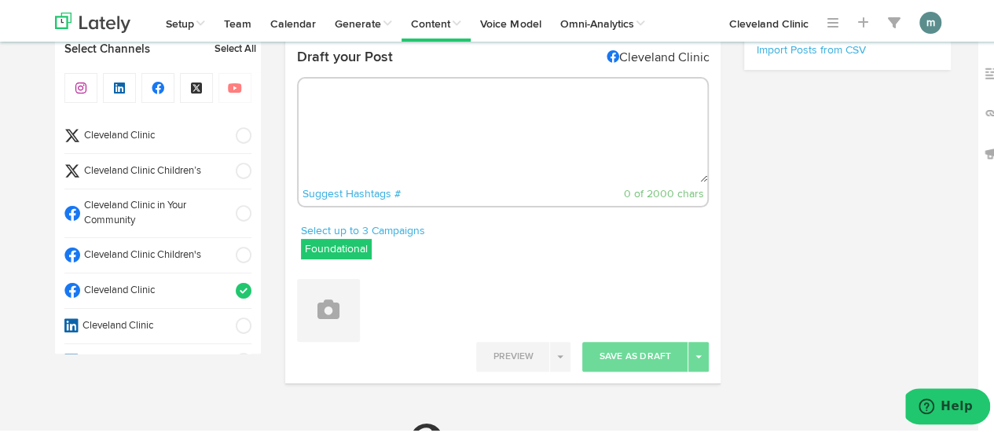
scroll to position [0, 0]
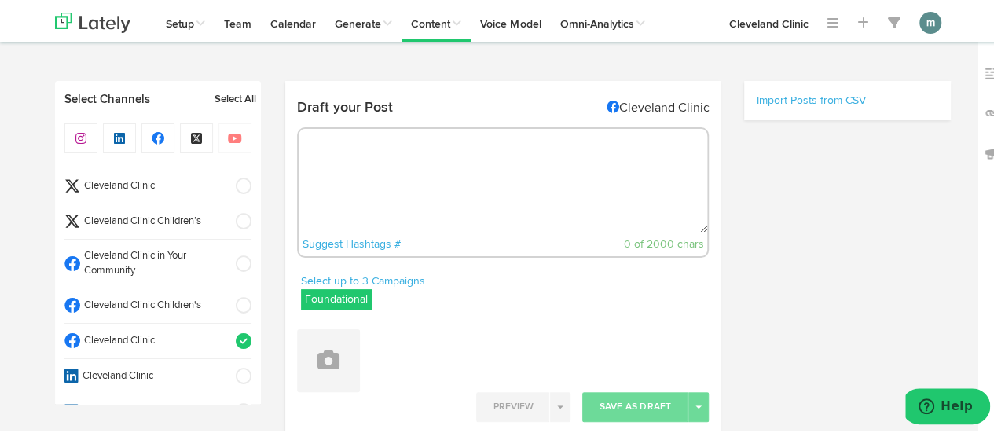
paste textarea "Discover the benefits of resistant starch. Did you know it can improve your gut…"
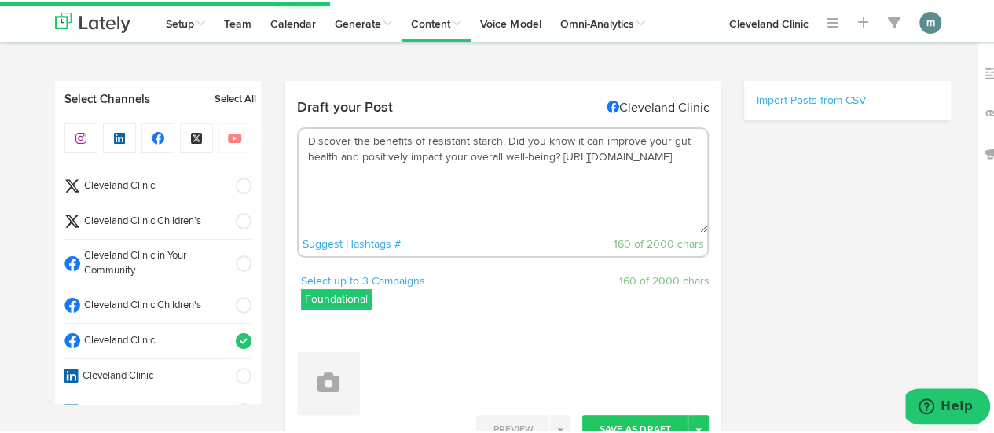
click at [499, 139] on textarea "Discover the benefits of resistant starch. Did you know it can improve your gut…" at bounding box center [502, 178] width 409 height 104
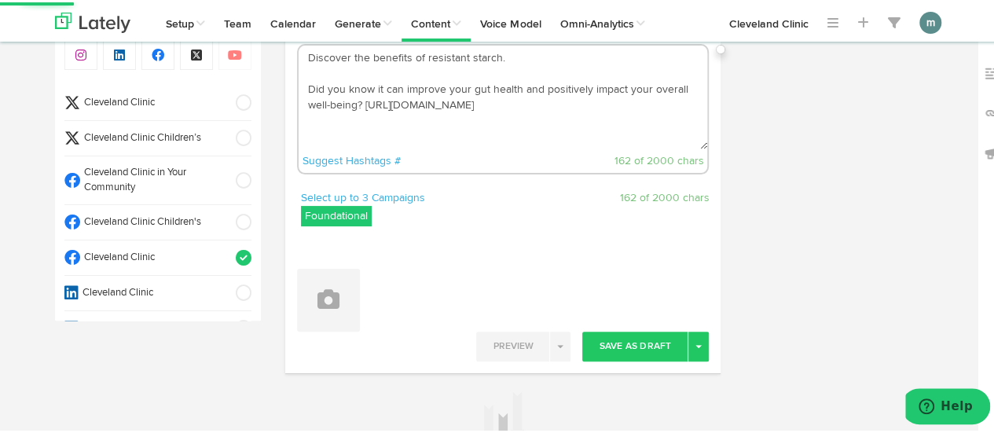
scroll to position [157, 0]
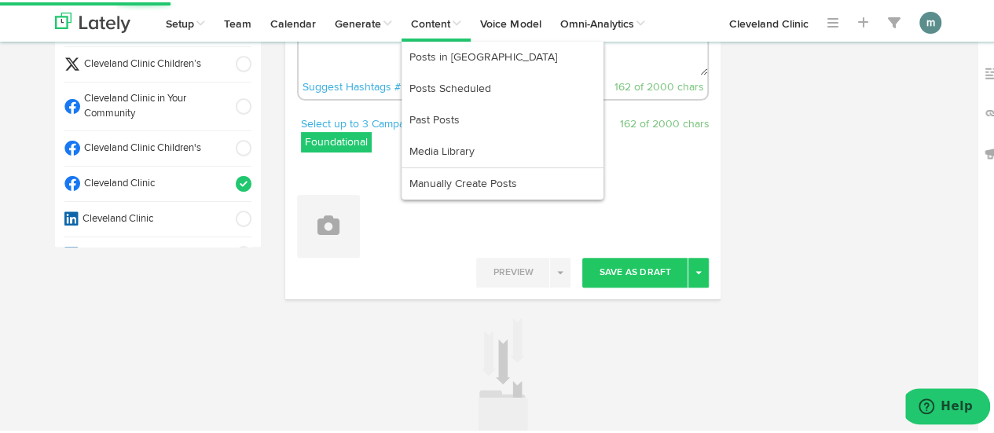
type textarea "Discover the benefits of resistant starch. Did you know it can improve your gut…"
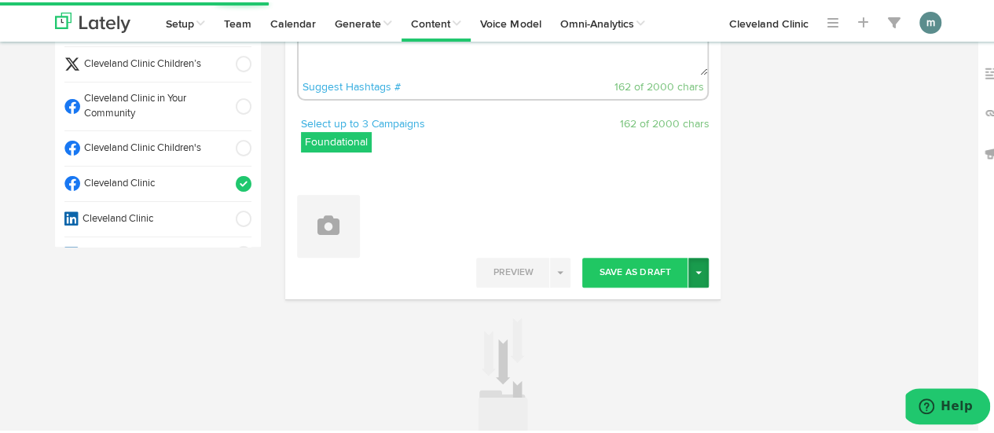
click at [693, 273] on button "Toggle Dropdown" at bounding box center [698, 270] width 20 height 30
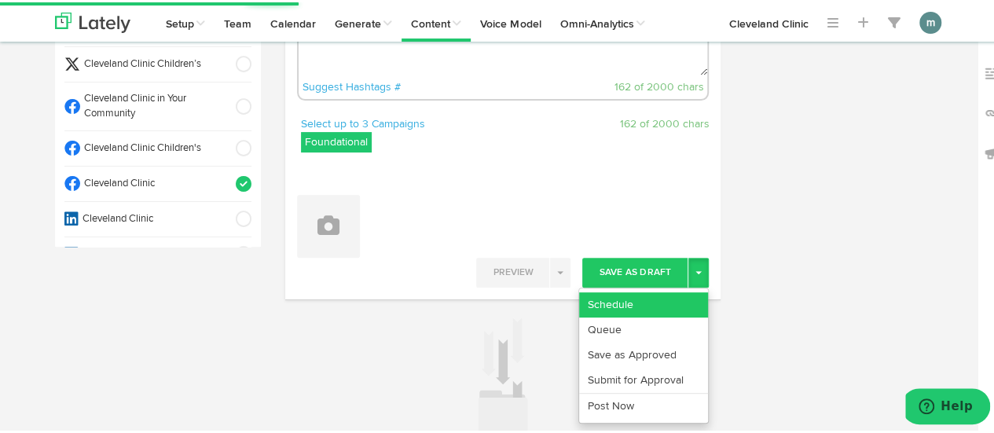
click at [659, 302] on link "Schedule" at bounding box center [643, 302] width 129 height 25
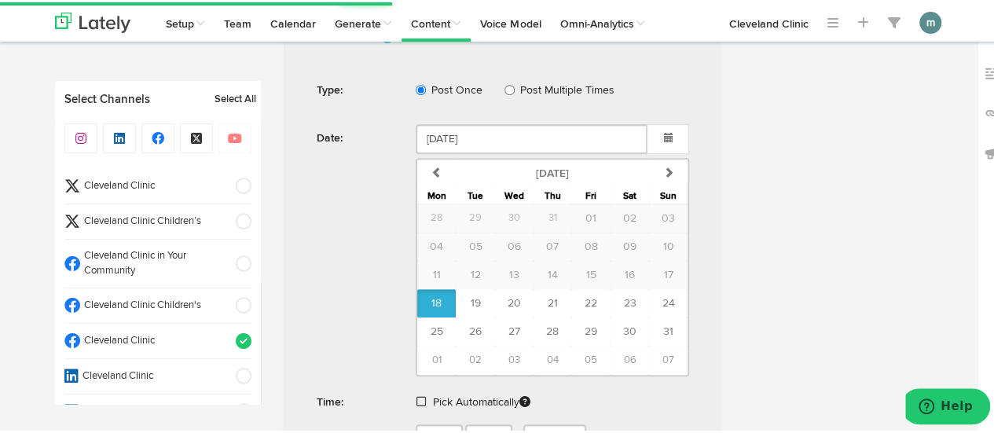
scroll to position [471, 0]
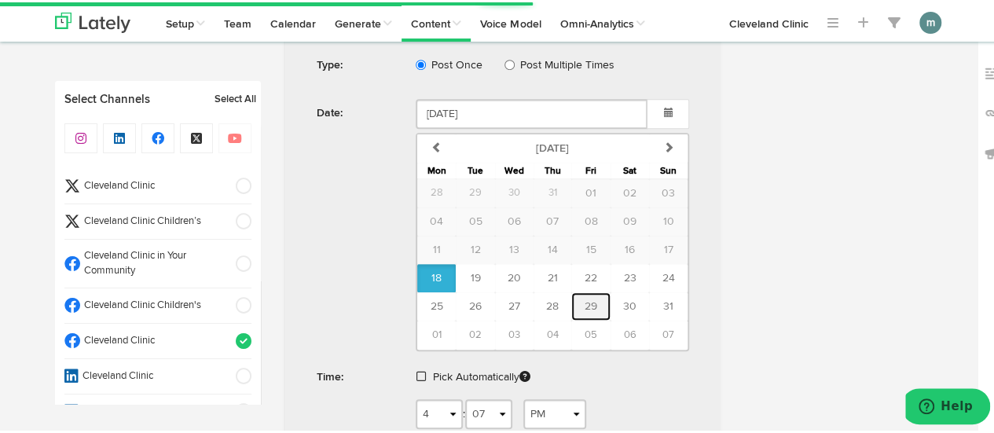
click at [584, 300] on span "29" at bounding box center [590, 303] width 13 height 11
type input "[DATE]"
click at [416, 370] on span at bounding box center [420, 373] width 9 height 11
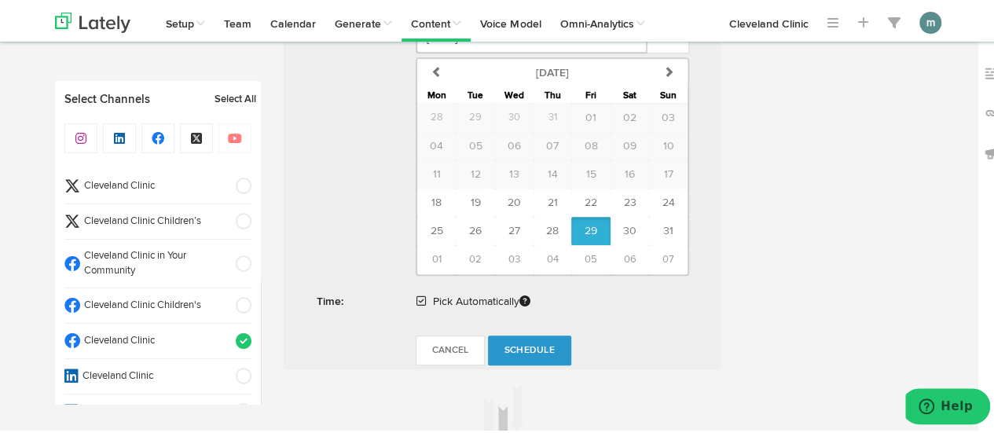
scroll to position [677, 0]
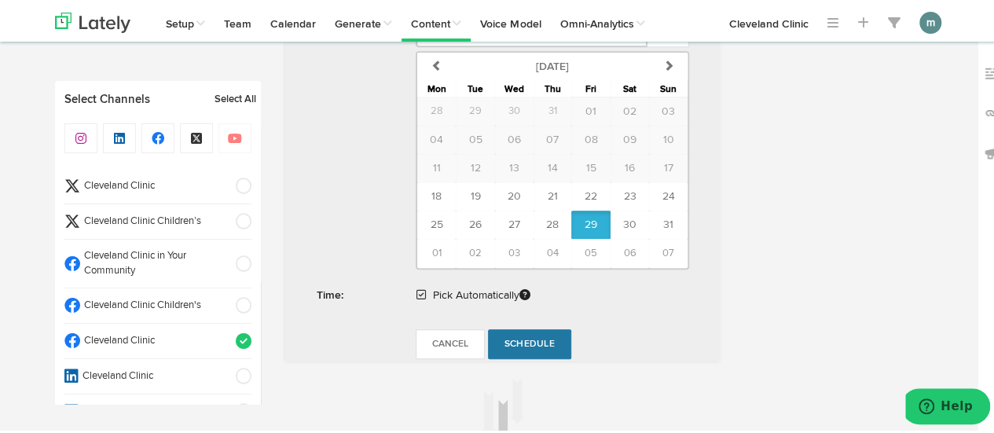
click at [505, 339] on span "Schedule" at bounding box center [529, 341] width 50 height 9
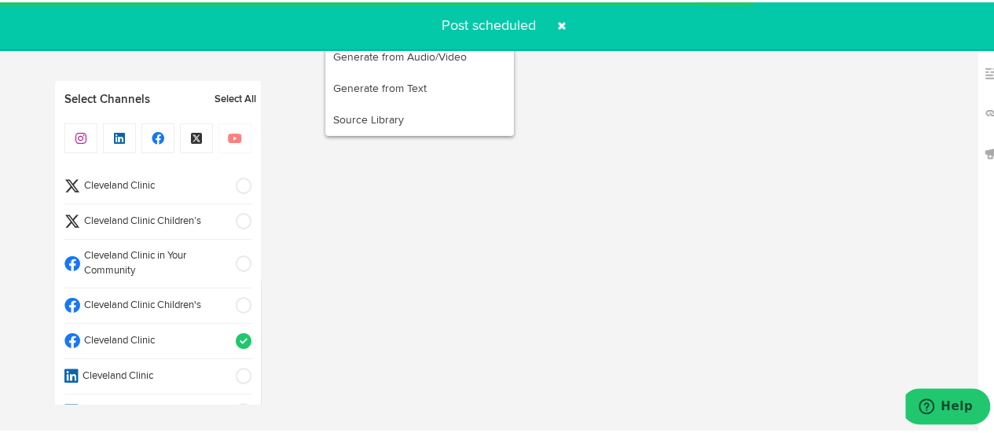
radio input "true"
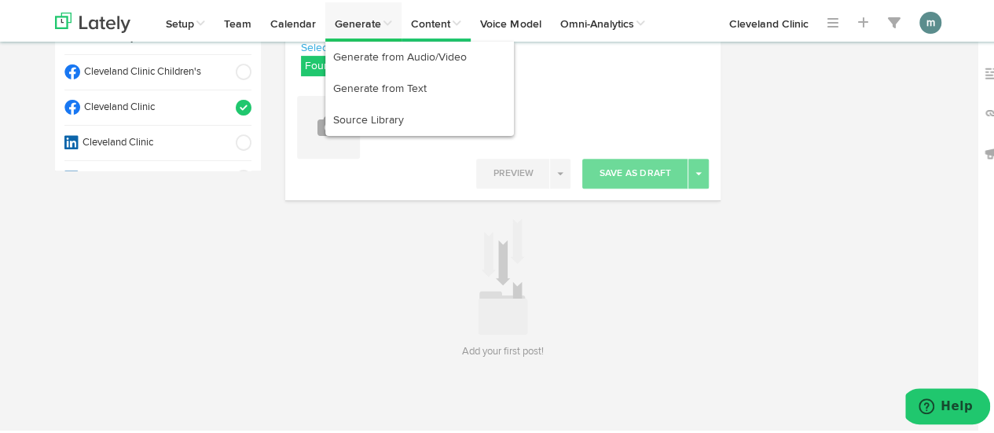
scroll to position [232, 0]
